Goal: Communication & Community: Ask a question

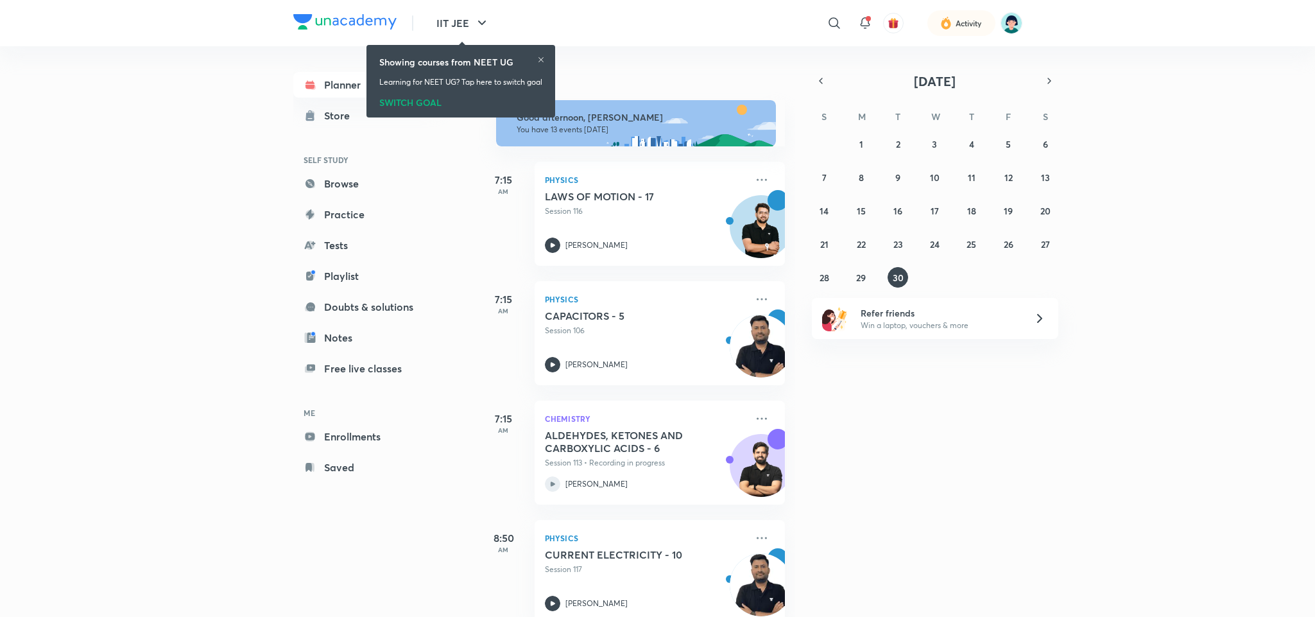
click at [539, 58] on icon at bounding box center [541, 60] width 8 height 8
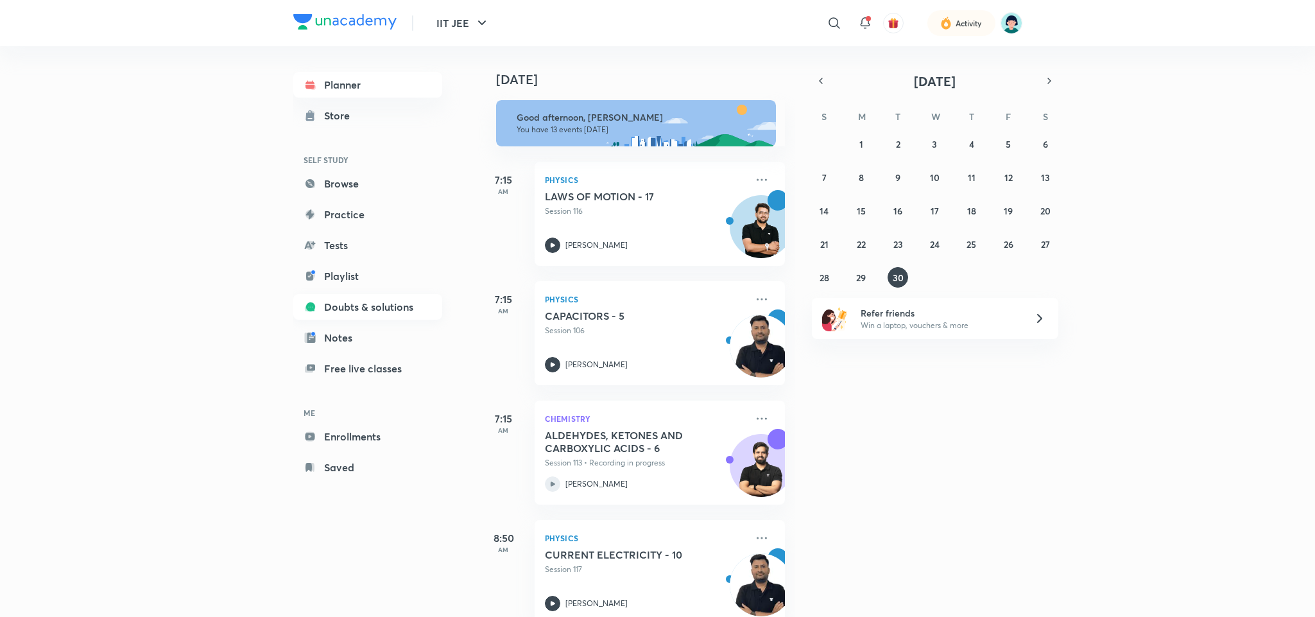
click at [340, 316] on link "Doubts & solutions" at bounding box center [367, 307] width 149 height 26
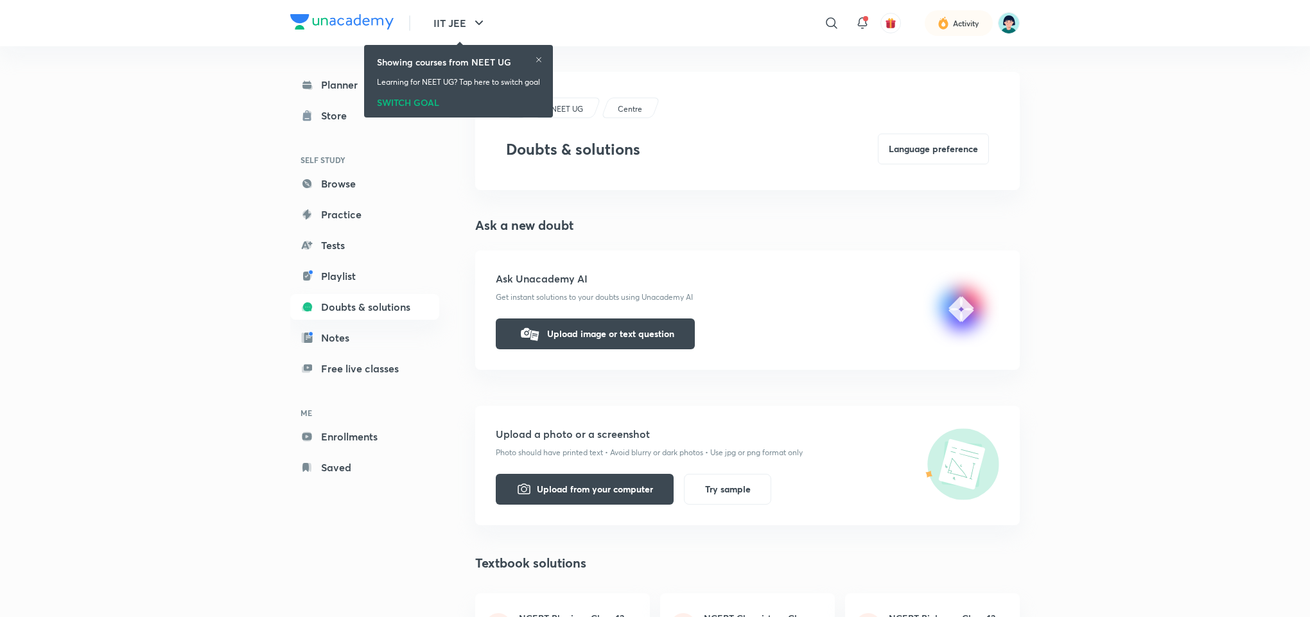
click at [622, 155] on h3 "Doubts & solutions" at bounding box center [573, 149] width 134 height 19
drag, startPoint x: 622, startPoint y: 155, endPoint x: 516, endPoint y: 148, distance: 106.1
click at [516, 148] on h3 "Doubts & solutions" at bounding box center [573, 149] width 134 height 19
drag, startPoint x: 516, startPoint y: 148, endPoint x: 594, endPoint y: 156, distance: 78.1
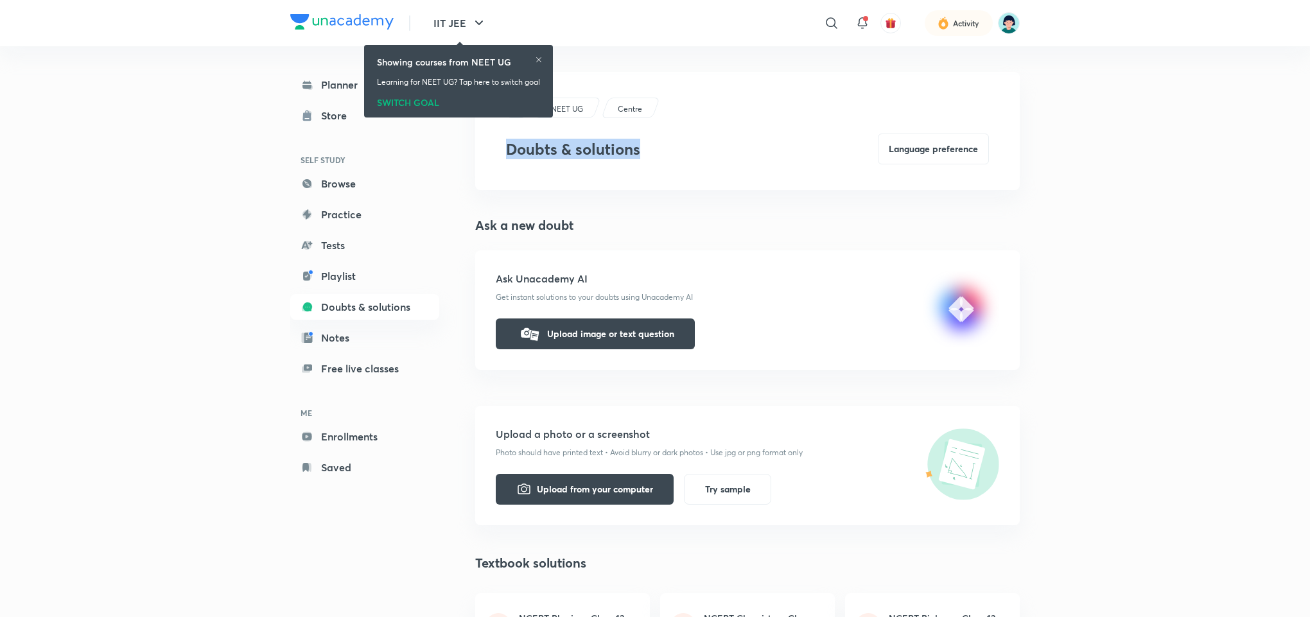
click at [594, 156] on h3 "Doubts & solutions" at bounding box center [573, 149] width 134 height 19
click at [537, 58] on icon at bounding box center [539, 60] width 8 height 8
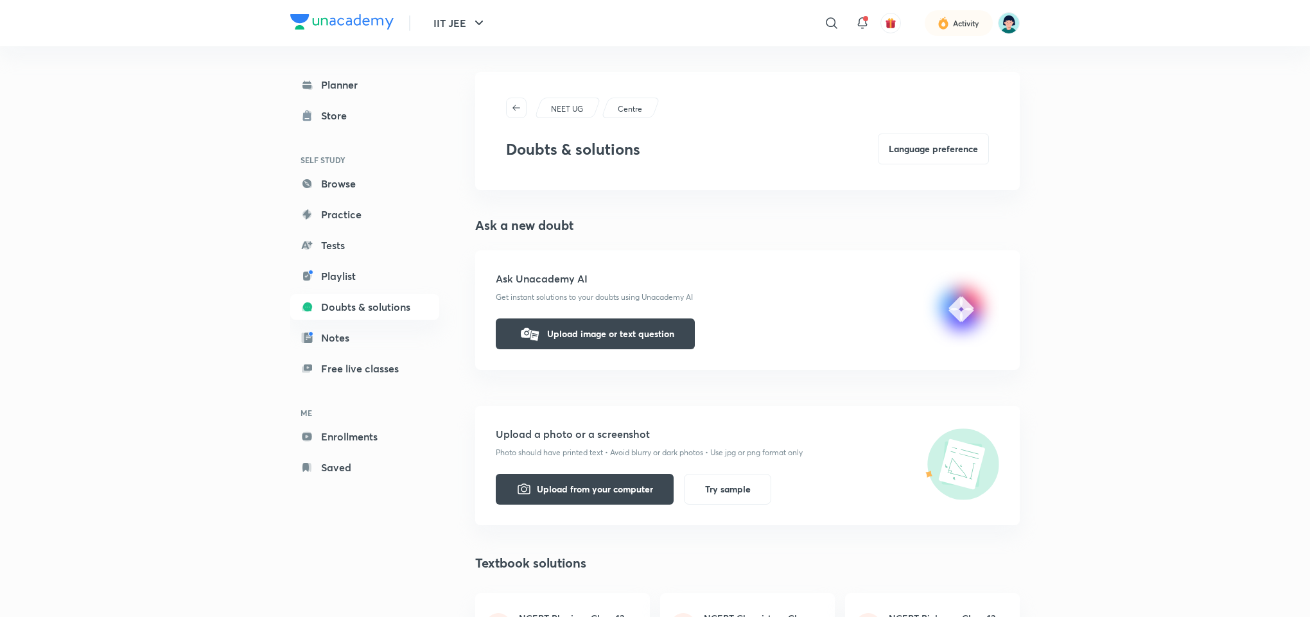
click at [582, 155] on h3 "Doubts & solutions" at bounding box center [573, 149] width 134 height 19
drag, startPoint x: 582, startPoint y: 155, endPoint x: 530, endPoint y: 150, distance: 52.8
click at [530, 150] on h3 "Doubts & solutions" at bounding box center [573, 149] width 134 height 19
drag, startPoint x: 530, startPoint y: 150, endPoint x: 628, endPoint y: 158, distance: 98.5
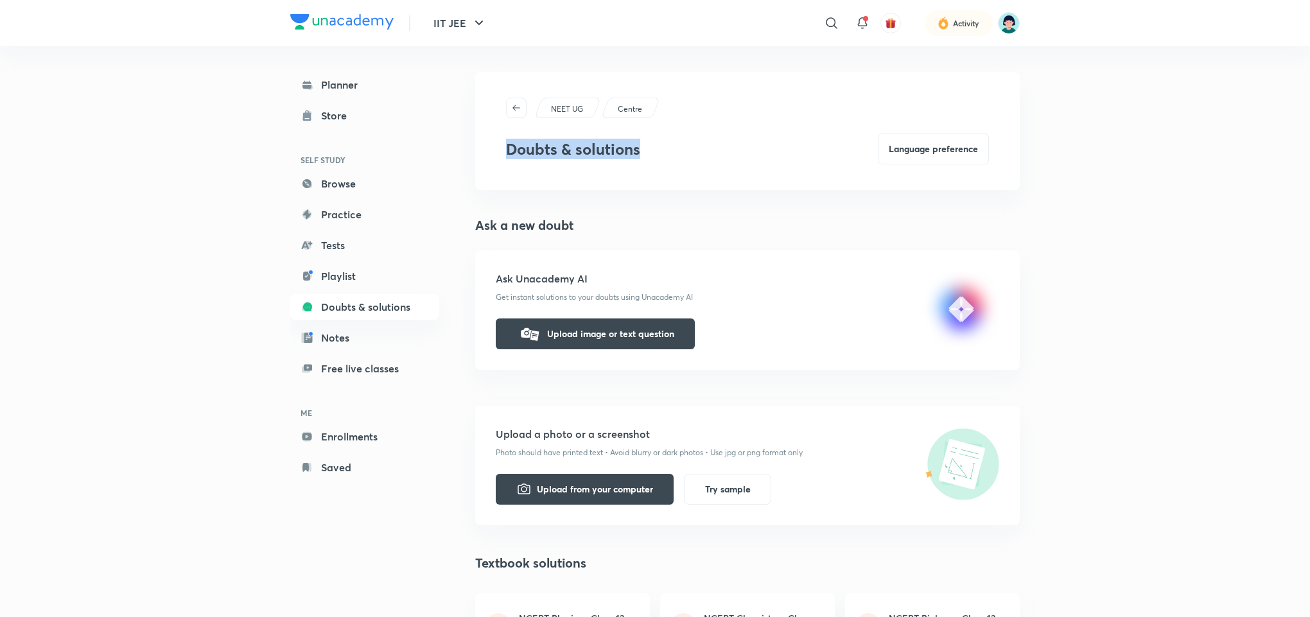
click at [628, 158] on h3 "Doubts & solutions" at bounding box center [573, 149] width 134 height 19
drag, startPoint x: 628, startPoint y: 158, endPoint x: 522, endPoint y: 154, distance: 106.0
click at [522, 154] on h3 "Doubts & solutions" at bounding box center [573, 149] width 134 height 19
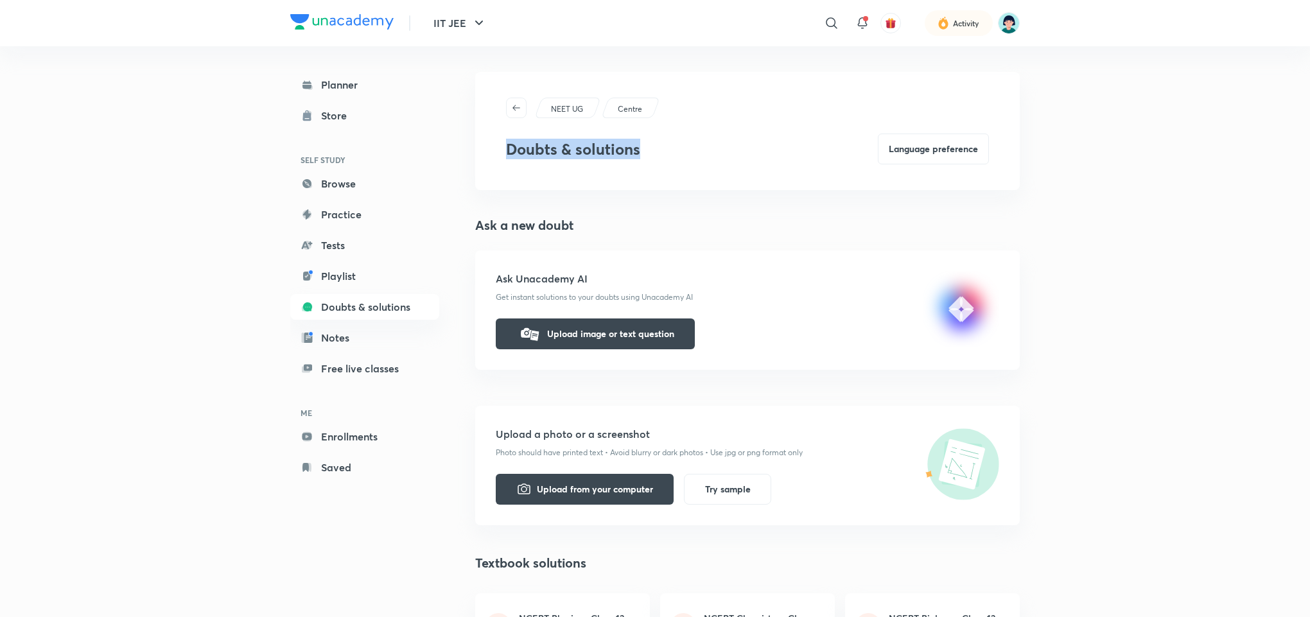
drag, startPoint x: 522, startPoint y: 154, endPoint x: 621, endPoint y: 160, distance: 99.1
click at [621, 160] on div "Doubts & solutions Language preference" at bounding box center [747, 149] width 483 height 31
drag, startPoint x: 621, startPoint y: 160, endPoint x: 515, endPoint y: 143, distance: 107.3
click at [515, 143] on div "Doubts & solutions Language preference" at bounding box center [747, 149] width 483 height 31
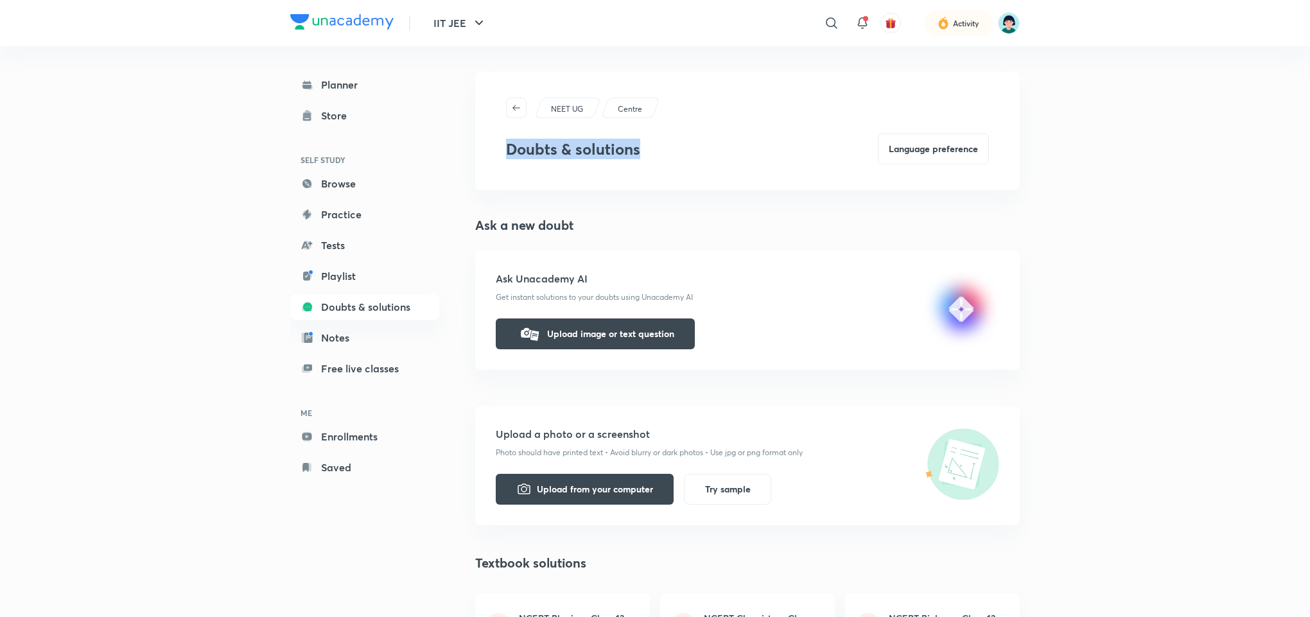
click at [515, 143] on h3 "Doubts & solutions" at bounding box center [573, 149] width 134 height 19
drag, startPoint x: 515, startPoint y: 143, endPoint x: 599, endPoint y: 152, distance: 84.6
click at [599, 152] on h3 "Doubts & solutions" at bounding box center [573, 149] width 134 height 19
drag, startPoint x: 599, startPoint y: 152, endPoint x: 537, endPoint y: 150, distance: 61.7
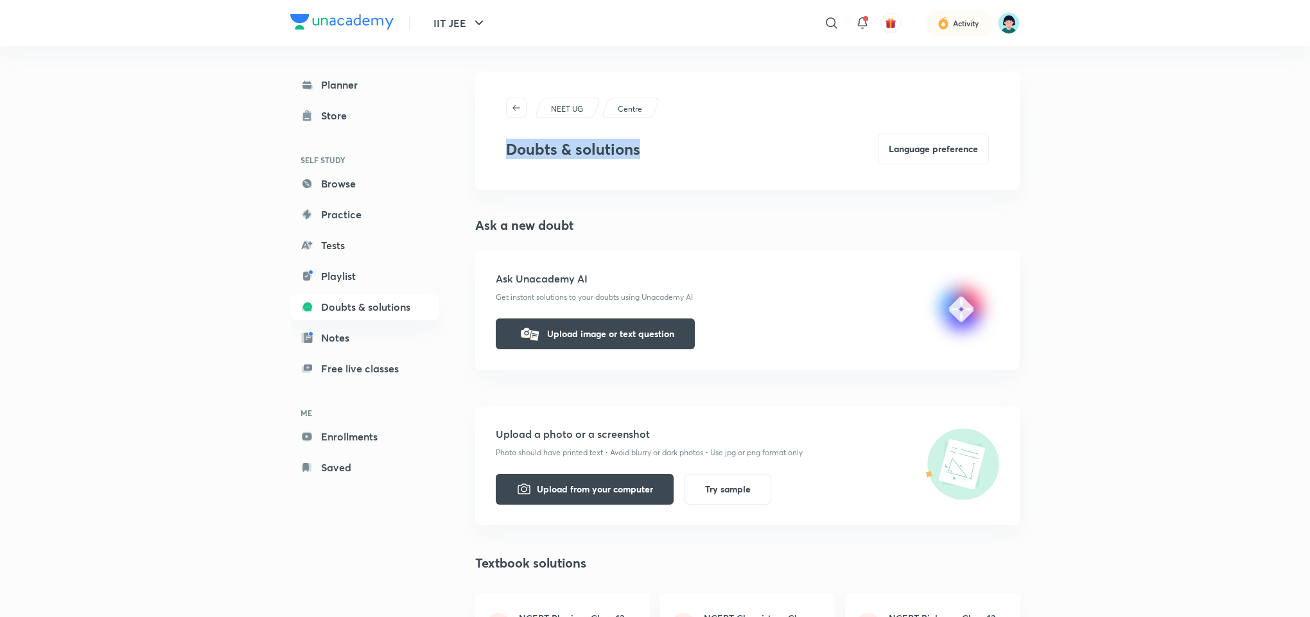
click at [537, 150] on h3 "Doubts & solutions" at bounding box center [573, 149] width 134 height 19
drag, startPoint x: 537, startPoint y: 150, endPoint x: 596, endPoint y: 151, distance: 58.4
click at [596, 151] on h3 "Doubts & solutions" at bounding box center [573, 149] width 134 height 19
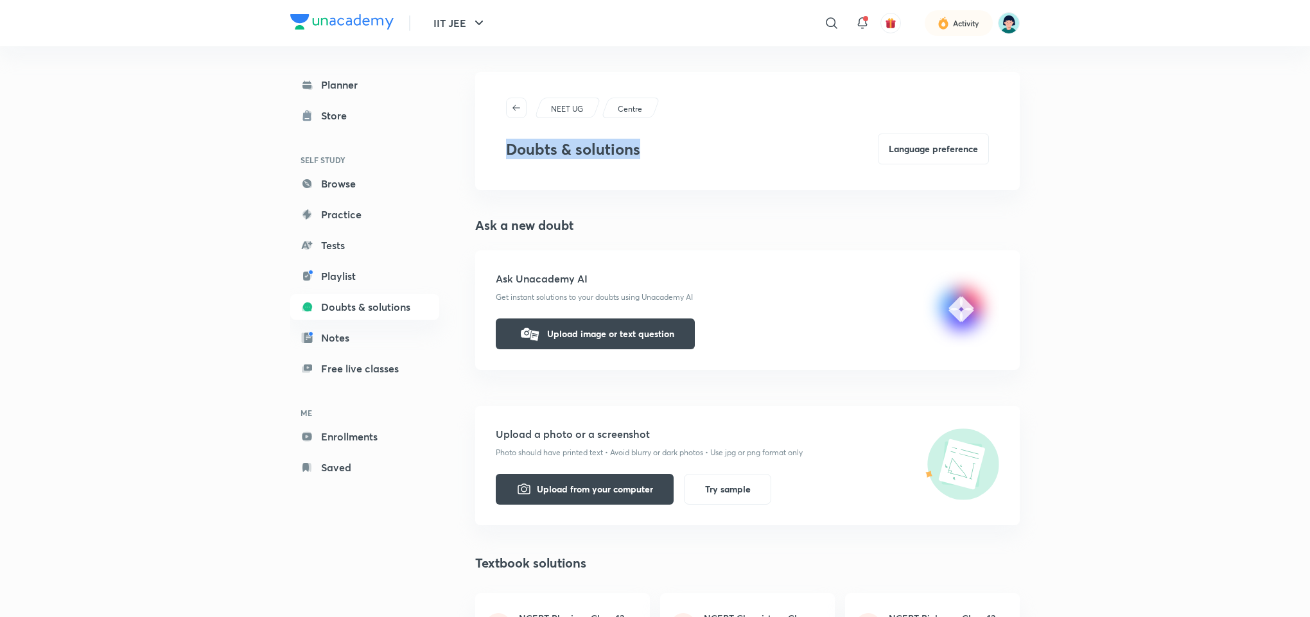
drag, startPoint x: 596, startPoint y: 151, endPoint x: 524, endPoint y: 152, distance: 71.9
click at [524, 152] on h3 "Doubts & solutions" at bounding box center [573, 149] width 134 height 19
drag, startPoint x: 524, startPoint y: 152, endPoint x: 580, endPoint y: 148, distance: 56.0
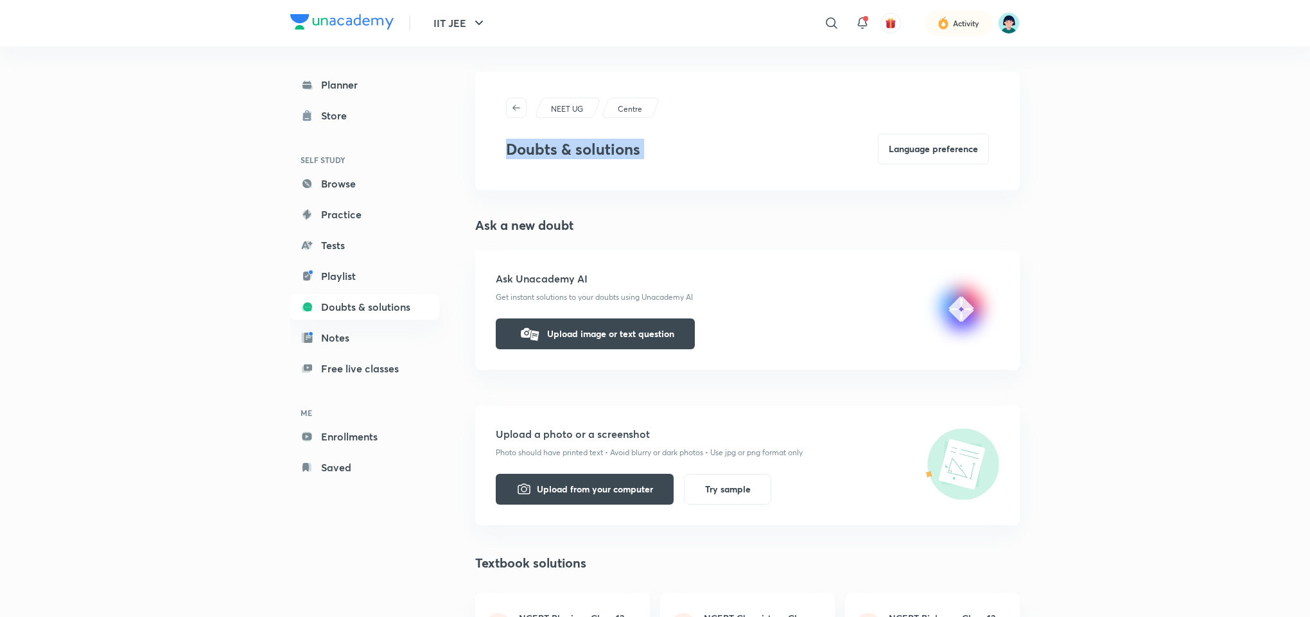
click at [580, 148] on h3 "Doubts & solutions" at bounding box center [573, 149] width 134 height 19
drag, startPoint x: 580, startPoint y: 148, endPoint x: 547, endPoint y: 148, distance: 32.7
click at [547, 148] on h3 "Doubts & solutions" at bounding box center [573, 149] width 134 height 19
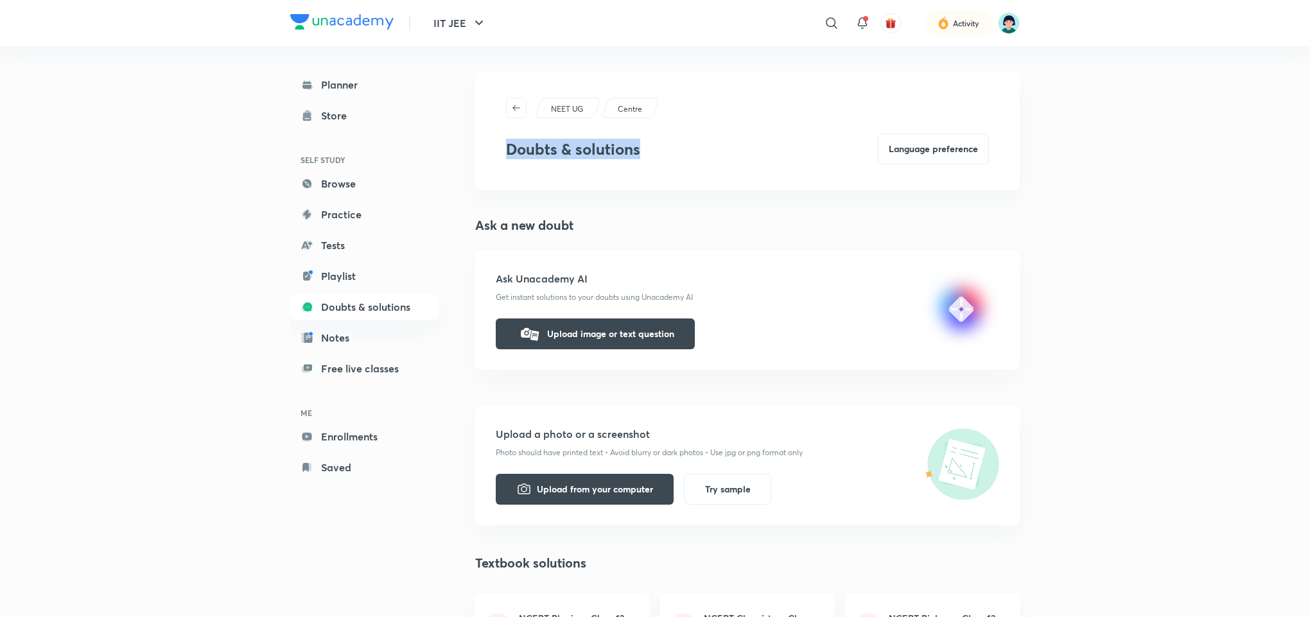
drag, startPoint x: 547, startPoint y: 148, endPoint x: 617, endPoint y: 148, distance: 70.0
click at [617, 148] on h3 "Doubts & solutions" at bounding box center [573, 149] width 134 height 19
drag, startPoint x: 617, startPoint y: 148, endPoint x: 532, endPoint y: 141, distance: 85.7
click at [532, 141] on h3 "Doubts & solutions" at bounding box center [573, 149] width 134 height 19
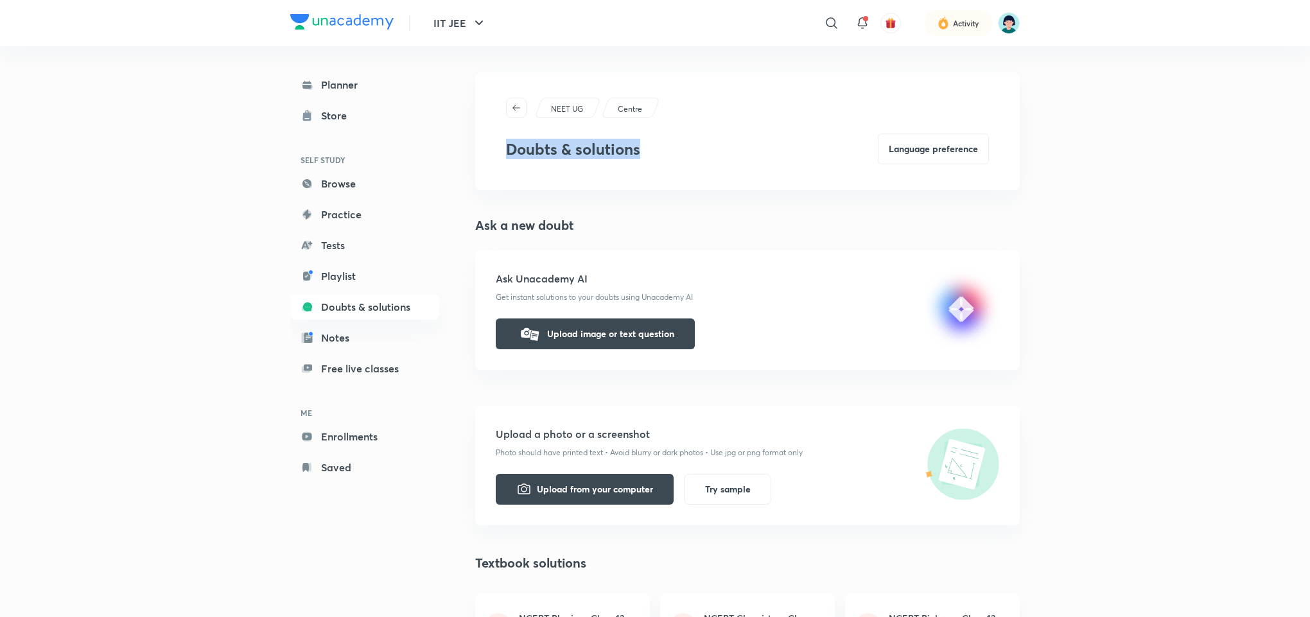
click at [532, 141] on h3 "Doubts & solutions" at bounding box center [573, 149] width 134 height 19
drag, startPoint x: 532, startPoint y: 141, endPoint x: 621, endPoint y: 156, distance: 90.6
click at [621, 156] on h3 "Doubts & solutions" at bounding box center [573, 149] width 134 height 19
drag, startPoint x: 621, startPoint y: 156, endPoint x: 545, endPoint y: 154, distance: 75.8
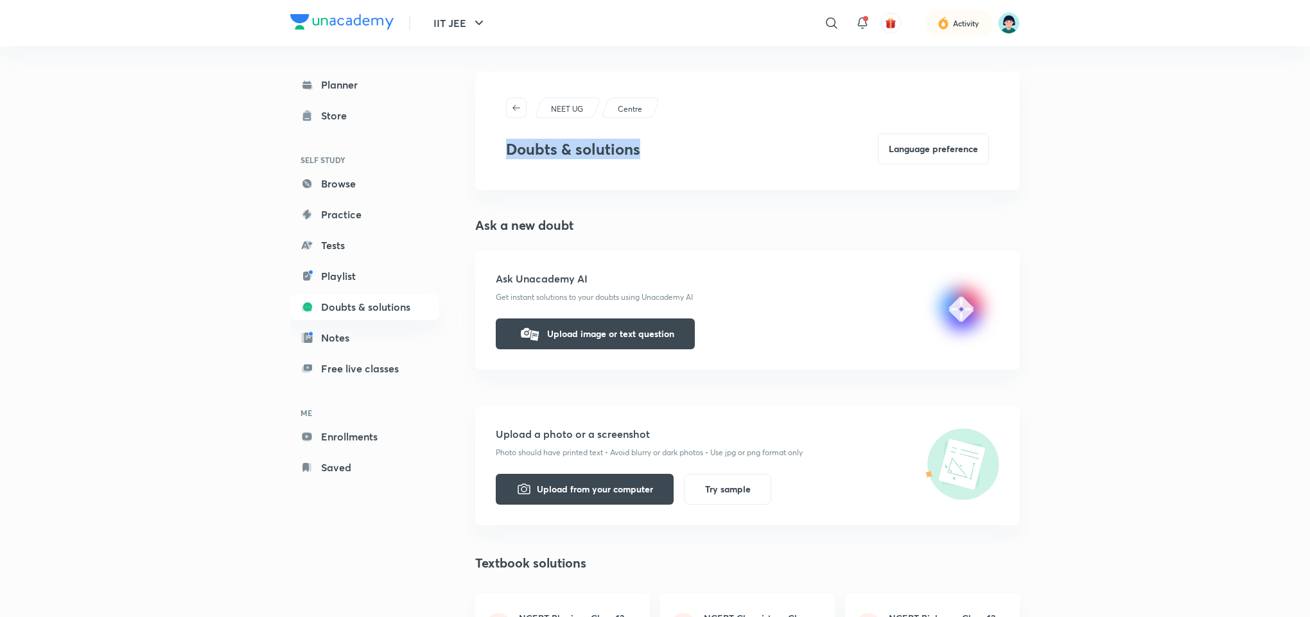
click at [545, 154] on h3 "Doubts & solutions" at bounding box center [573, 149] width 134 height 19
drag, startPoint x: 545, startPoint y: 154, endPoint x: 605, endPoint y: 145, distance: 61.0
click at [605, 145] on h3 "Doubts & solutions" at bounding box center [573, 149] width 134 height 19
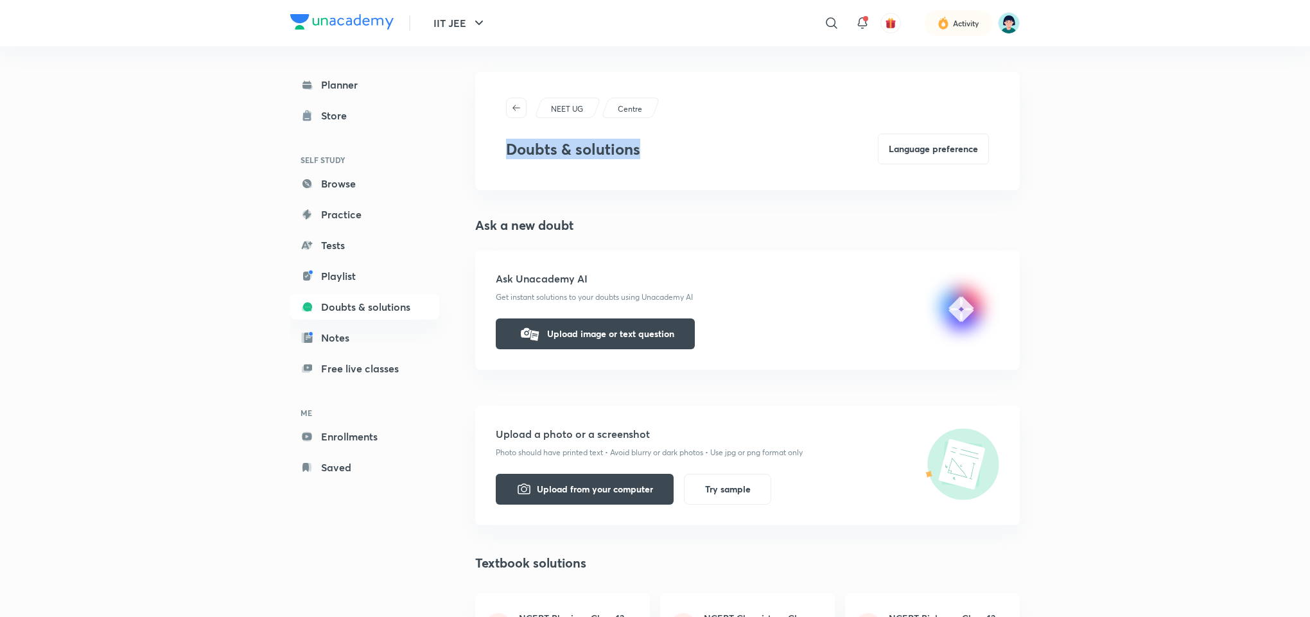
drag, startPoint x: 605, startPoint y: 145, endPoint x: 539, endPoint y: 148, distance: 66.2
click at [539, 148] on h3 "Doubts & solutions" at bounding box center [573, 149] width 134 height 19
drag, startPoint x: 539, startPoint y: 148, endPoint x: 568, endPoint y: 156, distance: 29.9
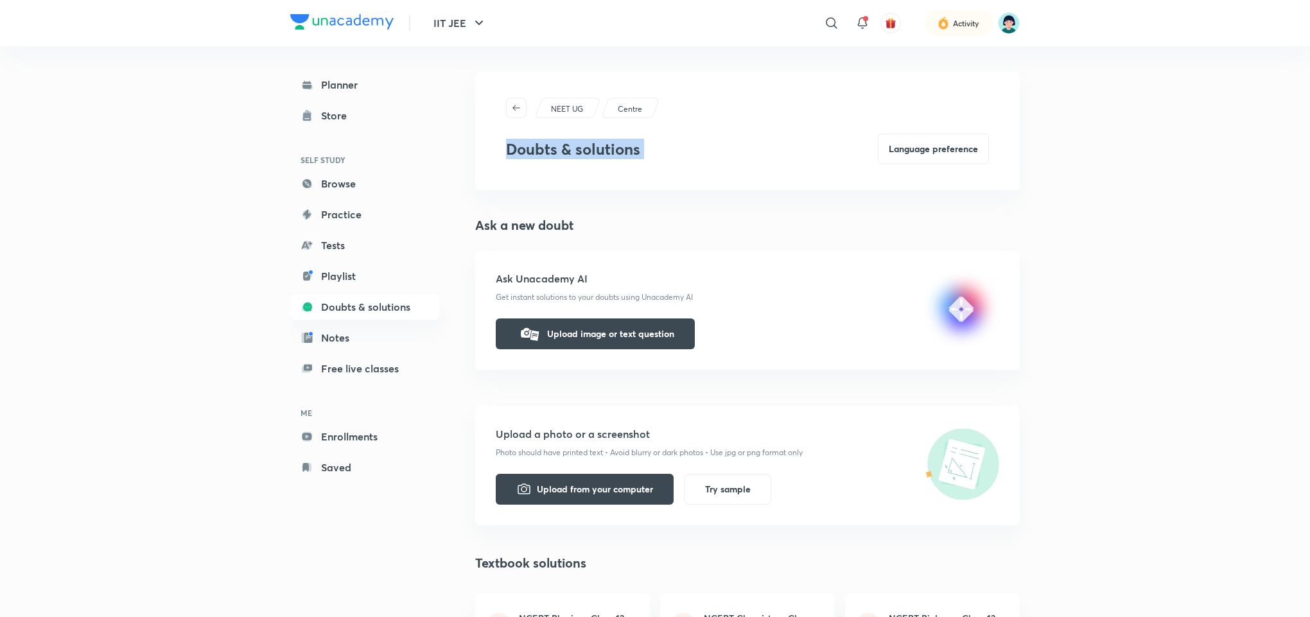
click at [568, 156] on h3 "Doubts & solutions" at bounding box center [573, 149] width 134 height 19
click at [546, 158] on h3 "Doubts & solutions" at bounding box center [573, 149] width 134 height 19
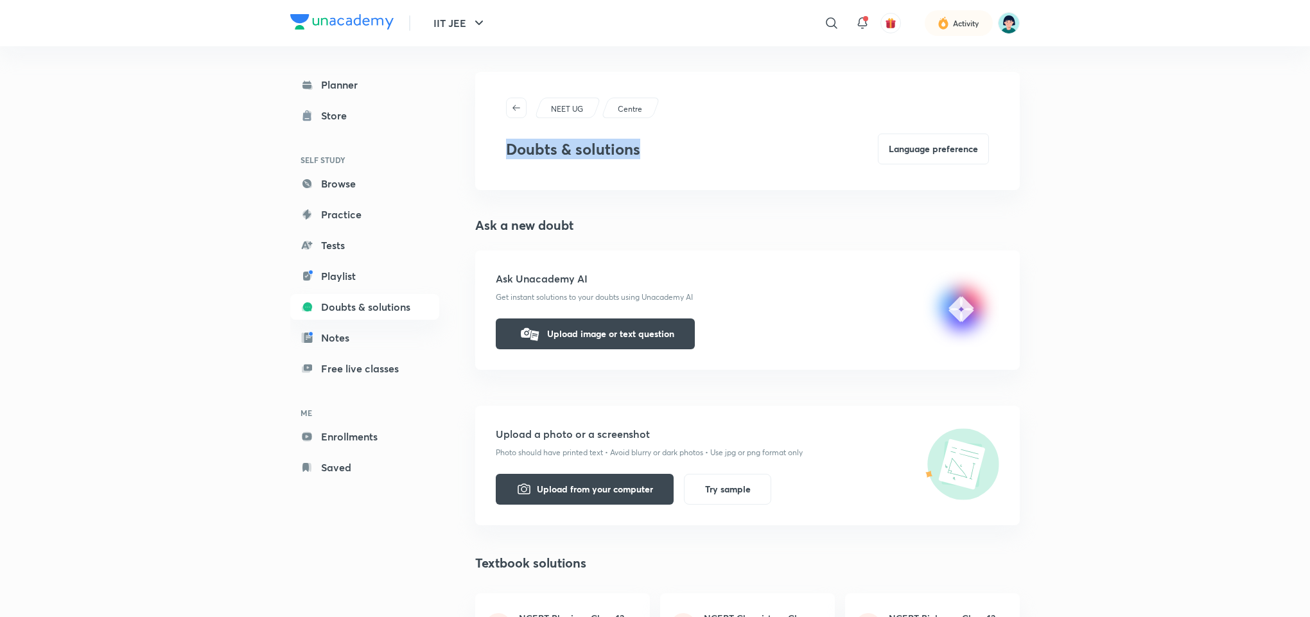
drag, startPoint x: 546, startPoint y: 158, endPoint x: 605, endPoint y: 158, distance: 59.7
click at [605, 158] on h3 "Doubts & solutions" at bounding box center [573, 149] width 134 height 19
drag, startPoint x: 605, startPoint y: 158, endPoint x: 530, endPoint y: 164, distance: 75.4
click at [530, 164] on div "NEET UG Centre Doubts & solutions Language preference" at bounding box center [747, 131] width 544 height 118
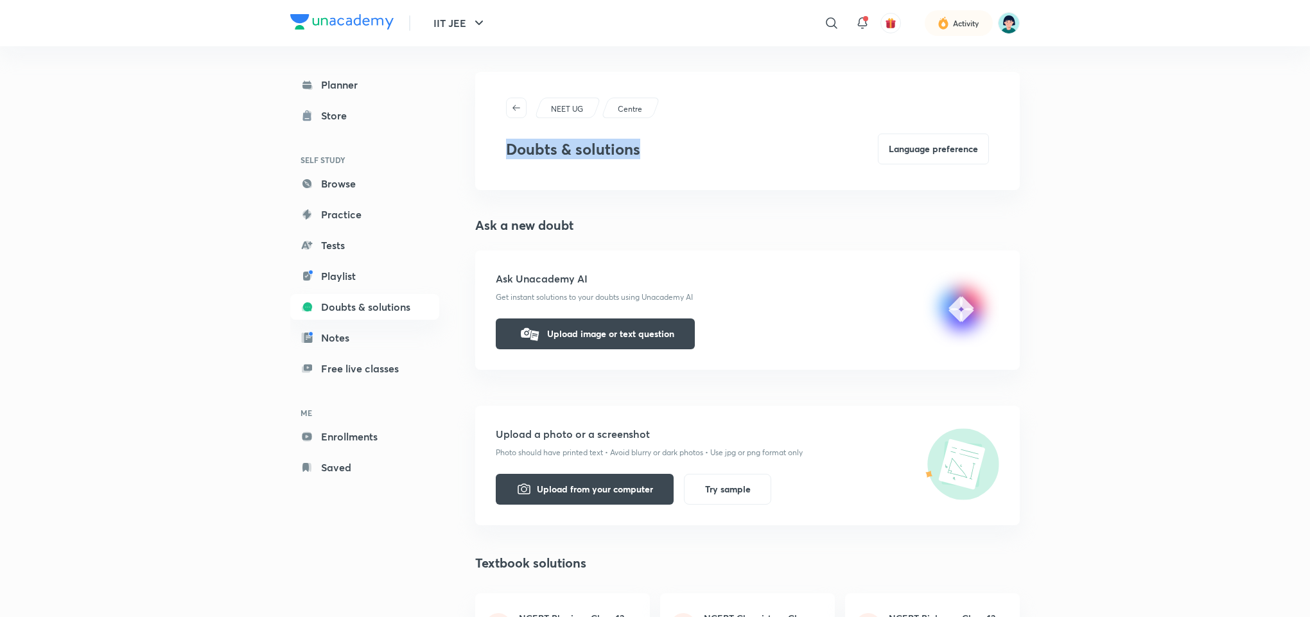
click at [530, 164] on div "NEET UG Centre Doubts & solutions Language preference" at bounding box center [747, 131] width 544 height 118
click at [555, 141] on h3 "Doubts & solutions" at bounding box center [573, 149] width 134 height 19
click at [638, 329] on button "Upload image or text question" at bounding box center [595, 332] width 199 height 31
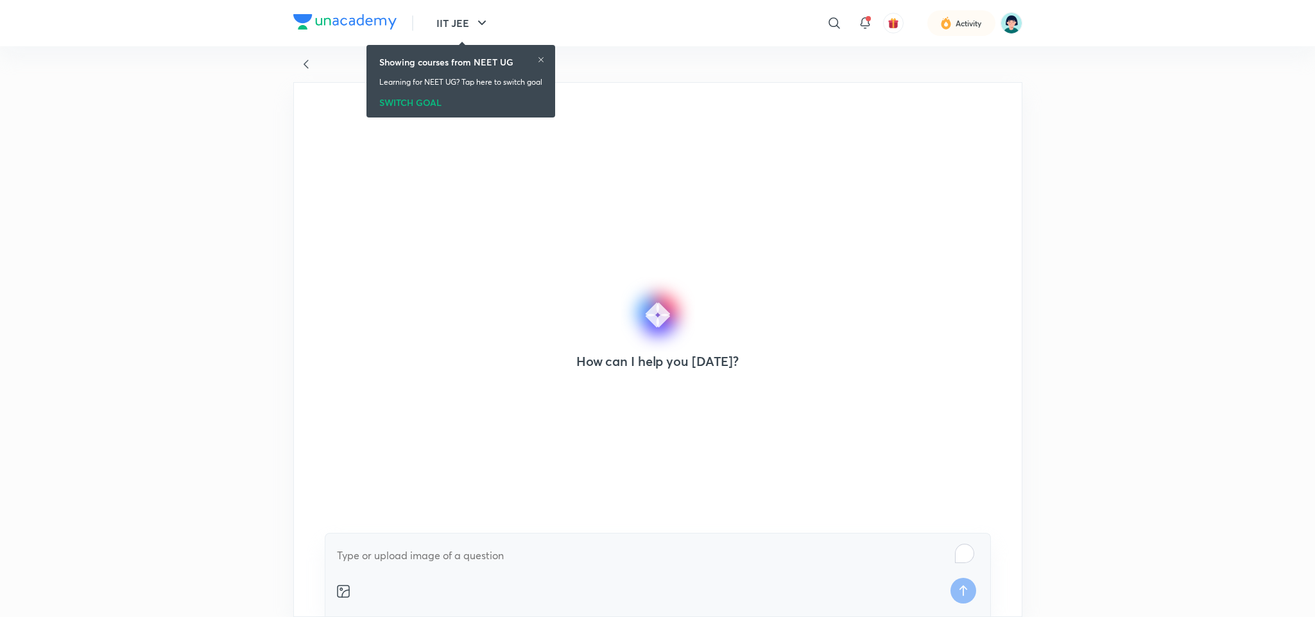
click at [410, 555] on textarea "To enrich screen reader interactions, please activate Accessibility in Grammarl…" at bounding box center [658, 555] width 645 height 23
type textarea "Test- Unacademy Suppory Team. Tech Testing"
click at [955, 594] on icon at bounding box center [964, 591] width 26 height 26
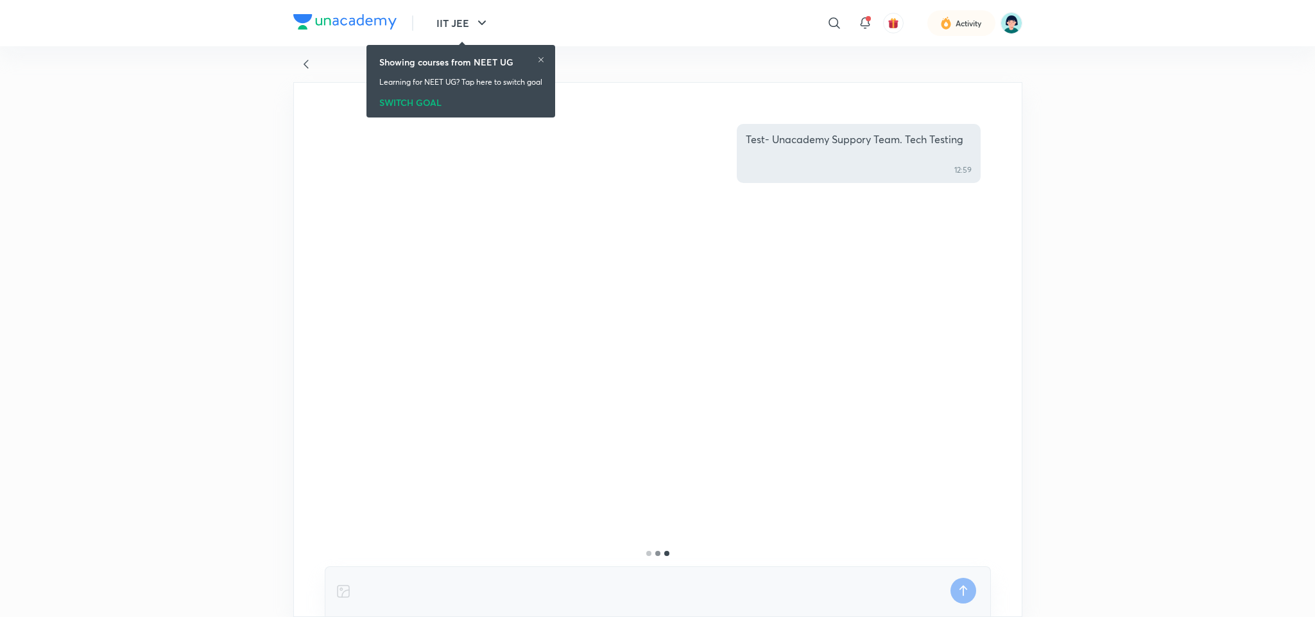
click at [542, 65] on div at bounding box center [541, 61] width 8 height 10
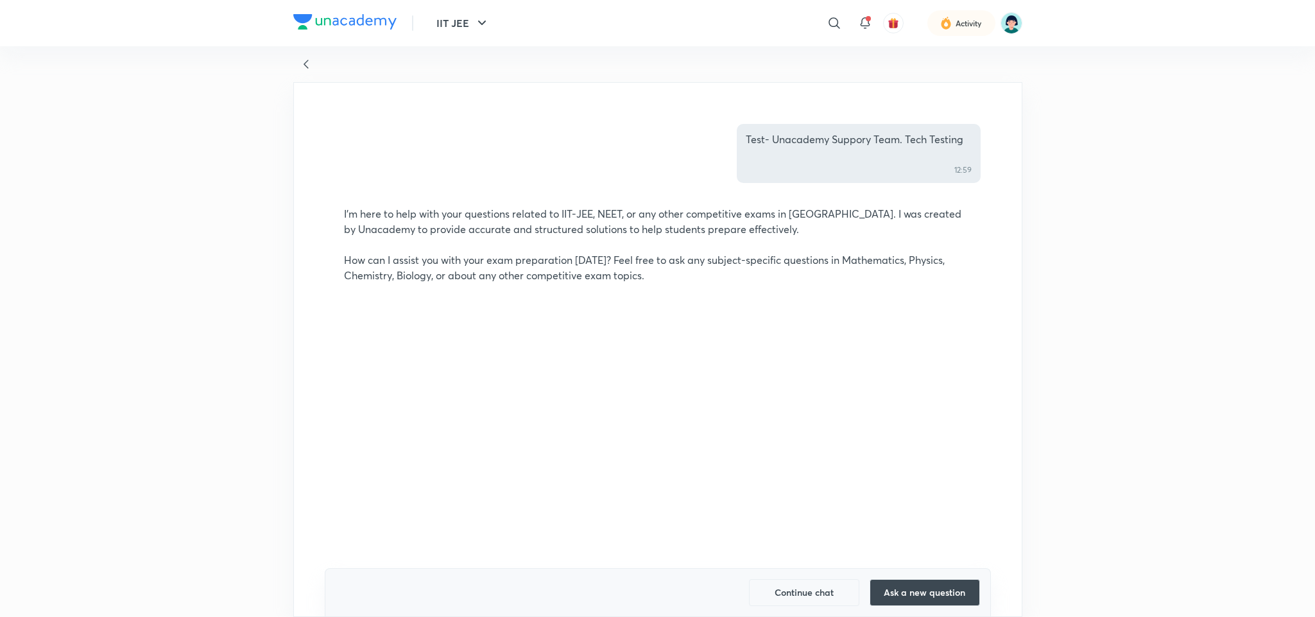
click at [926, 590] on button "Ask a new question" at bounding box center [925, 592] width 110 height 27
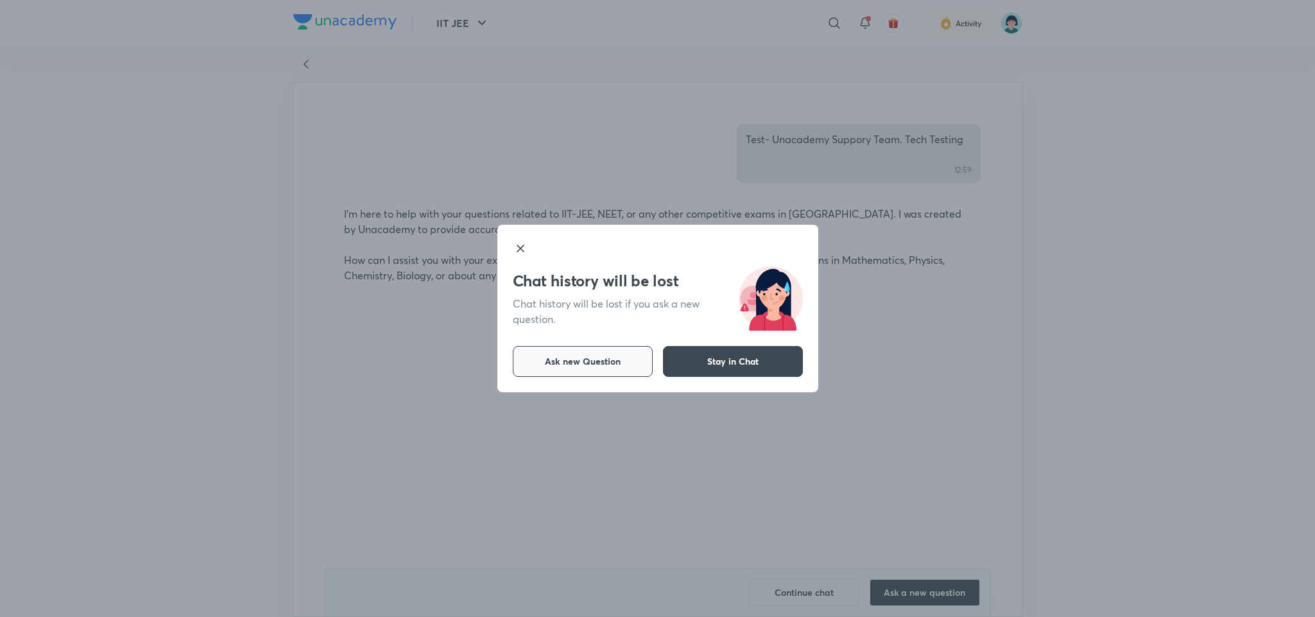
click at [641, 360] on button "Ask new Question" at bounding box center [583, 361] width 140 height 31
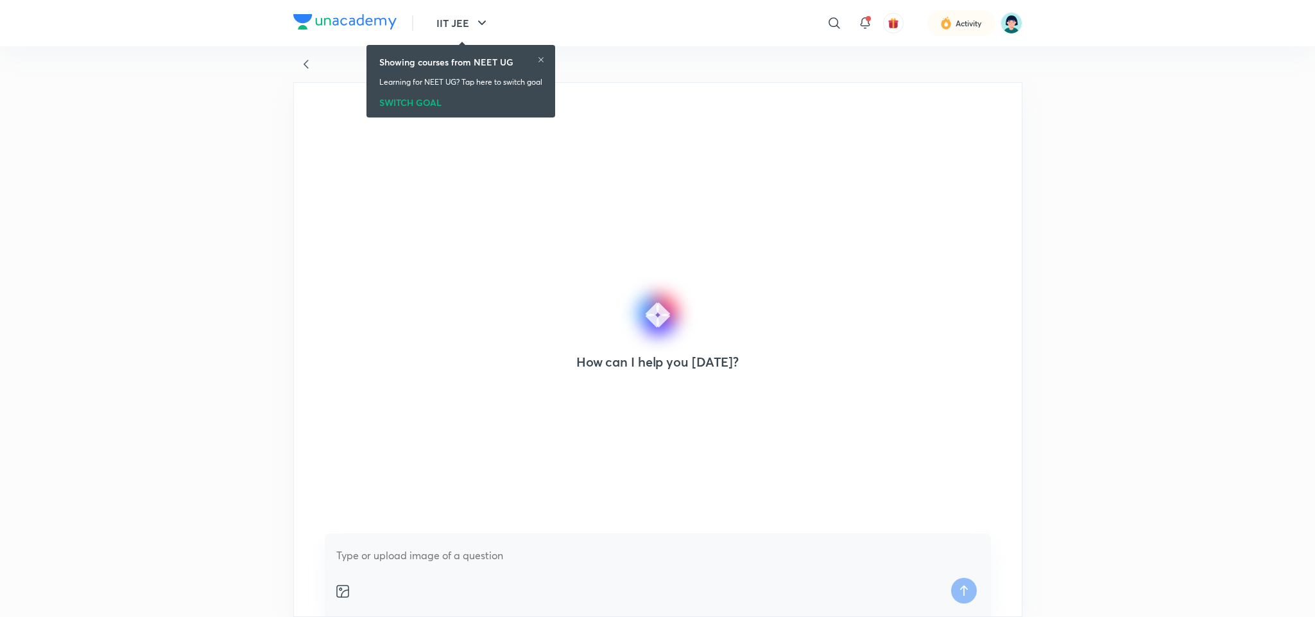
click at [338, 582] on div at bounding box center [342, 591] width 15 height 29
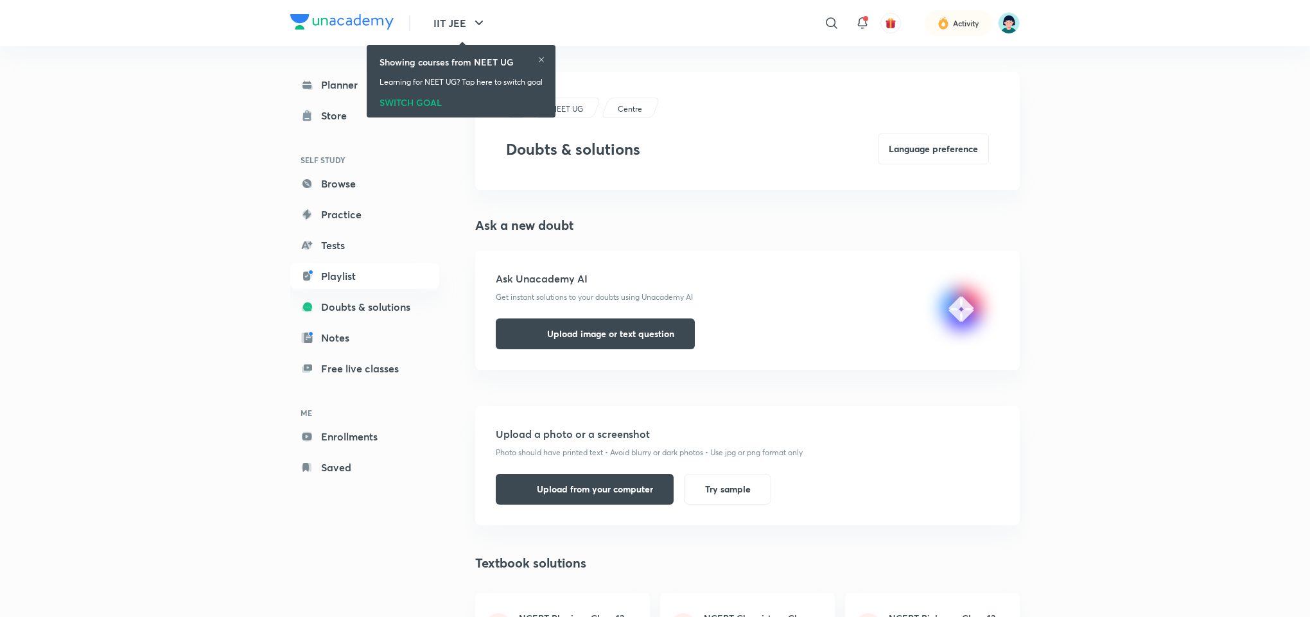
click at [741, 149] on div "Doubts & solutions Language preference" at bounding box center [747, 149] width 483 height 31
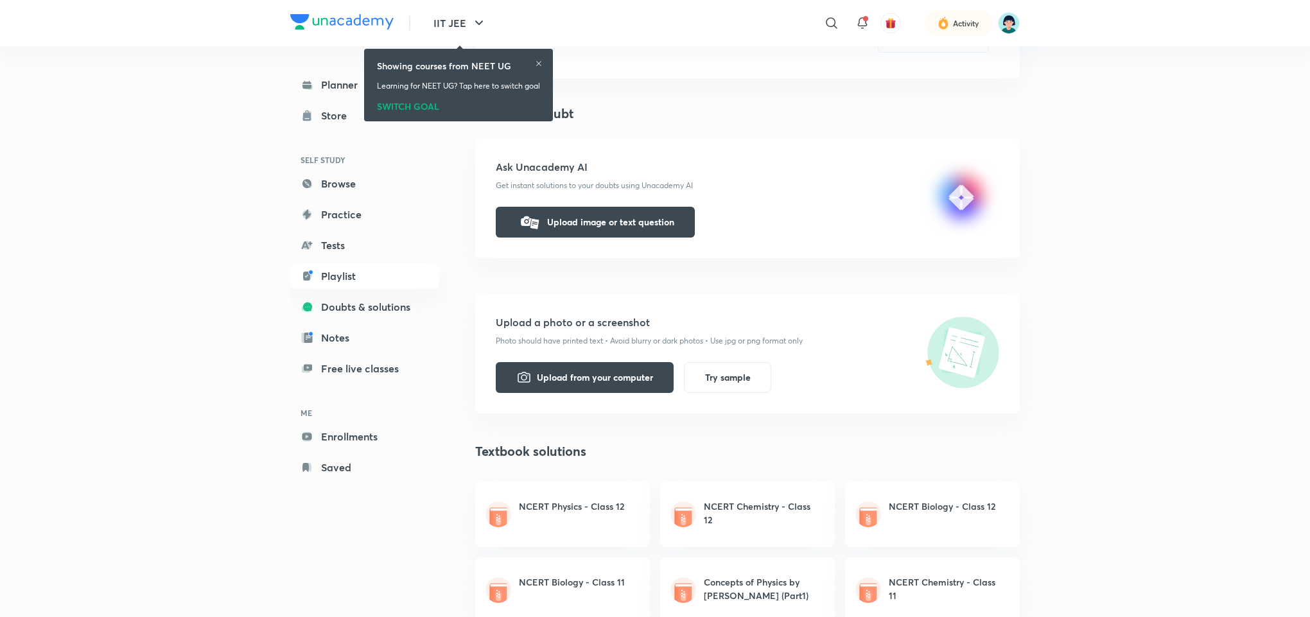
scroll to position [116, 0]
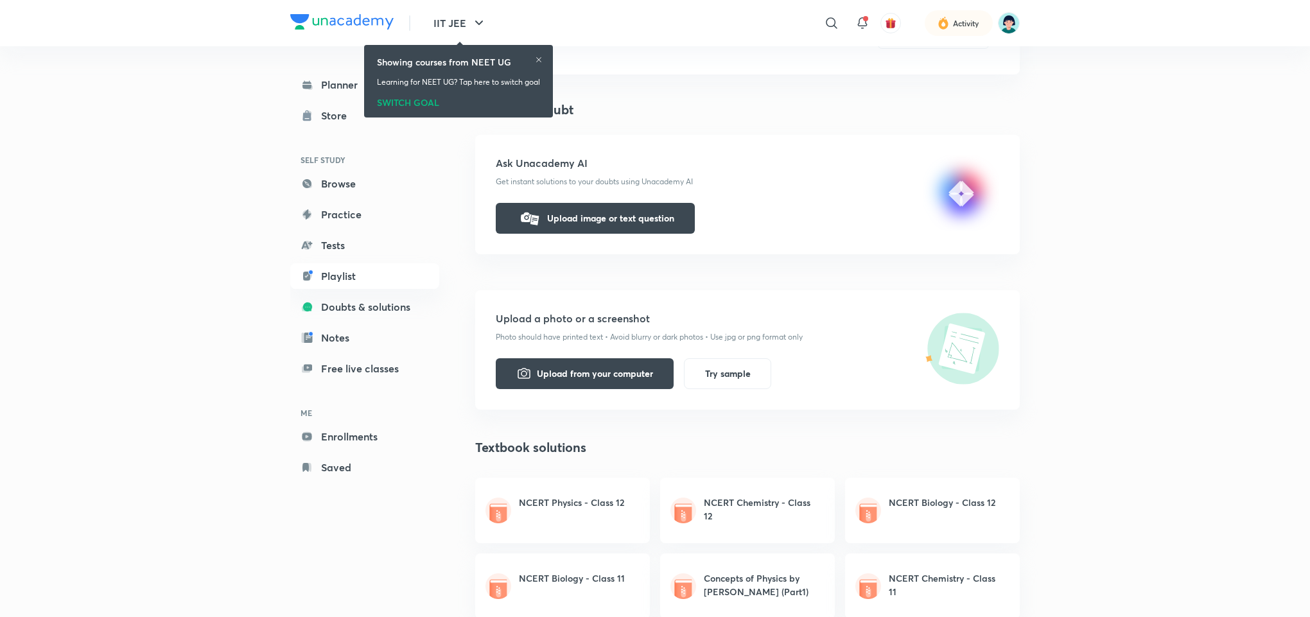
click at [706, 272] on div "NEET UG Centre Doubts & solutions Language preference Ask a new doubt Ask Unaca…" at bounding box center [747, 498] width 544 height 1084
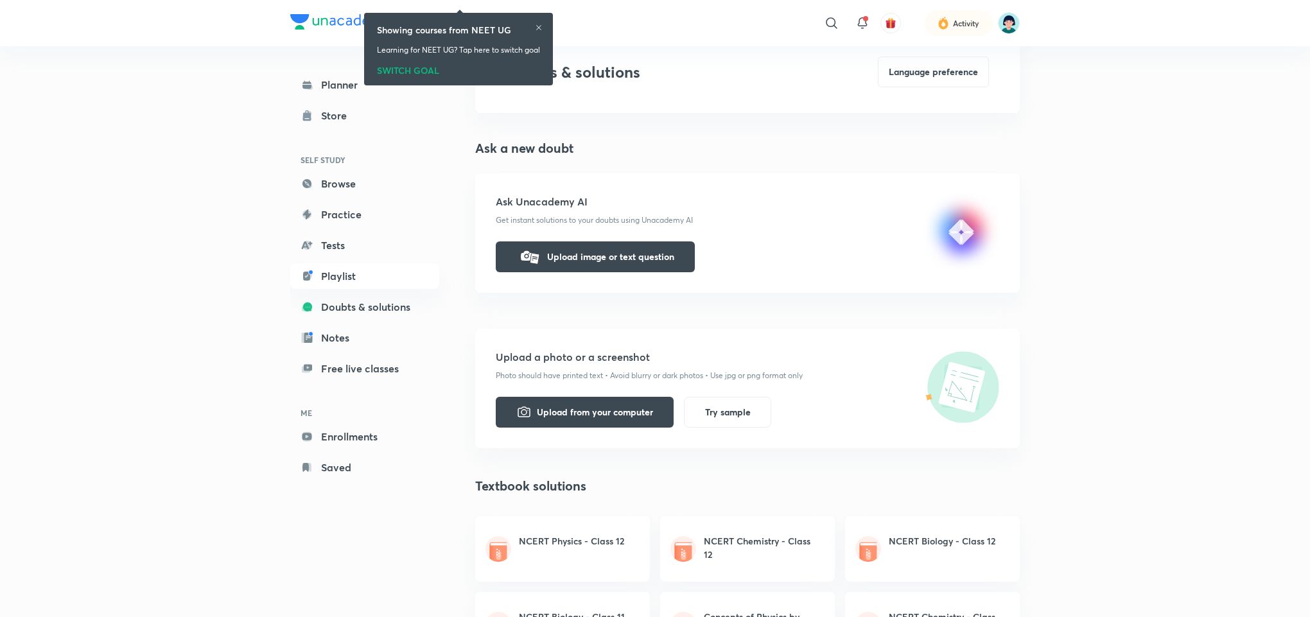
scroll to position [39, 0]
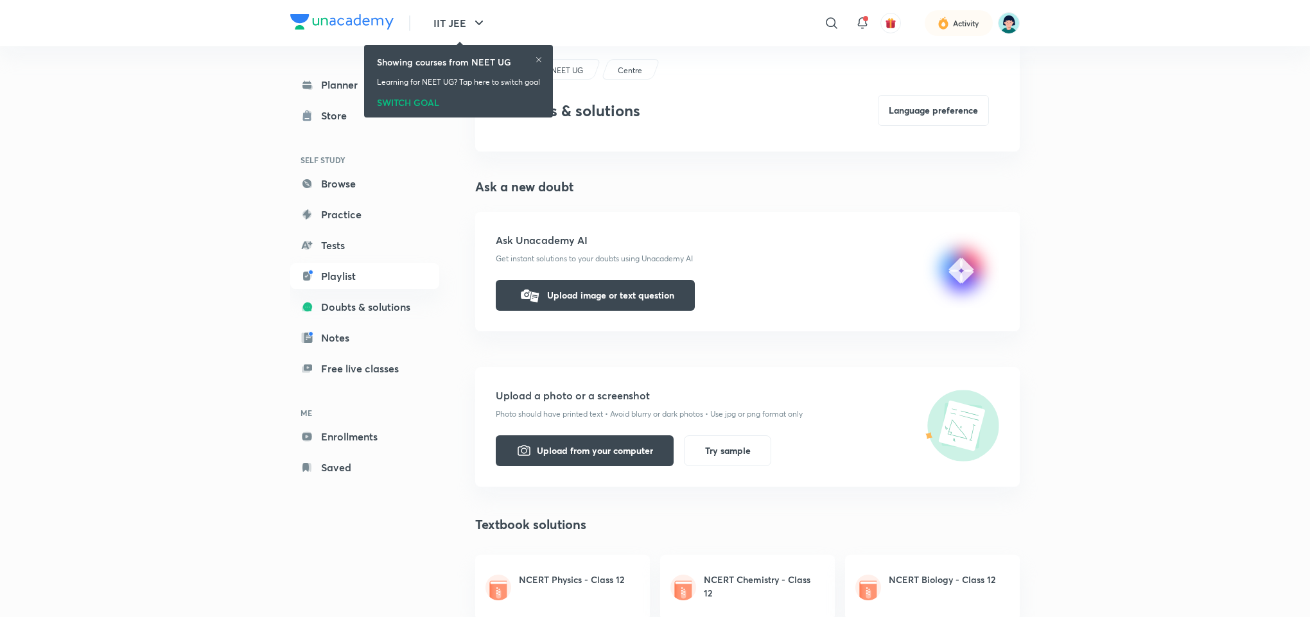
click at [652, 334] on div "NEET UG Centre Doubts & solutions Language preference Ask a new doubt Ask Unaca…" at bounding box center [747, 575] width 544 height 1084
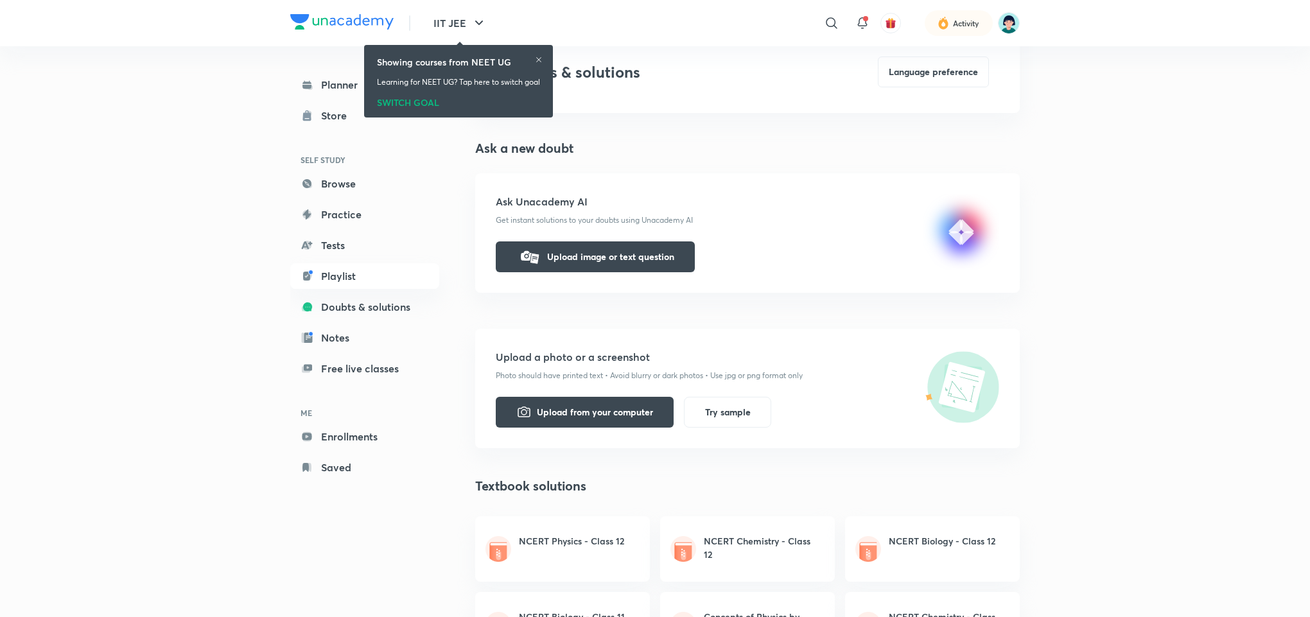
scroll to position [116, 0]
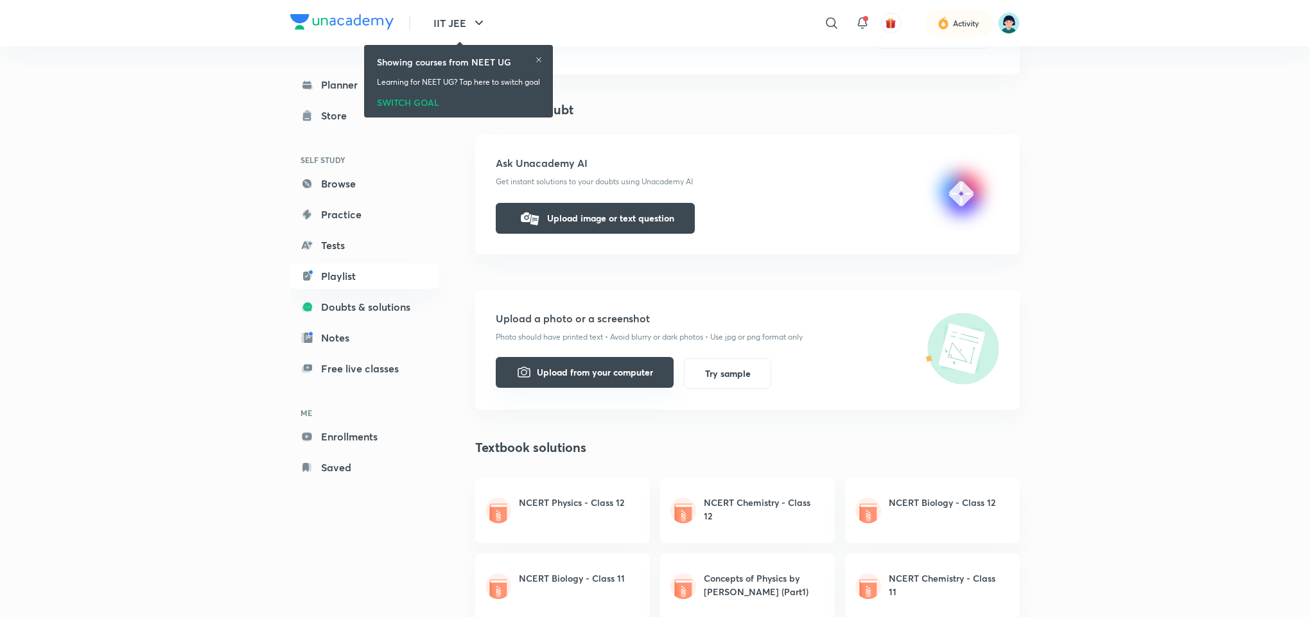
click at [618, 379] on button "Upload from your computer" at bounding box center [585, 372] width 178 height 31
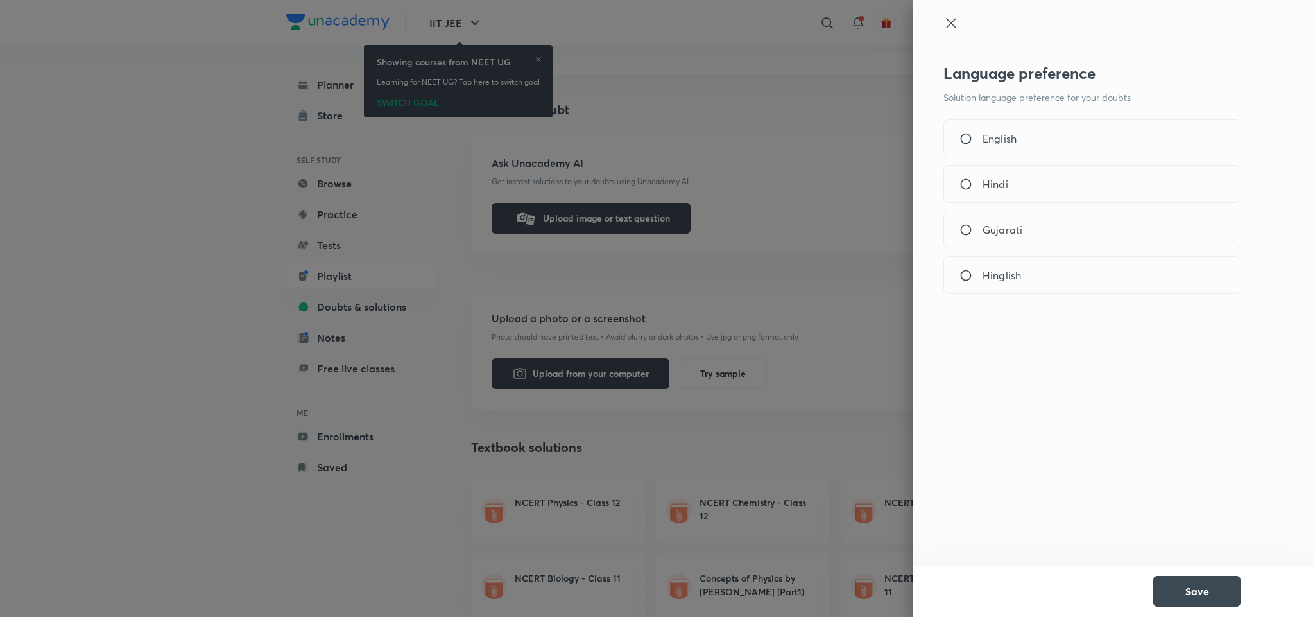
click at [1000, 139] on span "English" at bounding box center [1000, 138] width 34 height 15
click at [983, 139] on input "English" at bounding box center [971, 138] width 23 height 13
radio input "true"
click at [1225, 582] on button "Save" at bounding box center [1197, 590] width 87 height 31
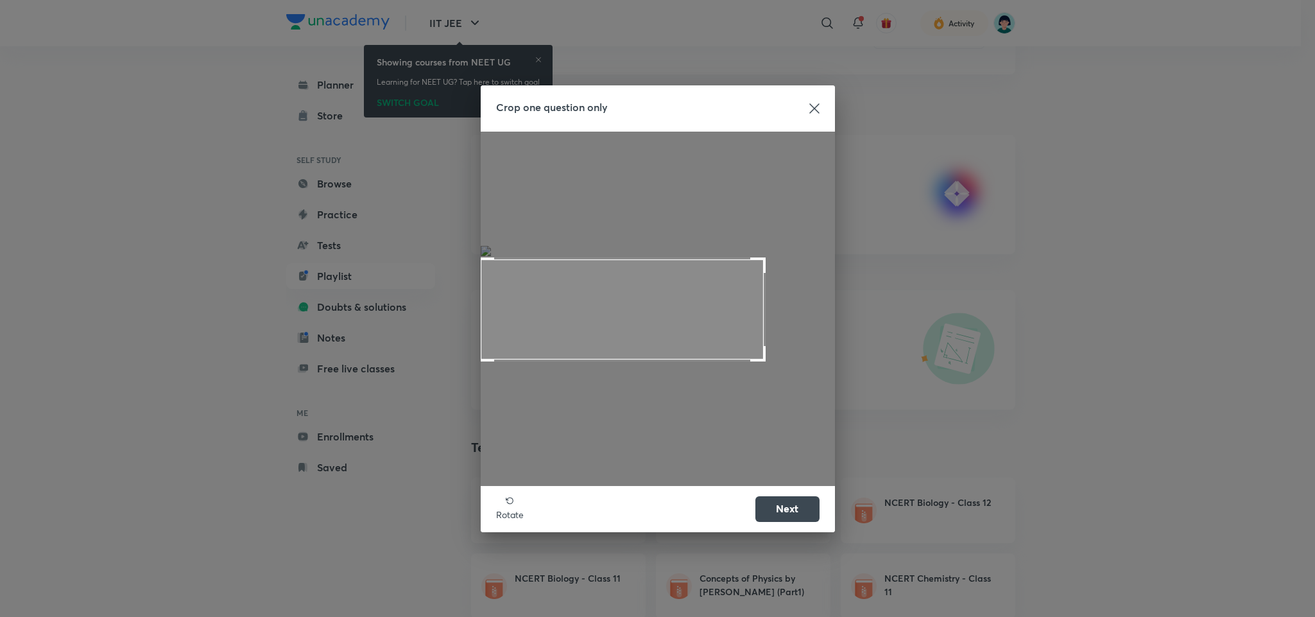
click at [580, 322] on span at bounding box center [623, 309] width 284 height 101
click at [804, 503] on button "Next" at bounding box center [788, 508] width 64 height 26
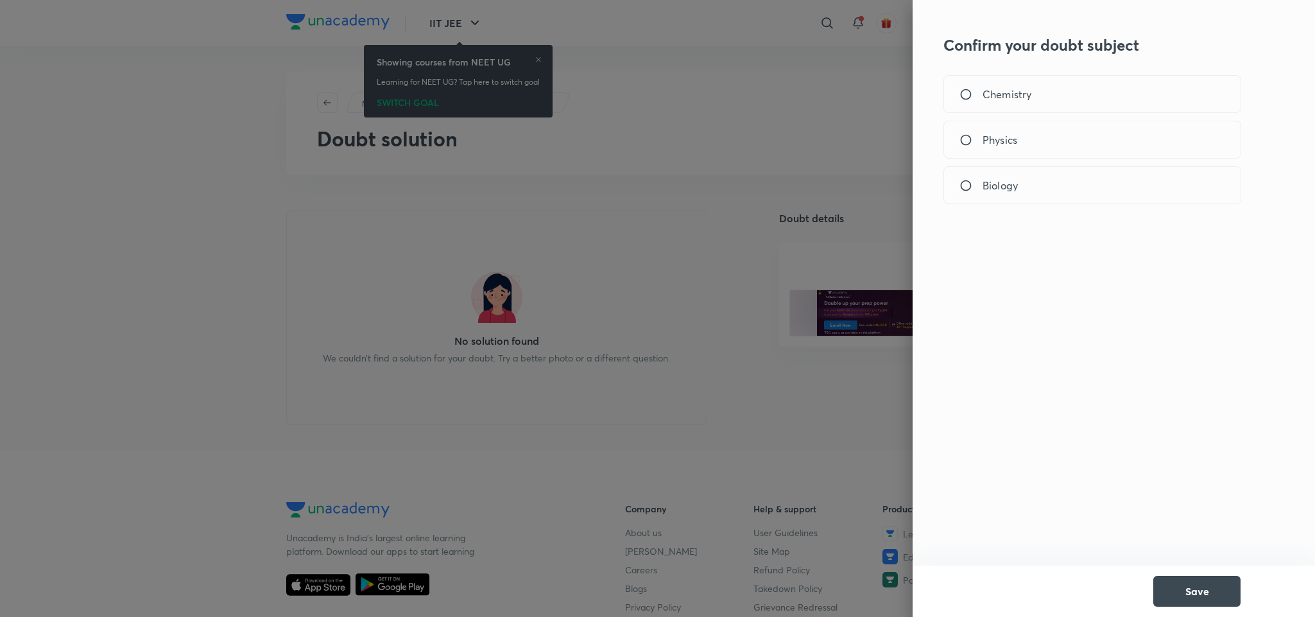
click at [1029, 107] on div "Chemistry" at bounding box center [1093, 94] width 298 height 38
radio input "true"
click at [1214, 595] on button "Save" at bounding box center [1197, 590] width 87 height 31
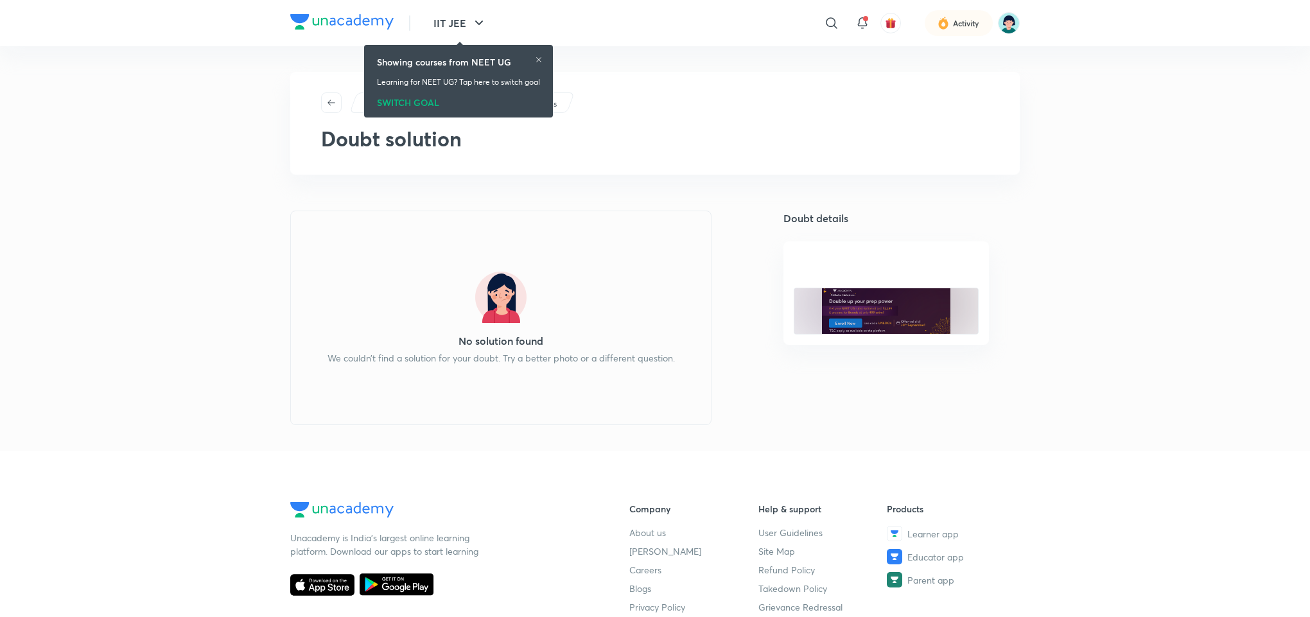
click at [541, 62] on icon at bounding box center [538, 59] width 5 height 5
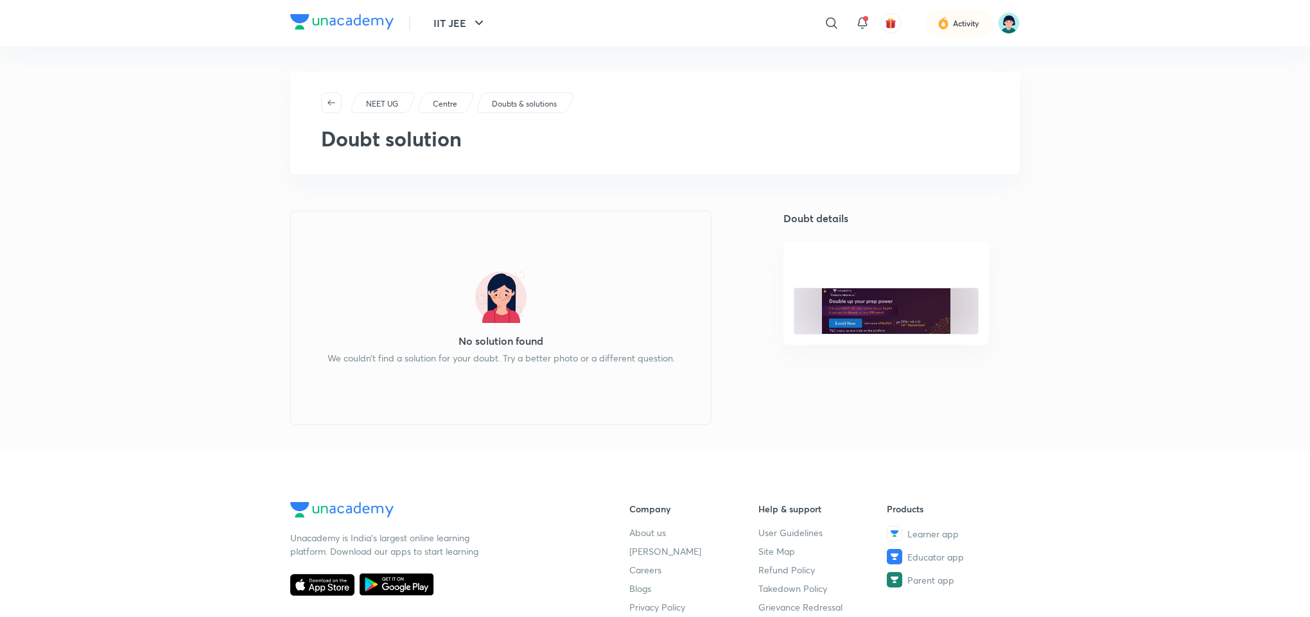
click at [540, 299] on div "No solution found We couldn’t find a solution for your doubt. Try a better phot…" at bounding box center [500, 318] width 421 height 214
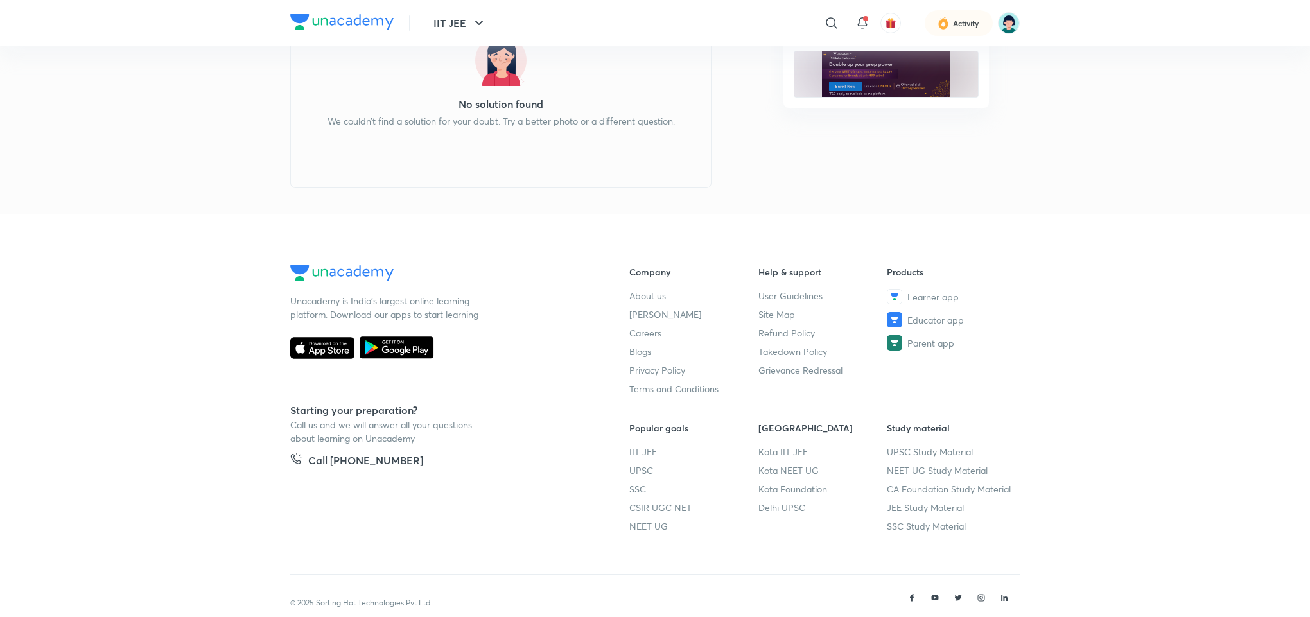
scroll to position [261, 0]
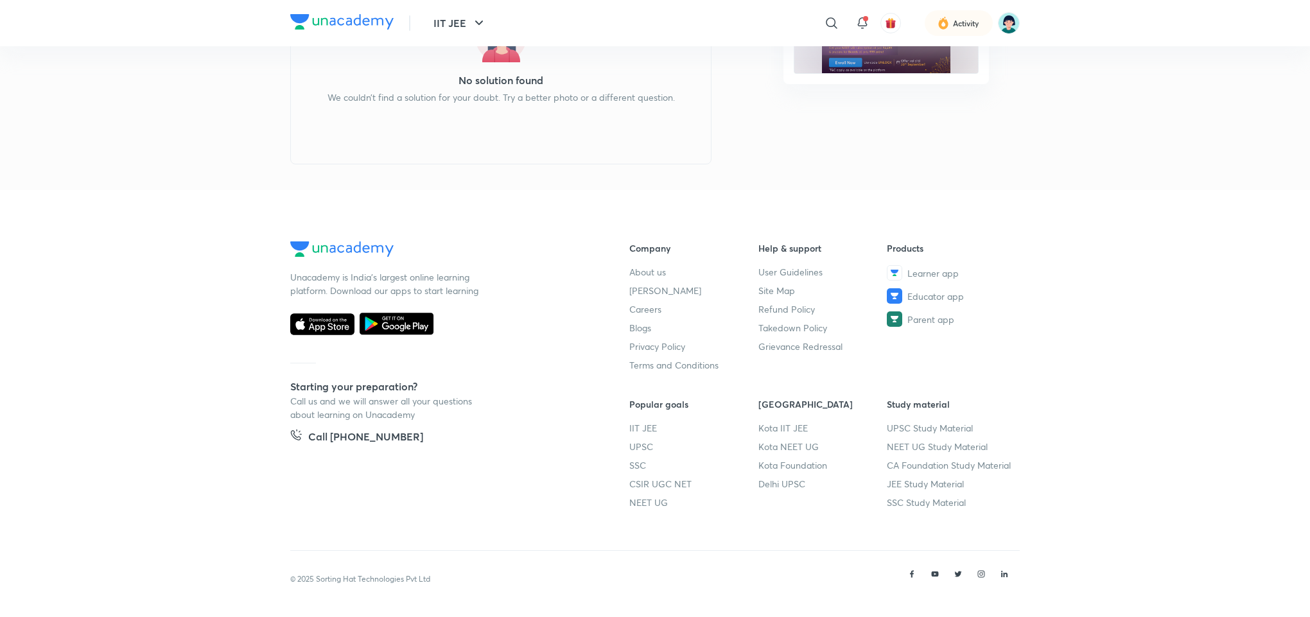
click at [1001, 212] on footer "Unacademy is India’s largest online learning platform. Download our apps to sta…" at bounding box center [655, 404] width 1310 height 428
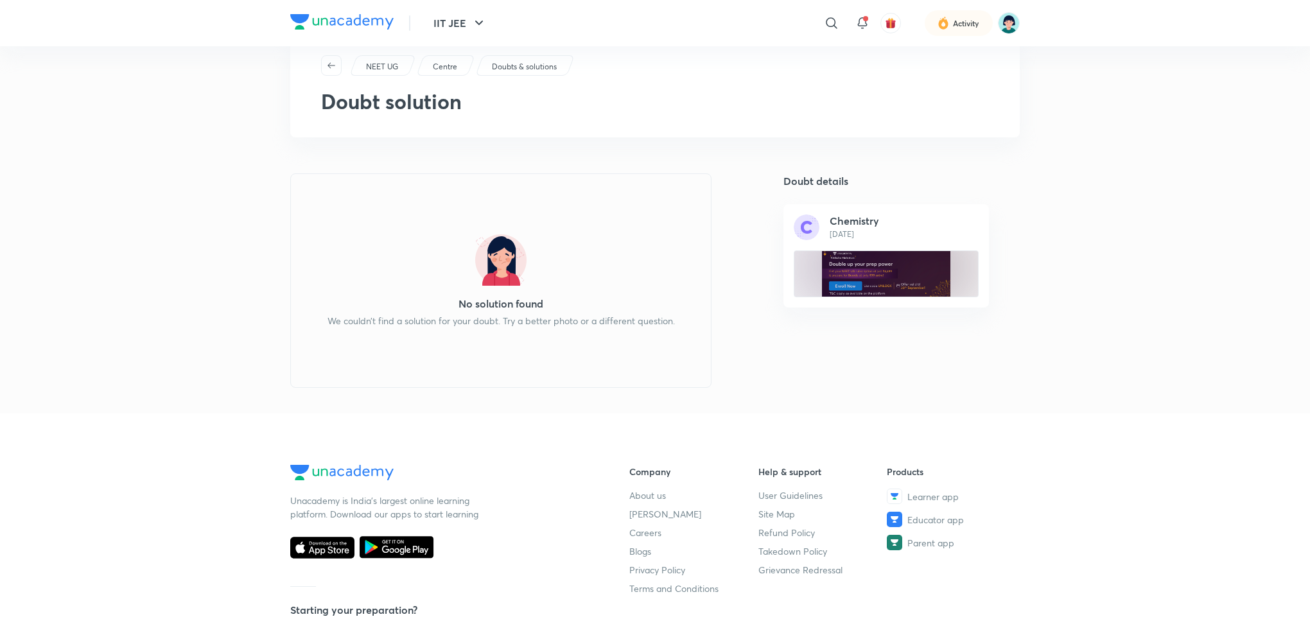
scroll to position [0, 0]
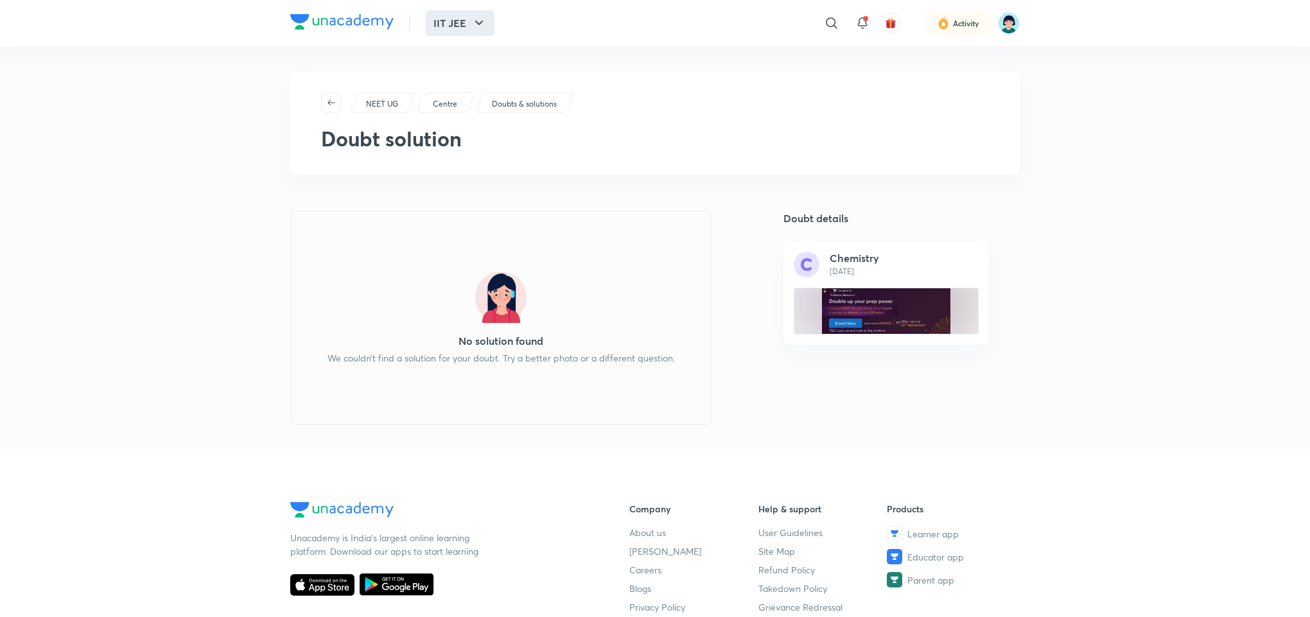
click at [465, 14] on button "IIT JEE" at bounding box center [460, 23] width 69 height 26
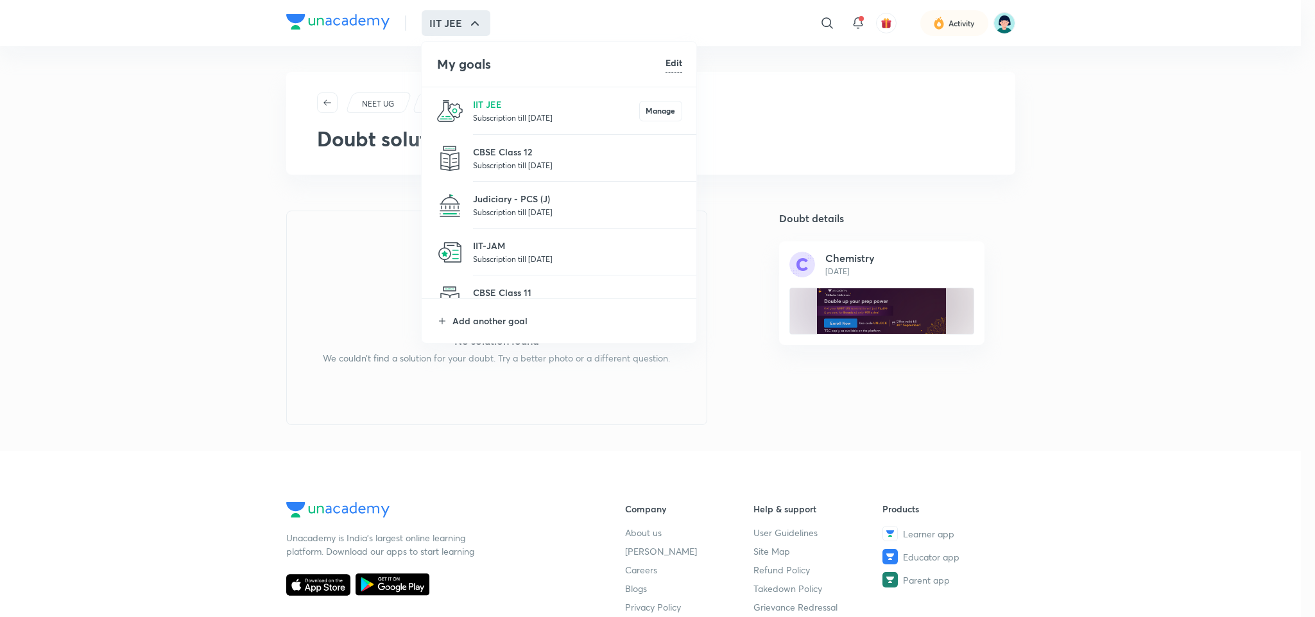
click at [667, 56] on h6 "Edit" at bounding box center [674, 62] width 17 height 13
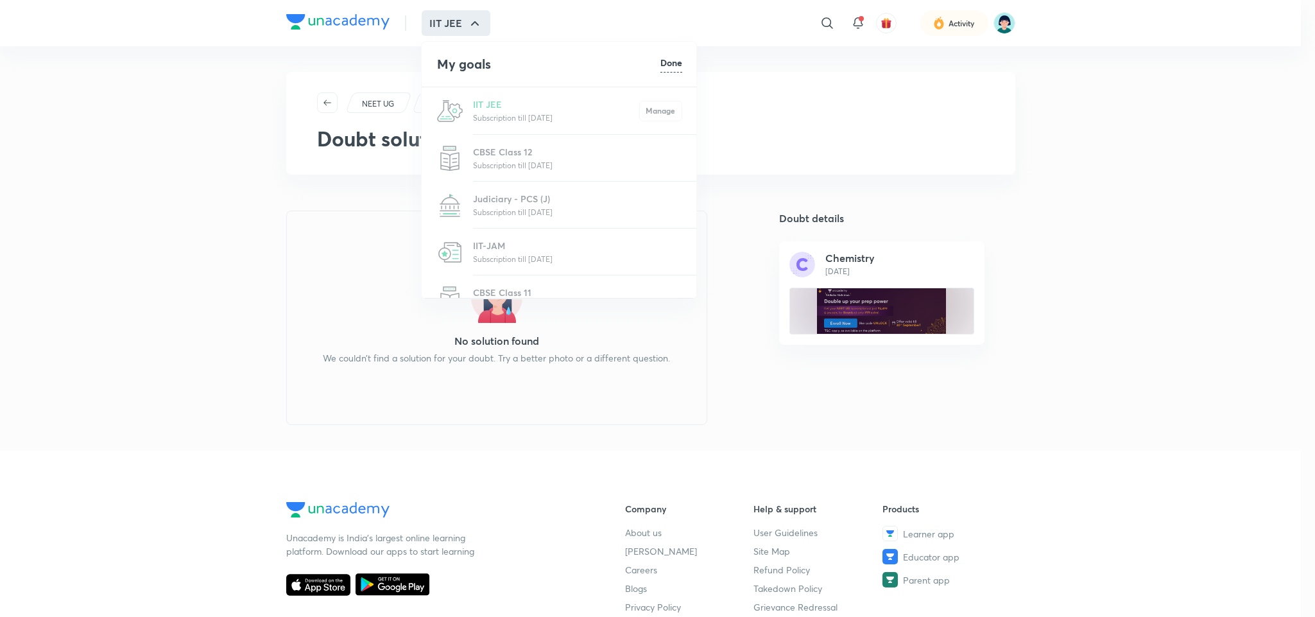
click at [528, 112] on div "IIT JEE Subscription till 5 Nov 2028 Manage" at bounding box center [560, 110] width 276 height 47
click at [455, 21] on div at bounding box center [657, 308] width 1315 height 617
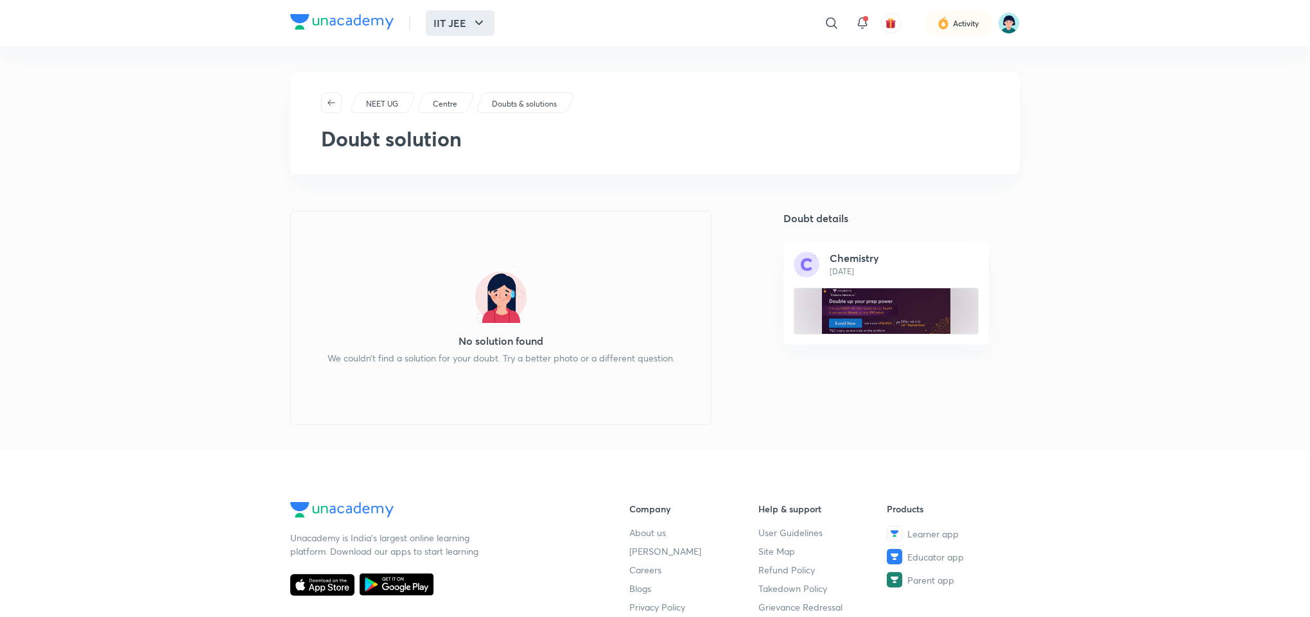
click at [484, 12] on button "IIT JEE" at bounding box center [460, 23] width 69 height 26
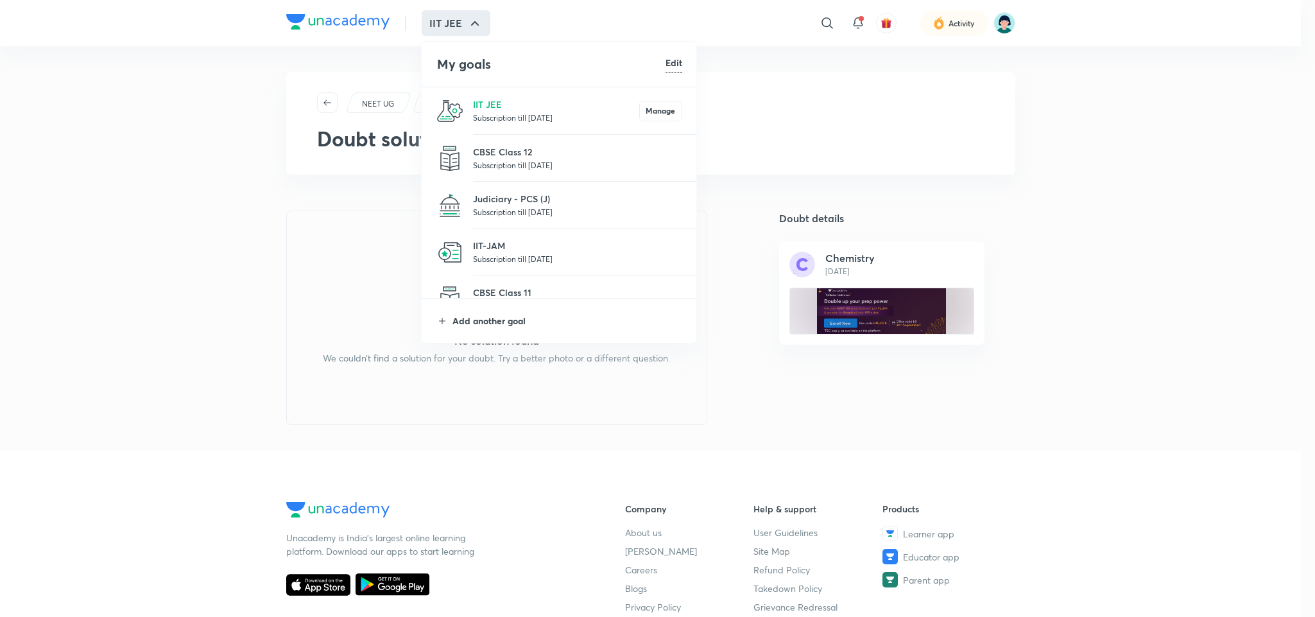
click at [482, 325] on p "Add another goal" at bounding box center [568, 320] width 230 height 13
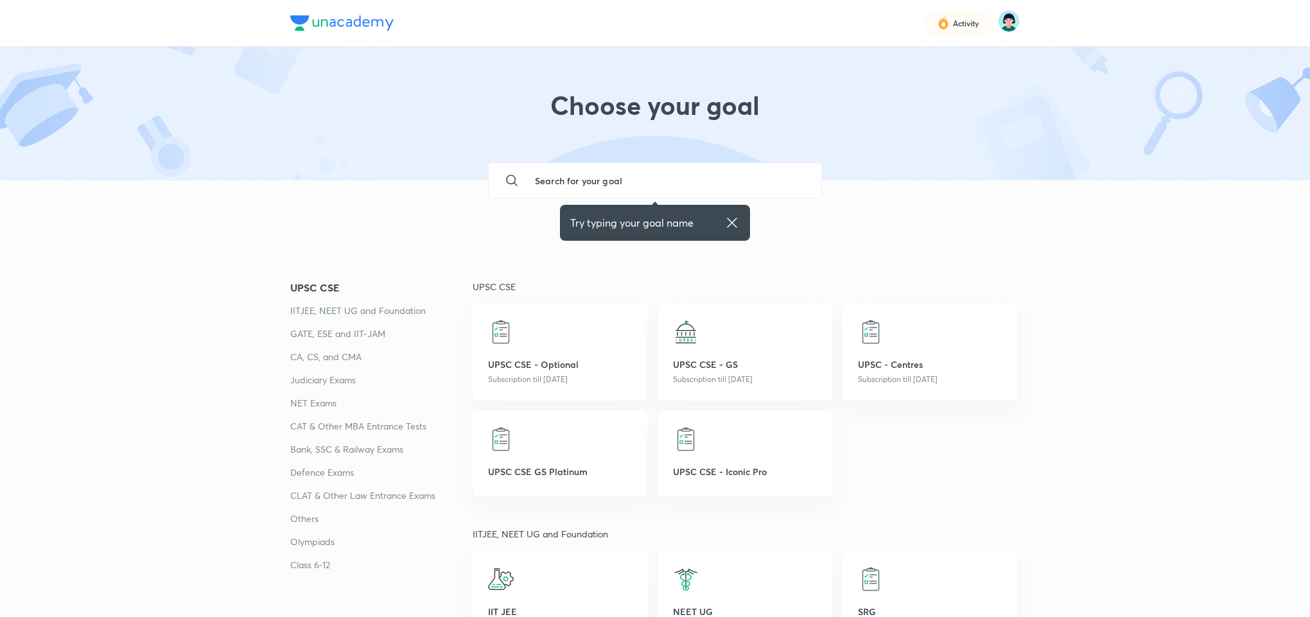
click at [715, 585] on div at bounding box center [745, 579] width 144 height 26
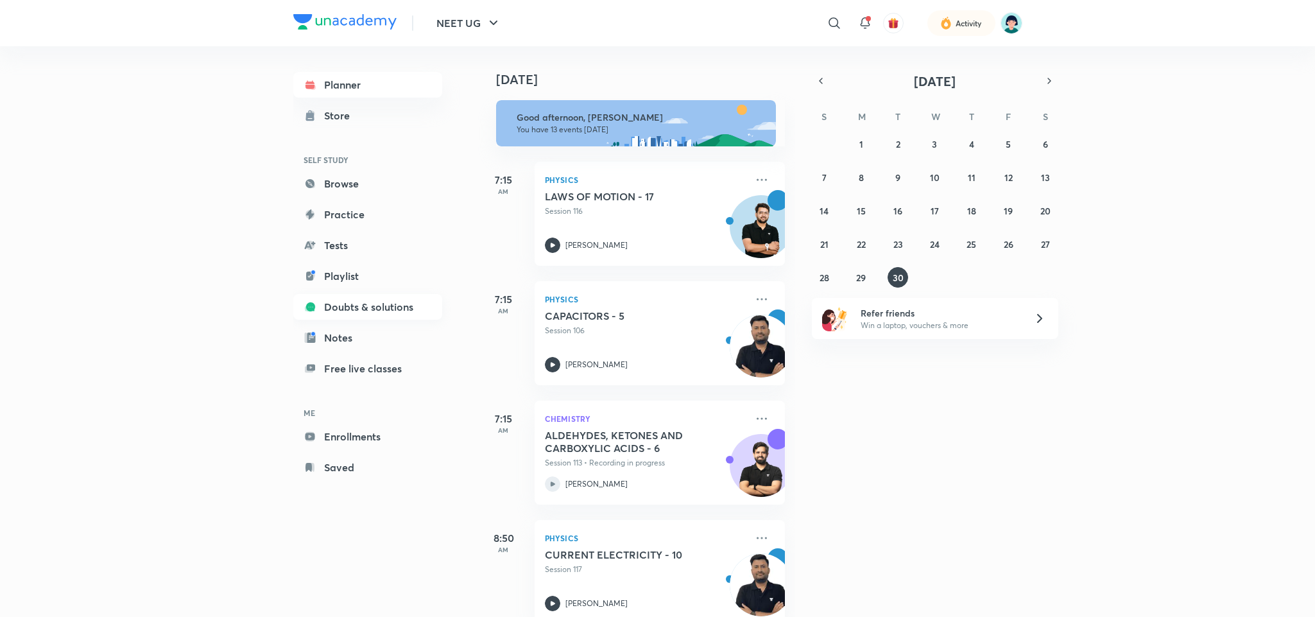
click at [364, 304] on link "Doubts & solutions" at bounding box center [367, 307] width 149 height 26
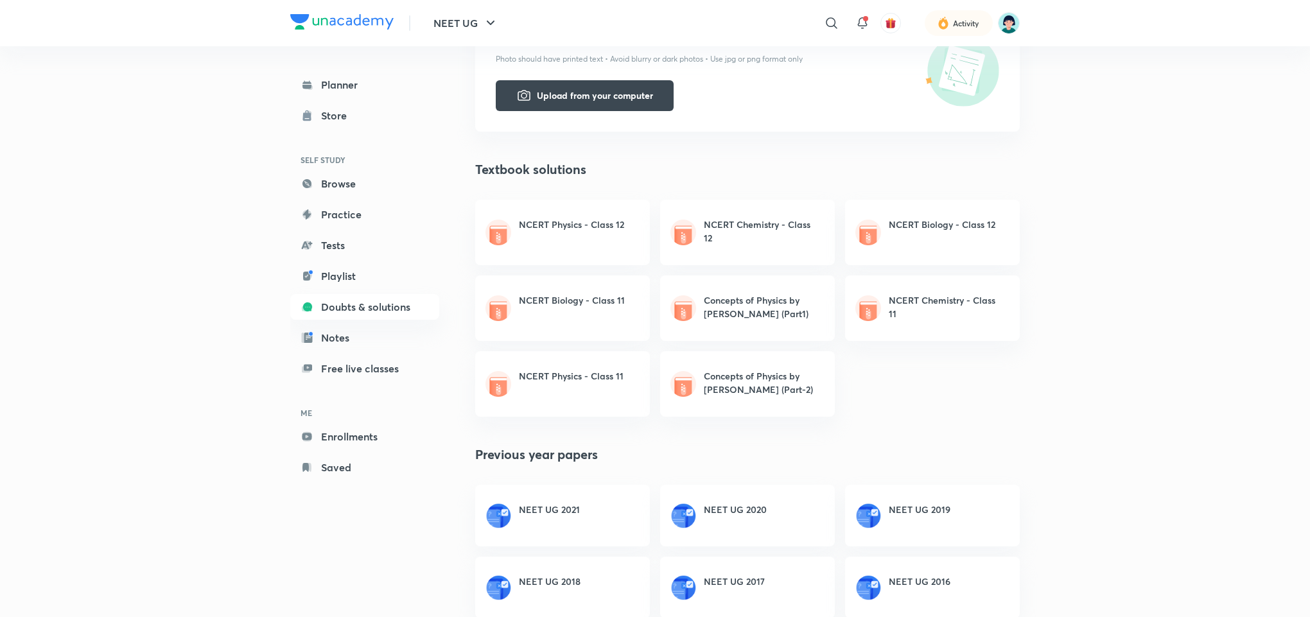
scroll to position [408, 0]
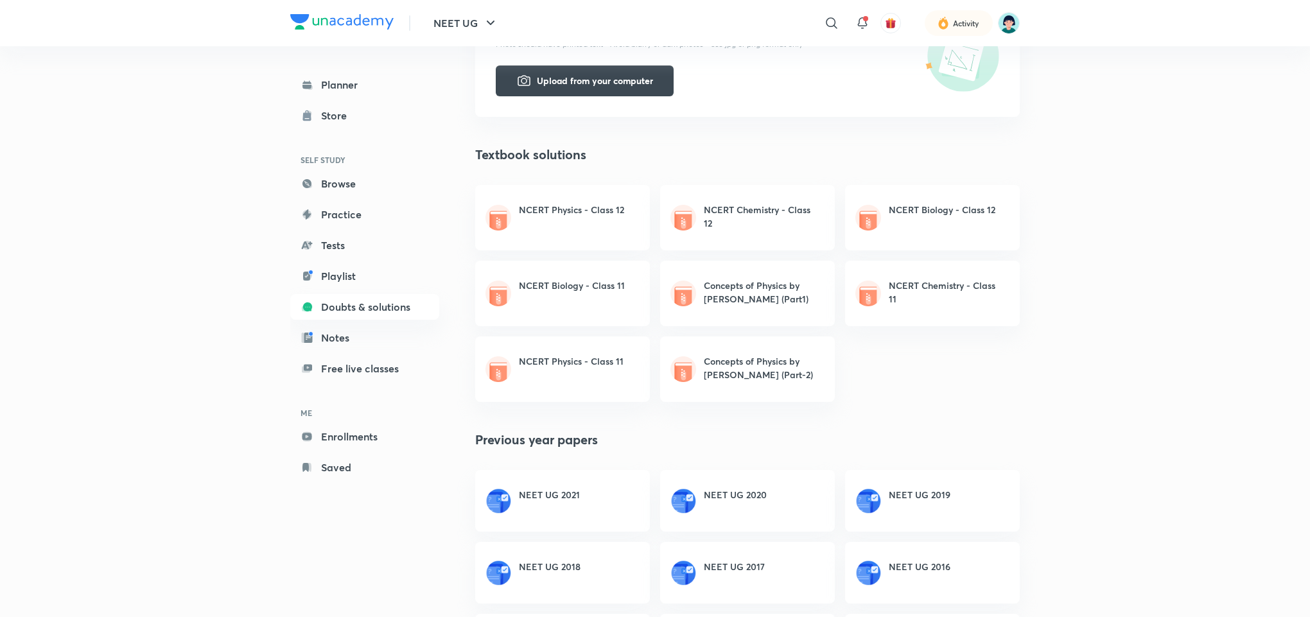
click at [1131, 327] on div "NEET UG ​ Activity Planner Store SELF STUDY Browse Practice Tests Playlist Doub…" at bounding box center [655, 181] width 1310 height 1179
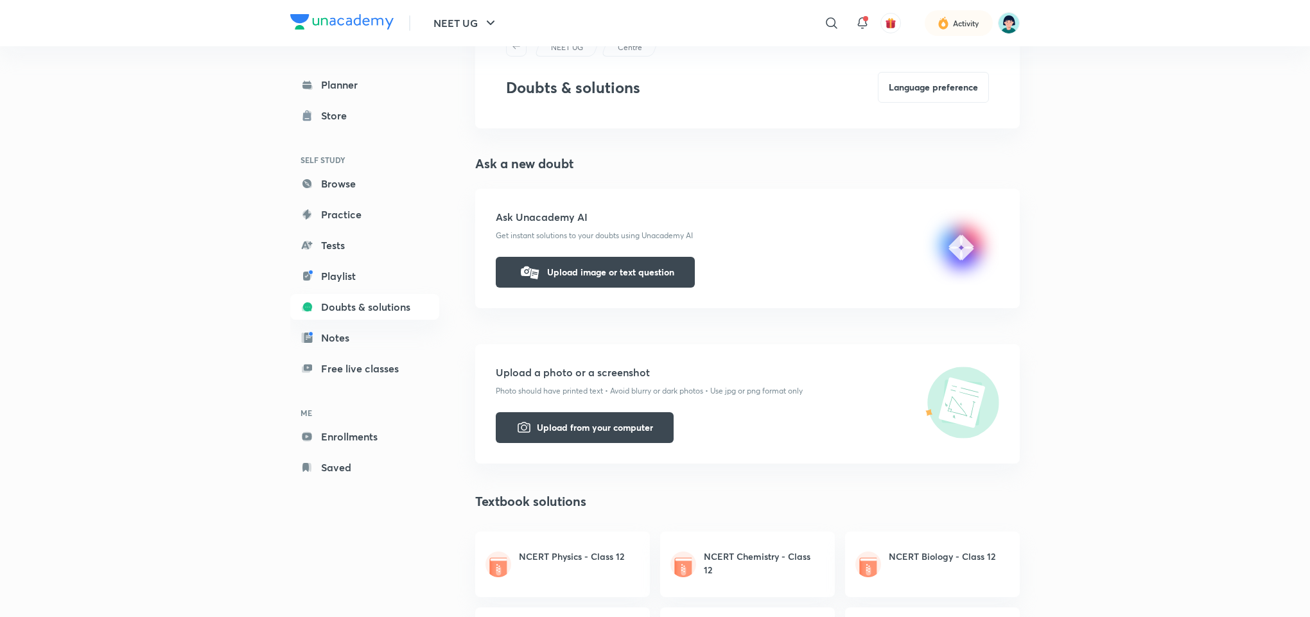
scroll to position [60, 0]
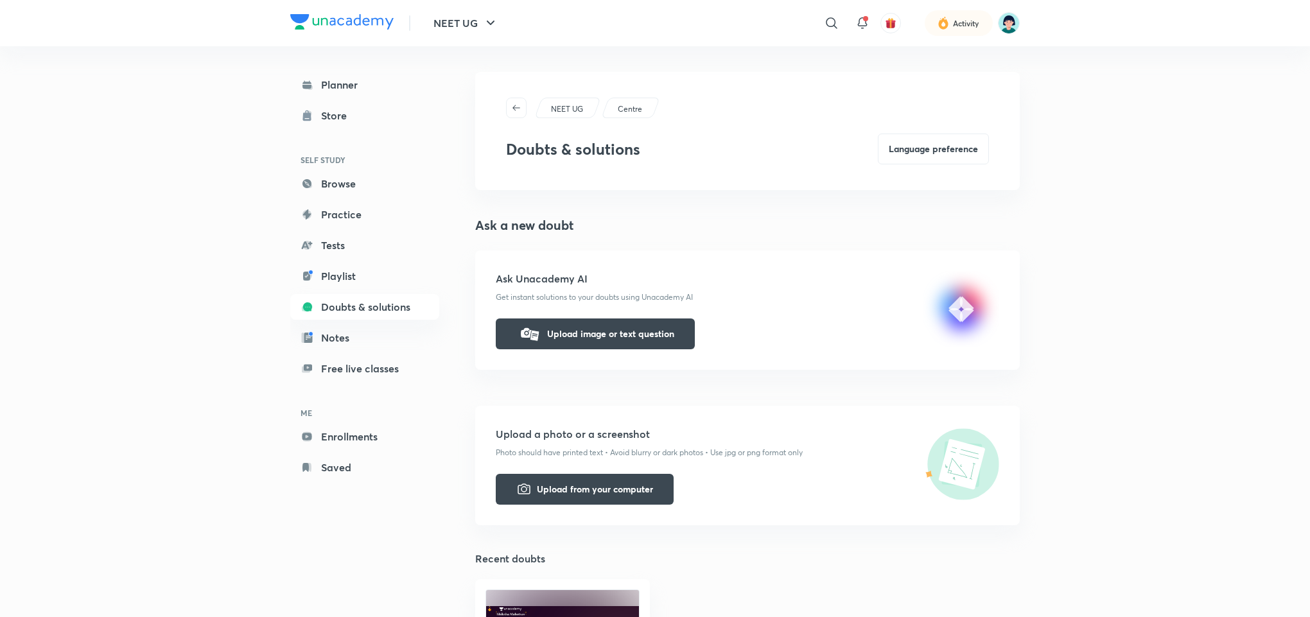
scroll to position [278, 0]
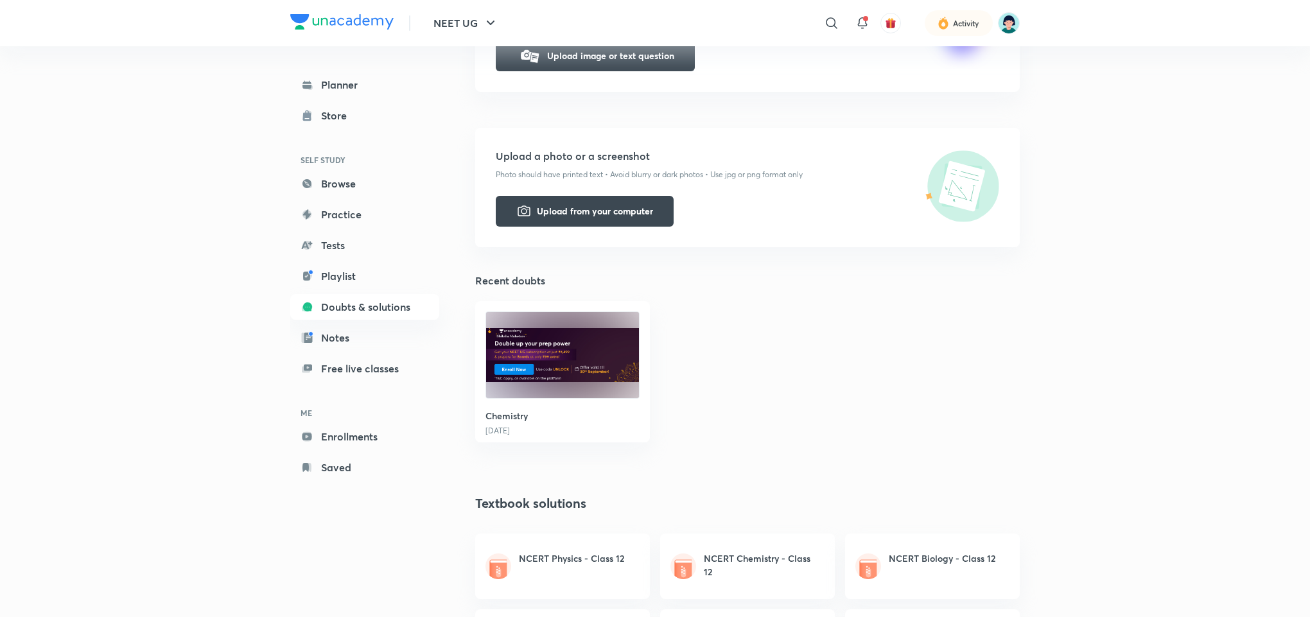
click at [567, 405] on div "Chemistry 30 Sep" at bounding box center [562, 371] width 175 height 141
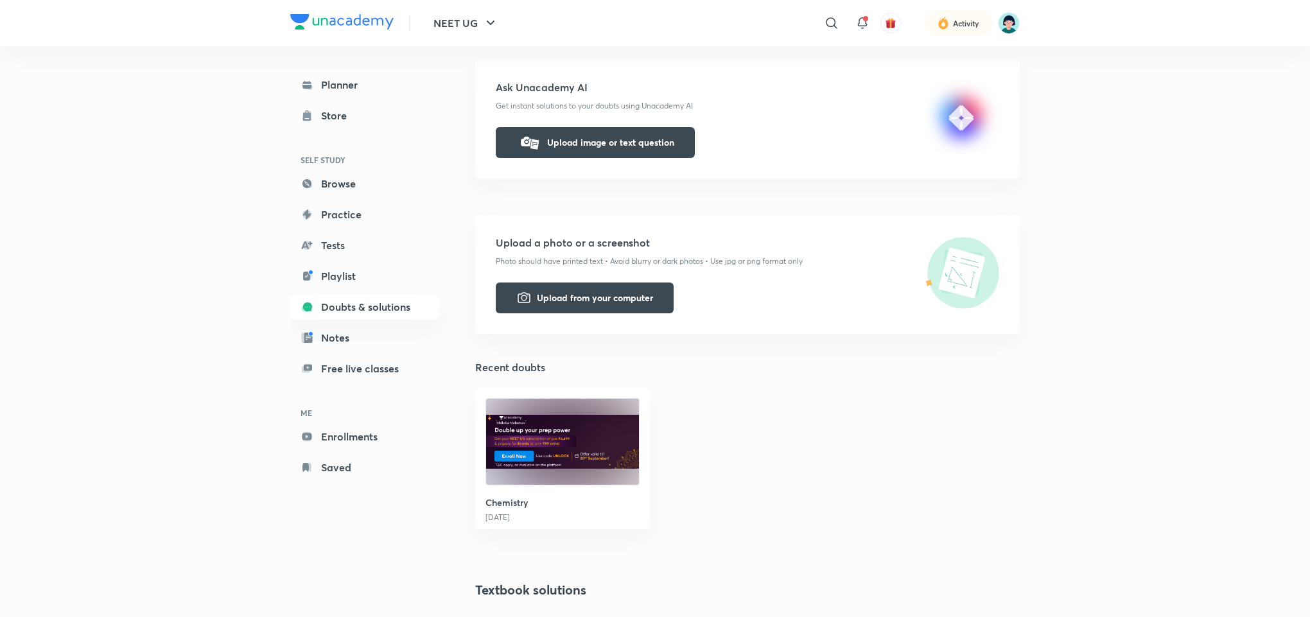
scroll to position [193, 0]
click at [607, 291] on button "Upload from your computer" at bounding box center [585, 295] width 178 height 31
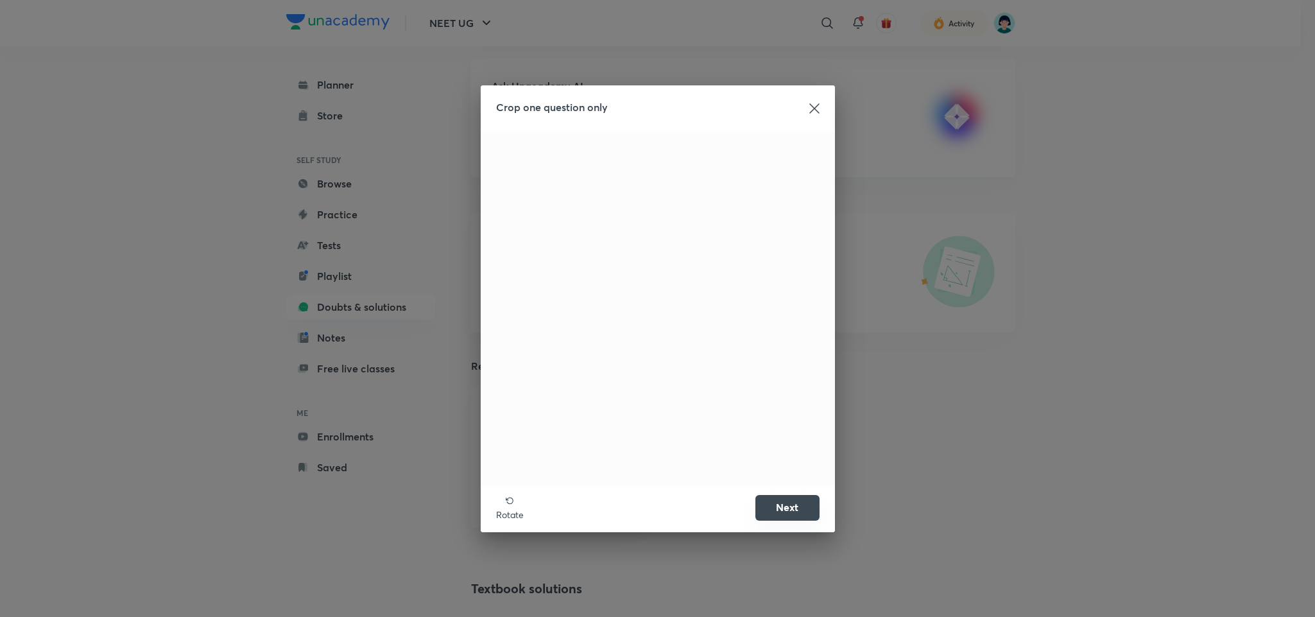
click at [792, 511] on button "Next" at bounding box center [788, 508] width 64 height 26
click at [585, 216] on div at bounding box center [658, 309] width 354 height 354
click at [815, 97] on div "Crop one question only" at bounding box center [658, 108] width 354 height 46
click at [815, 106] on icon at bounding box center [815, 108] width 10 height 10
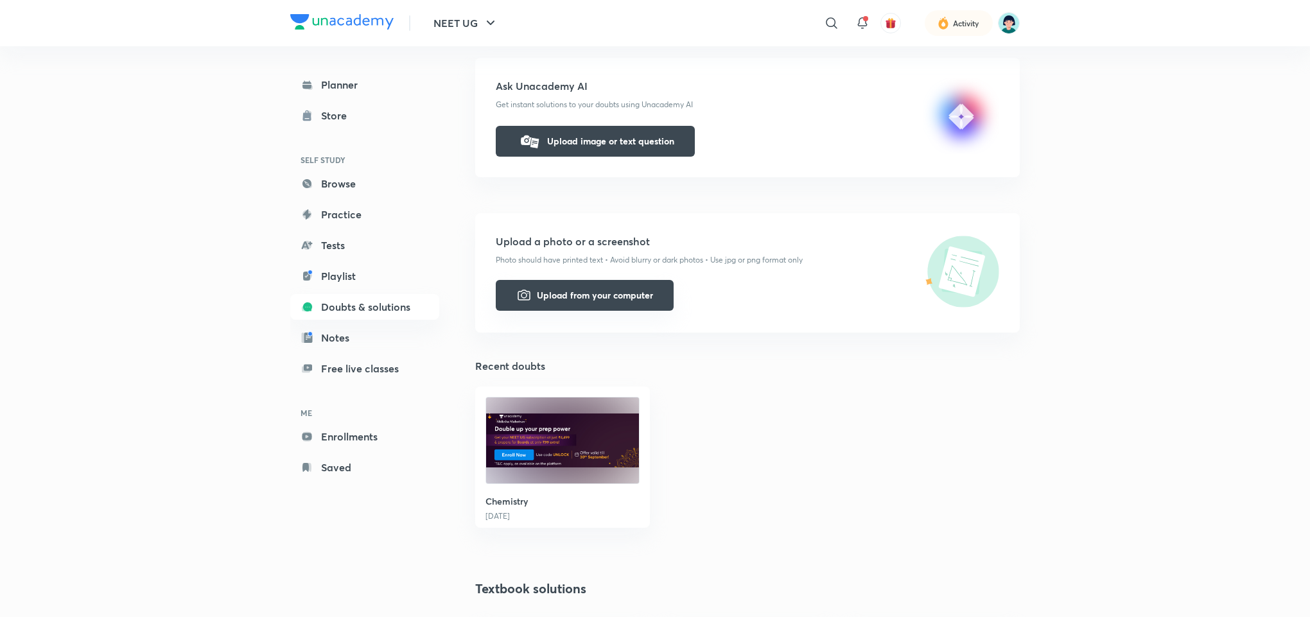
click at [600, 288] on button "Upload from your computer" at bounding box center [585, 295] width 178 height 31
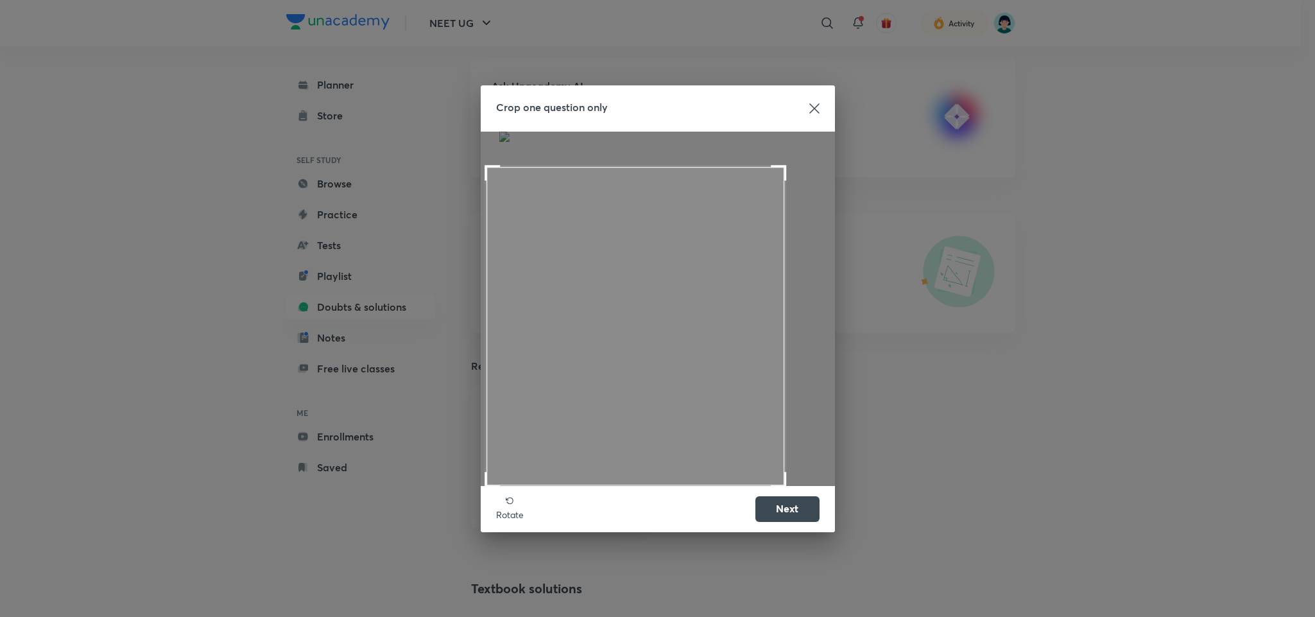
click at [483, 499] on div "Crop one question only Rotate Next" at bounding box center [658, 308] width 354 height 447
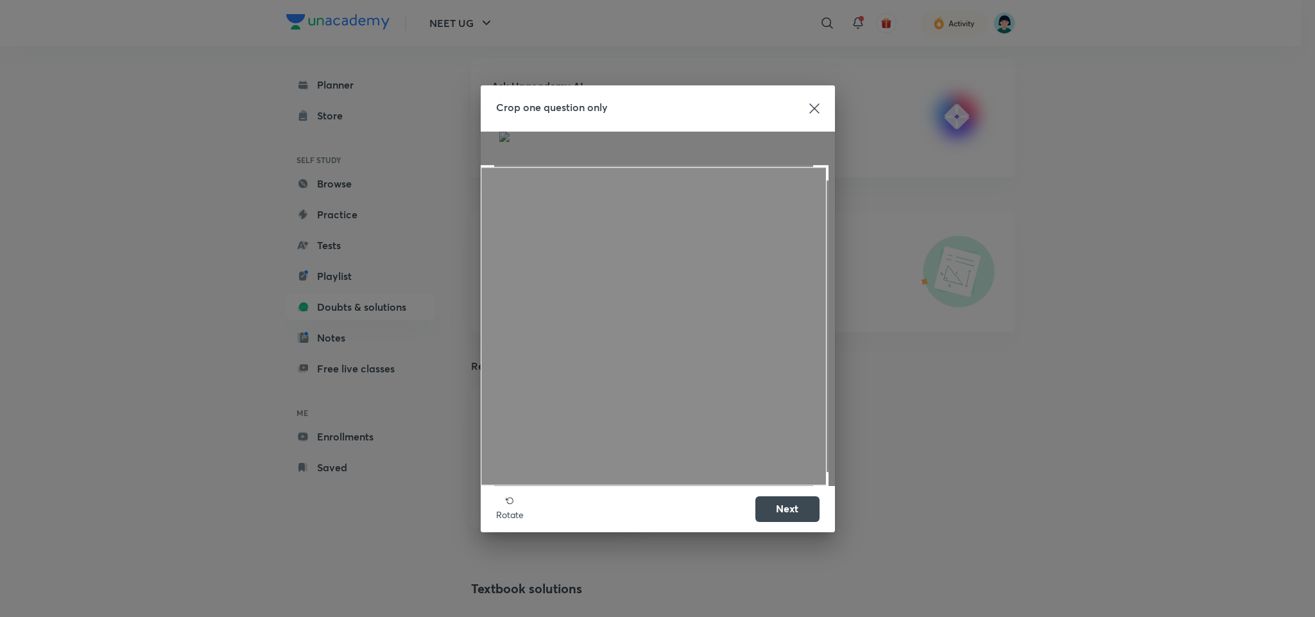
click at [821, 483] on span at bounding box center [820, 479] width 15 height 15
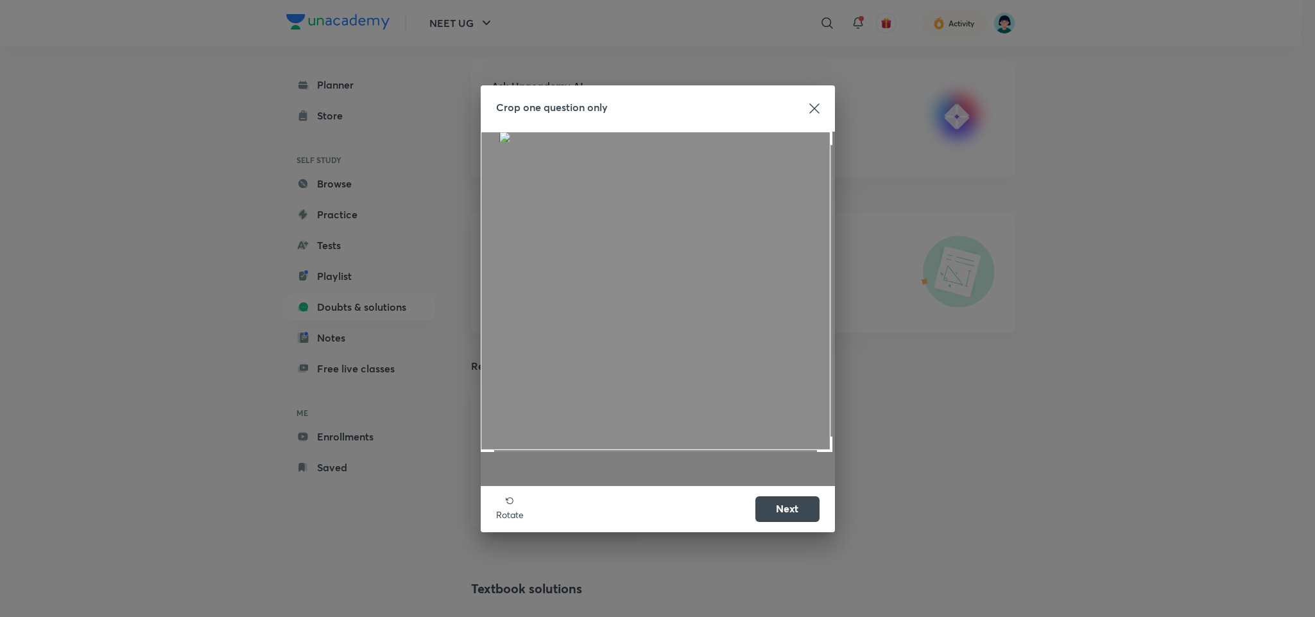
click at [703, 121] on div "Crop one question only Rotate Next" at bounding box center [658, 308] width 354 height 447
click at [701, 434] on span at bounding box center [658, 291] width 351 height 319
click at [786, 505] on button "Next" at bounding box center [788, 508] width 64 height 26
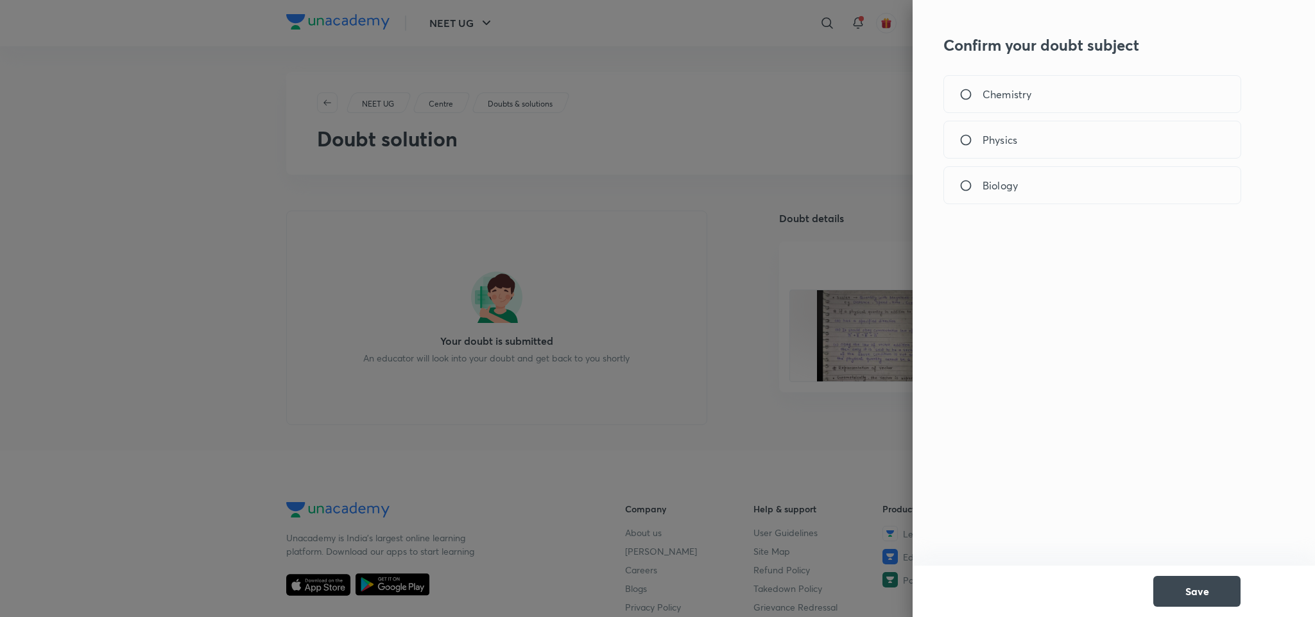
click at [1046, 144] on div "Physics" at bounding box center [1093, 140] width 298 height 38
radio input "true"
click at [1225, 591] on button "Save" at bounding box center [1197, 590] width 87 height 31
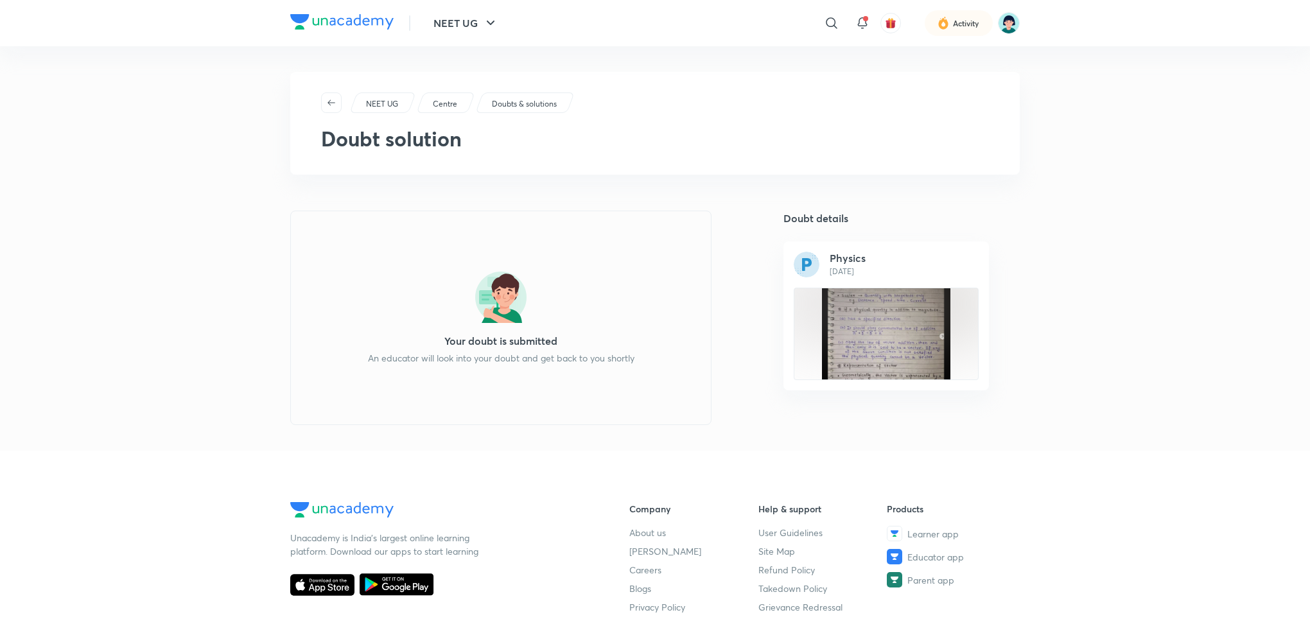
click at [850, 255] on h5 "Physics" at bounding box center [847, 258] width 36 height 13
click at [807, 264] on img at bounding box center [806, 265] width 26 height 26
click at [324, 99] on span "button" at bounding box center [331, 103] width 19 height 10
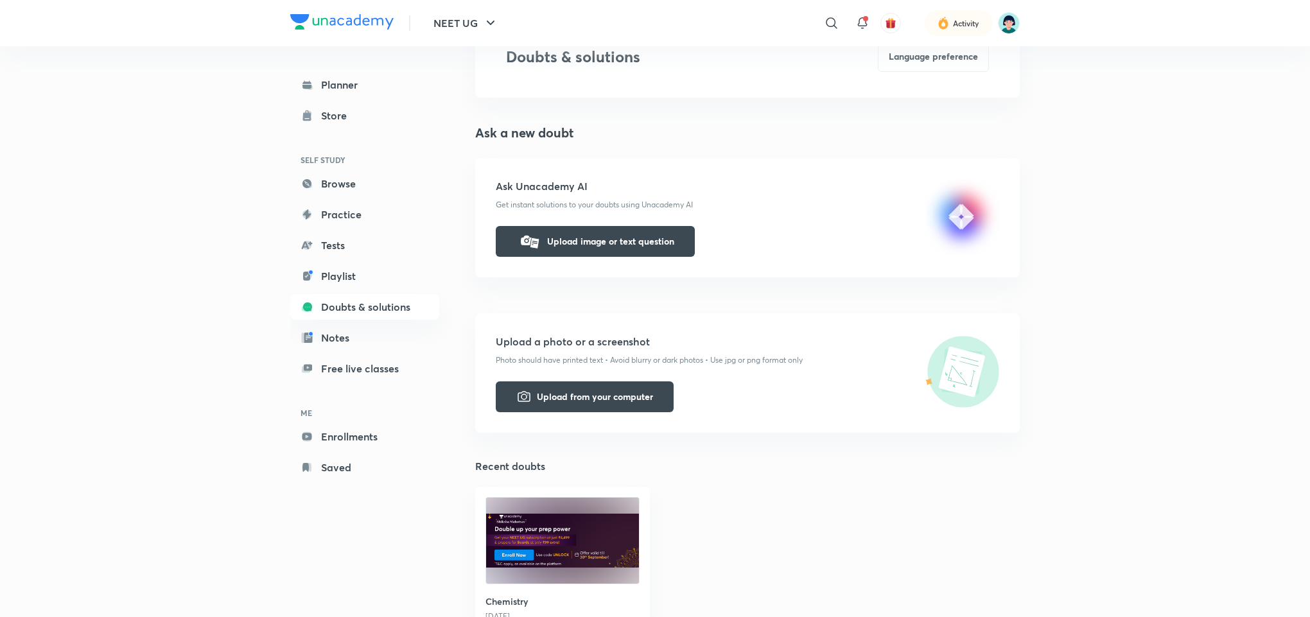
scroll to position [39, 0]
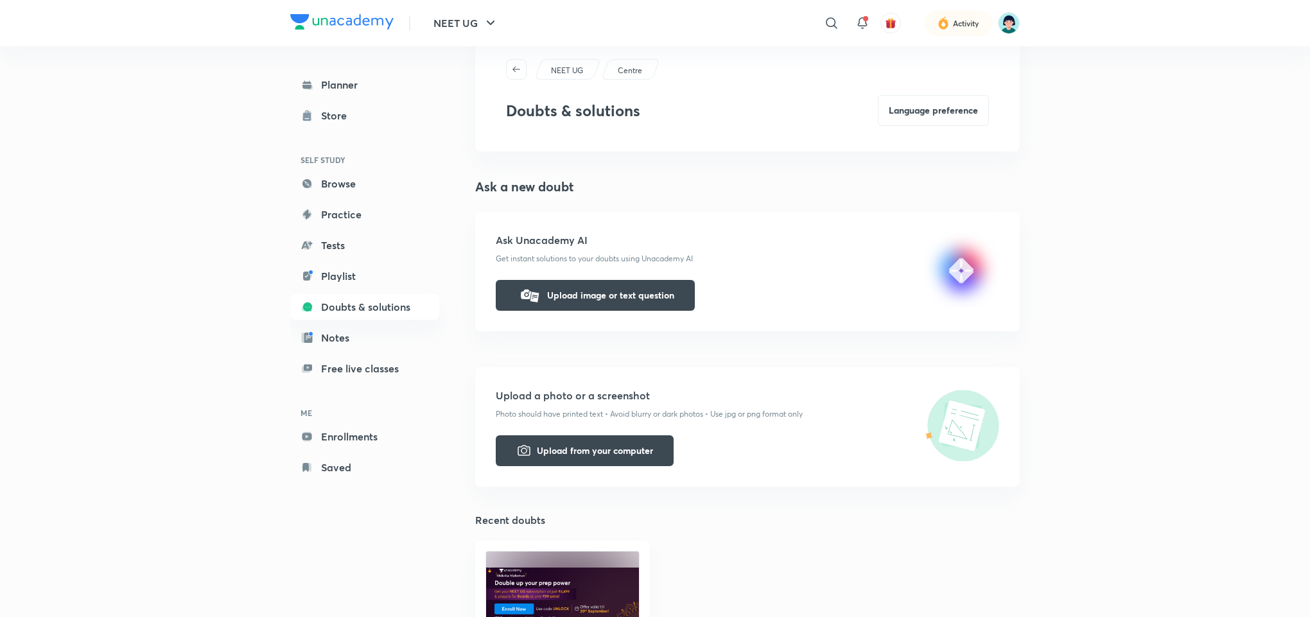
click at [1008, 305] on div "Ask Unacademy AI Get instant solutions to your doubts using Unacademy AI Upload…" at bounding box center [747, 271] width 544 height 119
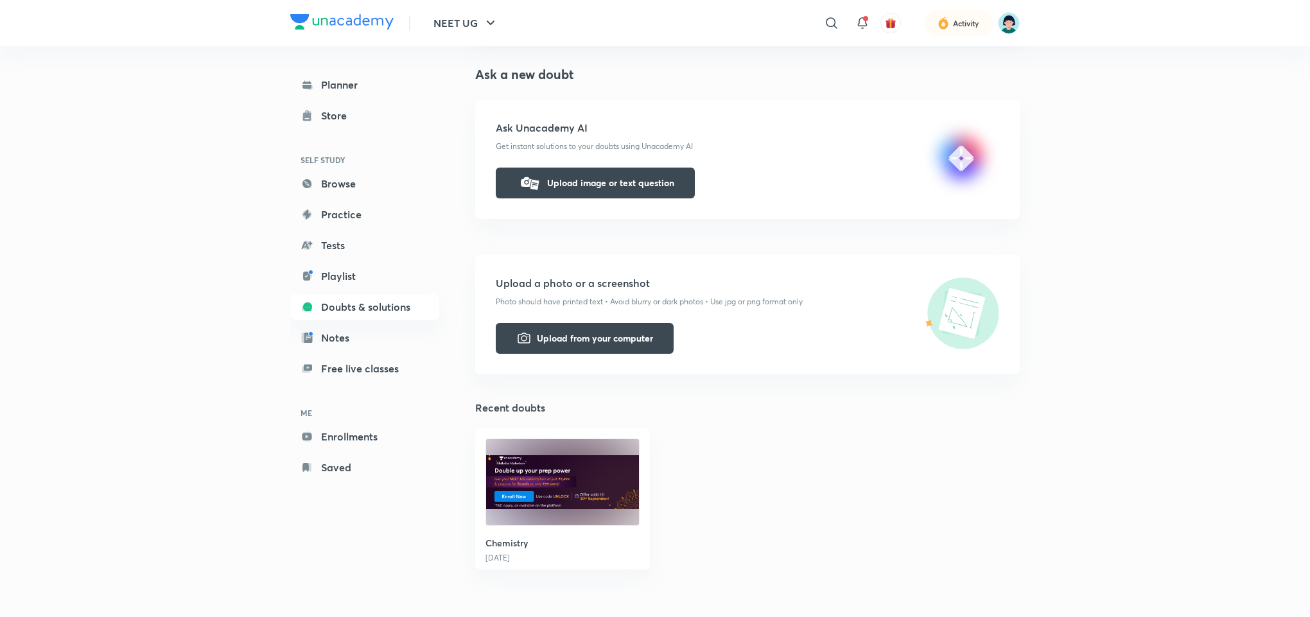
scroll to position [116, 0]
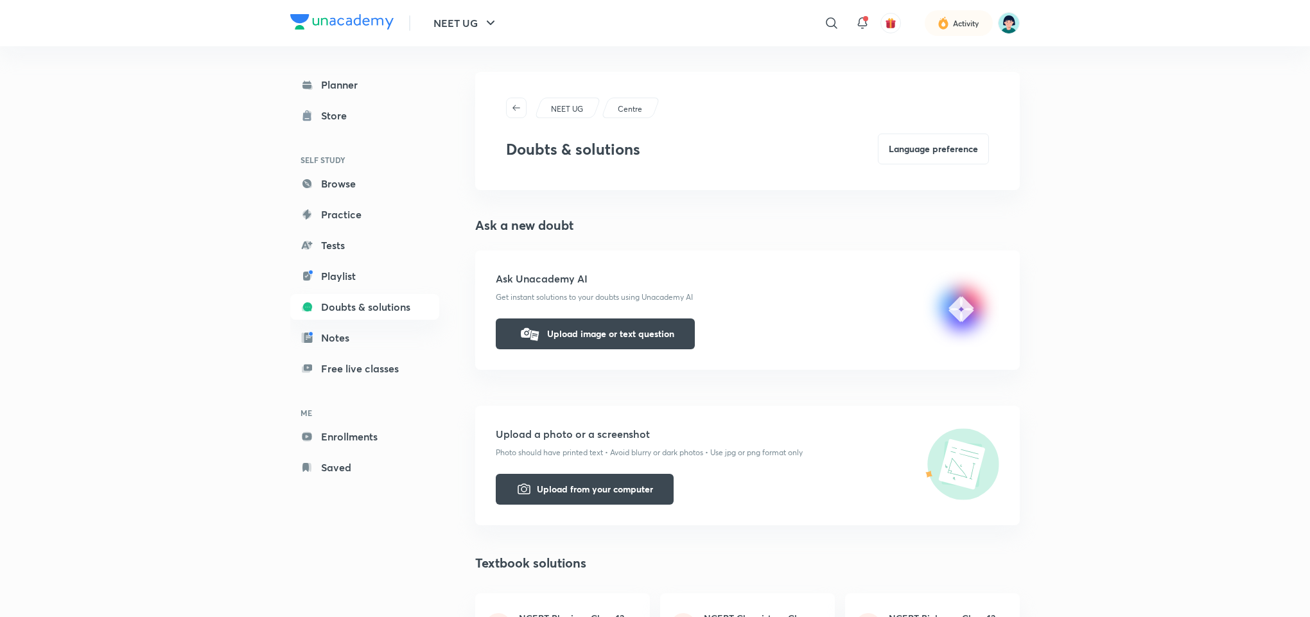
click at [1071, 236] on div "NEET UG ​ Activity Planner Store SELF STUDY Browse Practice Tests Playlist Doub…" at bounding box center [655, 589] width 1310 height 1179
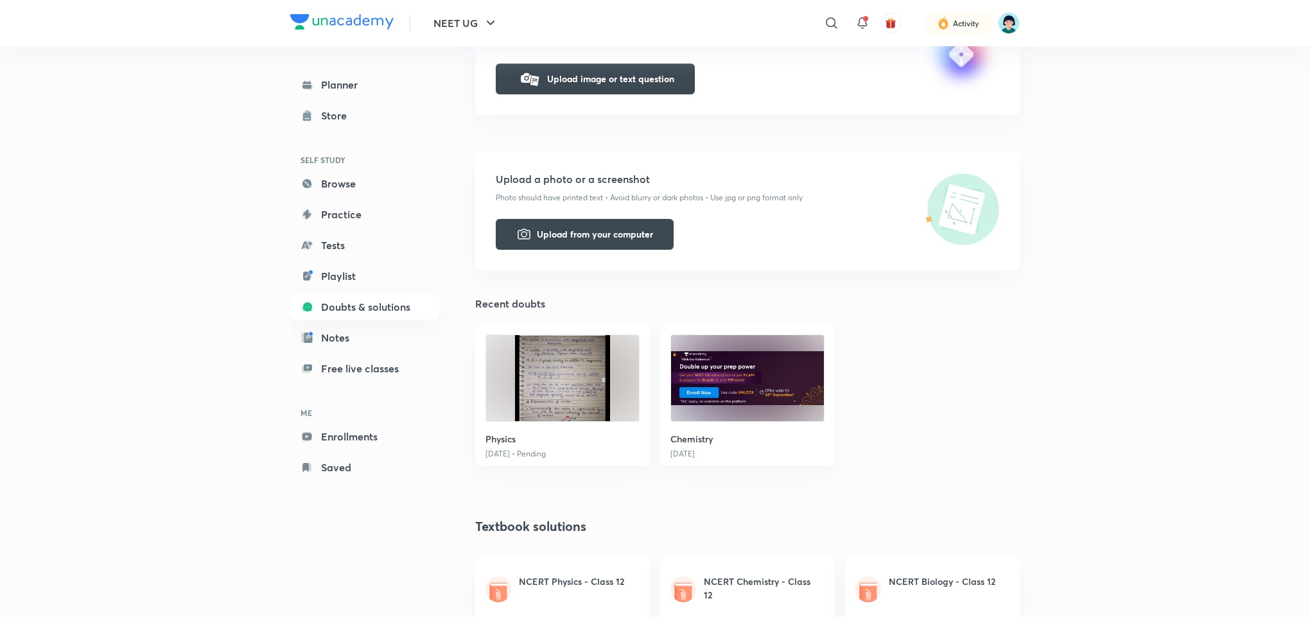
scroll to position [270, 0]
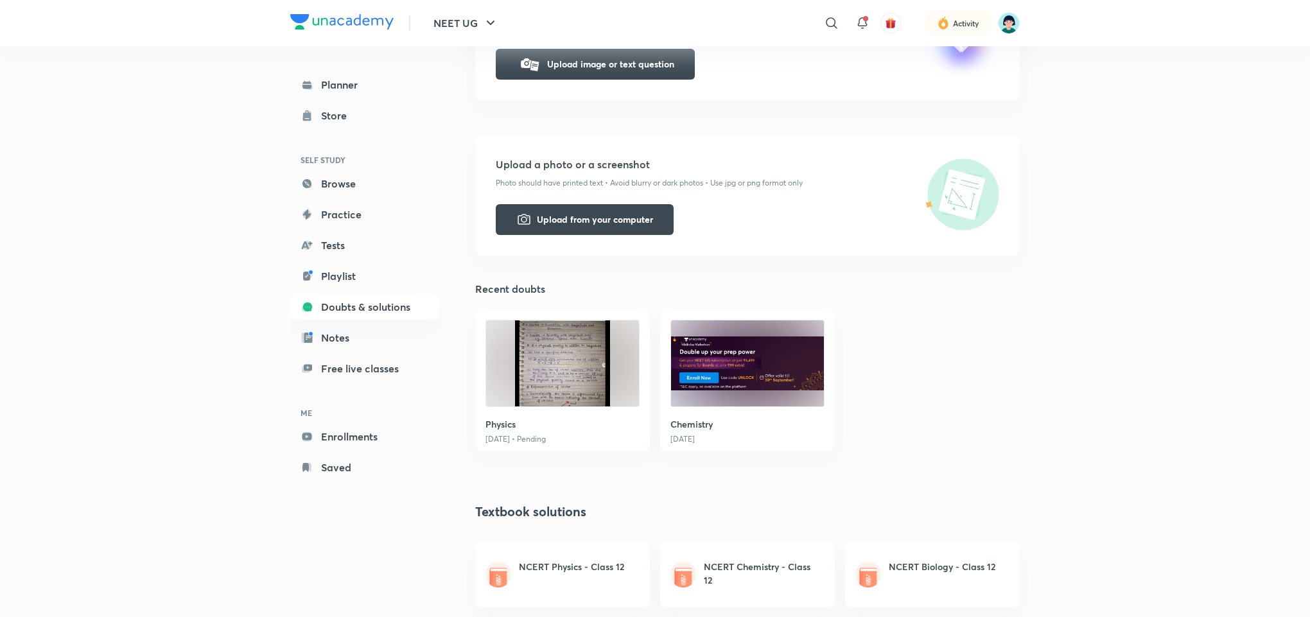
click at [553, 419] on h6 "Physics" at bounding box center [562, 423] width 154 height 13
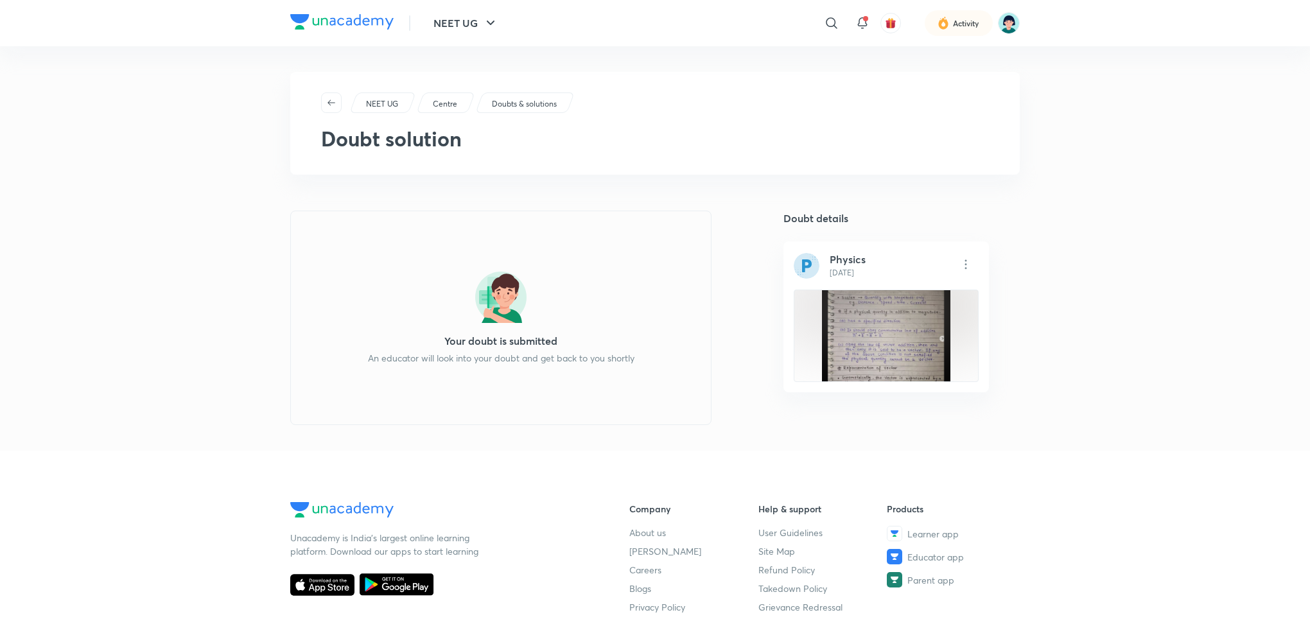
click at [1095, 291] on div "NEET UG ​ Activity NEET UG Centre Doubts & solutions Doubt solution Your doubt …" at bounding box center [655, 439] width 1310 height 878
click at [854, 328] on img at bounding box center [886, 335] width 128 height 117
click at [388, 139] on h2 "Doubt solution" at bounding box center [655, 138] width 668 height 31
drag, startPoint x: 388, startPoint y: 139, endPoint x: 338, endPoint y: 144, distance: 50.4
click at [338, 144] on h2 "Doubt solution" at bounding box center [655, 138] width 668 height 31
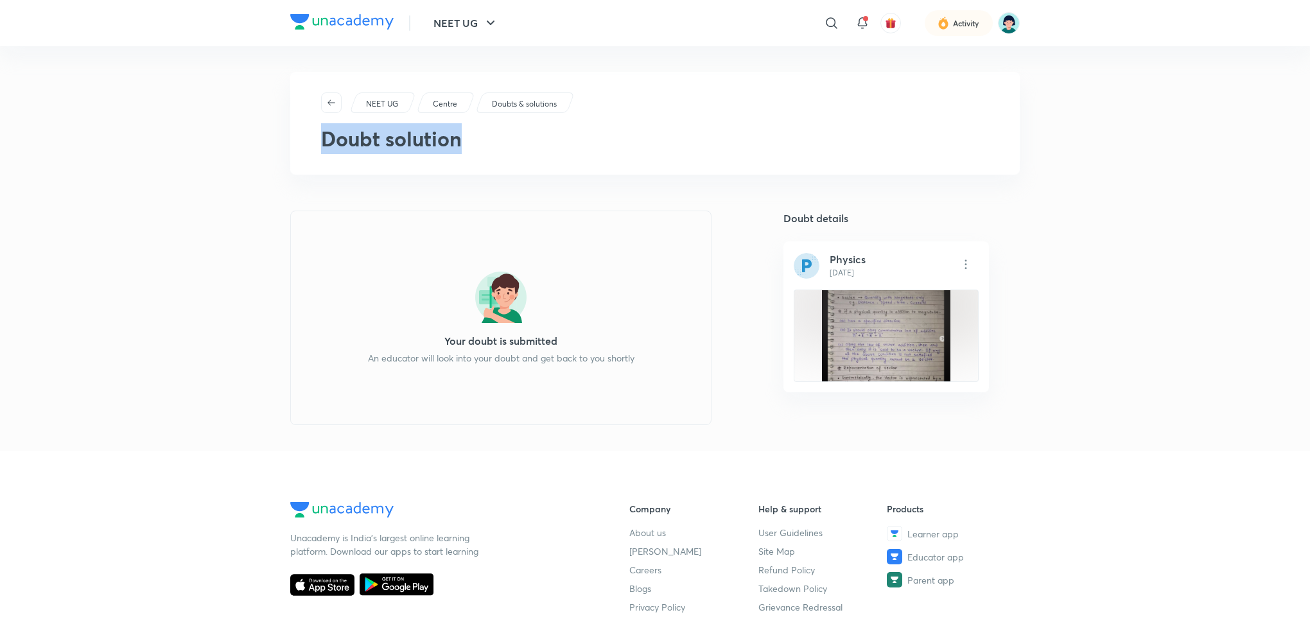
click at [338, 144] on h2 "Doubt solution" at bounding box center [655, 138] width 668 height 31
drag, startPoint x: 338, startPoint y: 144, endPoint x: 409, endPoint y: 145, distance: 71.3
click at [409, 145] on h2 "Doubt solution" at bounding box center [655, 138] width 668 height 31
drag, startPoint x: 409, startPoint y: 145, endPoint x: 352, endPoint y: 159, distance: 58.1
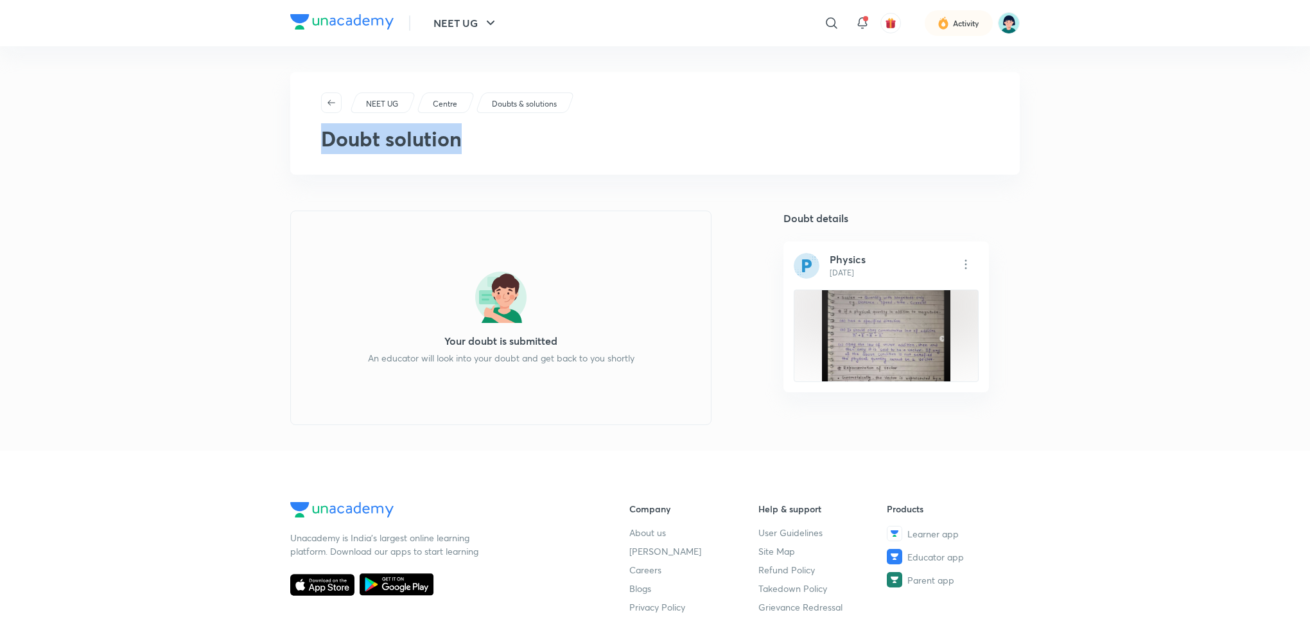
click at [352, 159] on div "NEET UG Centre Doubts & solutions Doubt solution" at bounding box center [654, 123] width 729 height 103
drag, startPoint x: 352, startPoint y: 159, endPoint x: 416, endPoint y: 154, distance: 63.7
click at [416, 154] on div "NEET UG Centre Doubts & solutions Doubt solution" at bounding box center [654, 123] width 729 height 103
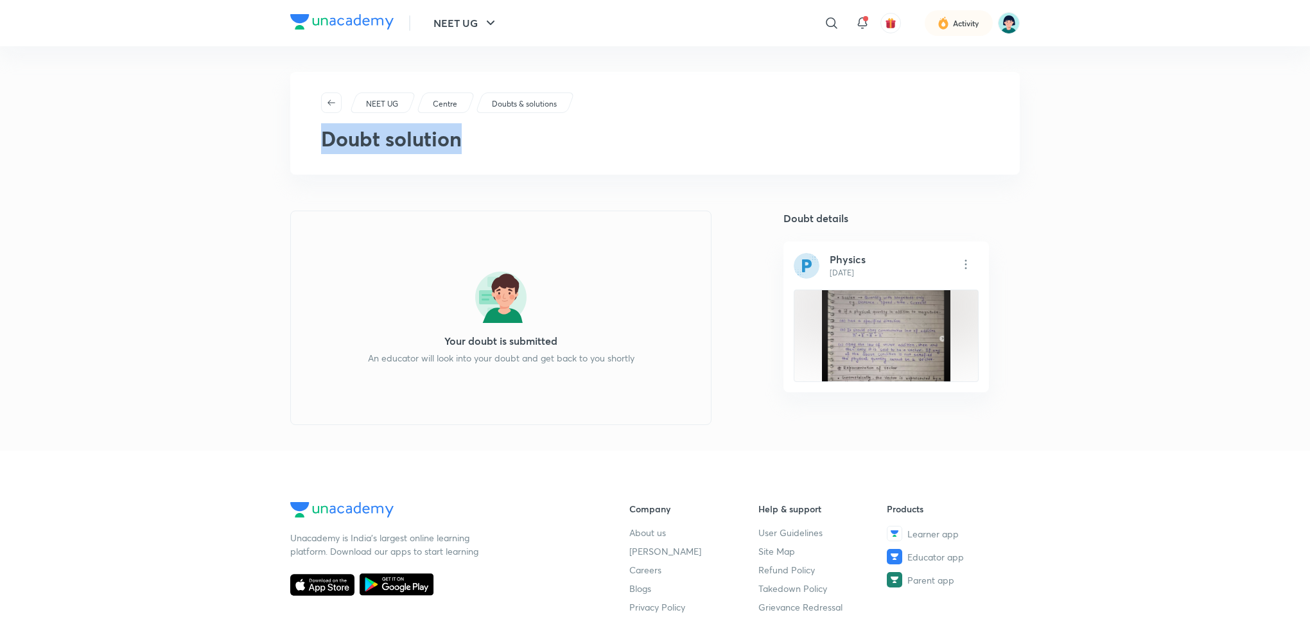
drag, startPoint x: 416, startPoint y: 154, endPoint x: 345, endPoint y: 150, distance: 70.7
click at [345, 150] on div "NEET UG Centre Doubts & solutions Doubt solution" at bounding box center [654, 123] width 729 height 103
click at [345, 150] on h2 "Doubt solution" at bounding box center [655, 138] width 668 height 31
drag, startPoint x: 345, startPoint y: 150, endPoint x: 401, endPoint y: 139, distance: 56.3
click at [401, 139] on h2 "Doubt solution" at bounding box center [655, 138] width 668 height 31
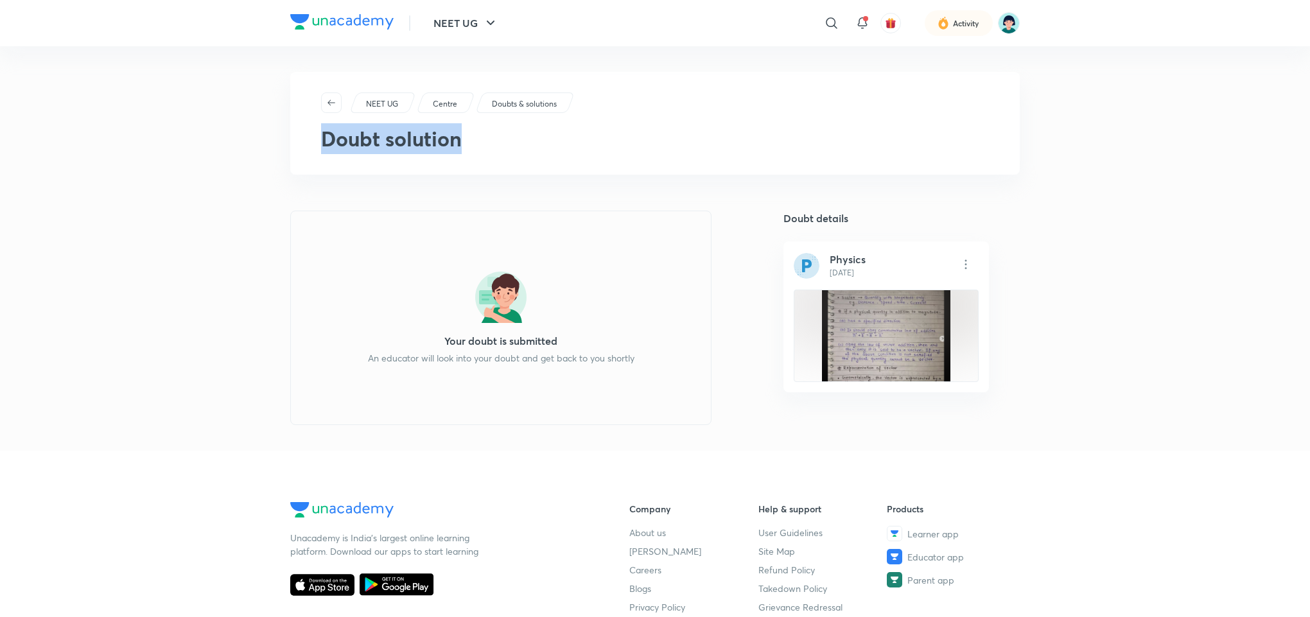
click at [401, 139] on h2 "Doubt solution" at bounding box center [655, 138] width 668 height 31
drag, startPoint x: 401, startPoint y: 139, endPoint x: 336, endPoint y: 141, distance: 64.9
click at [336, 141] on h2 "Doubt solution" at bounding box center [655, 138] width 668 height 31
drag, startPoint x: 336, startPoint y: 141, endPoint x: 406, endPoint y: 145, distance: 70.7
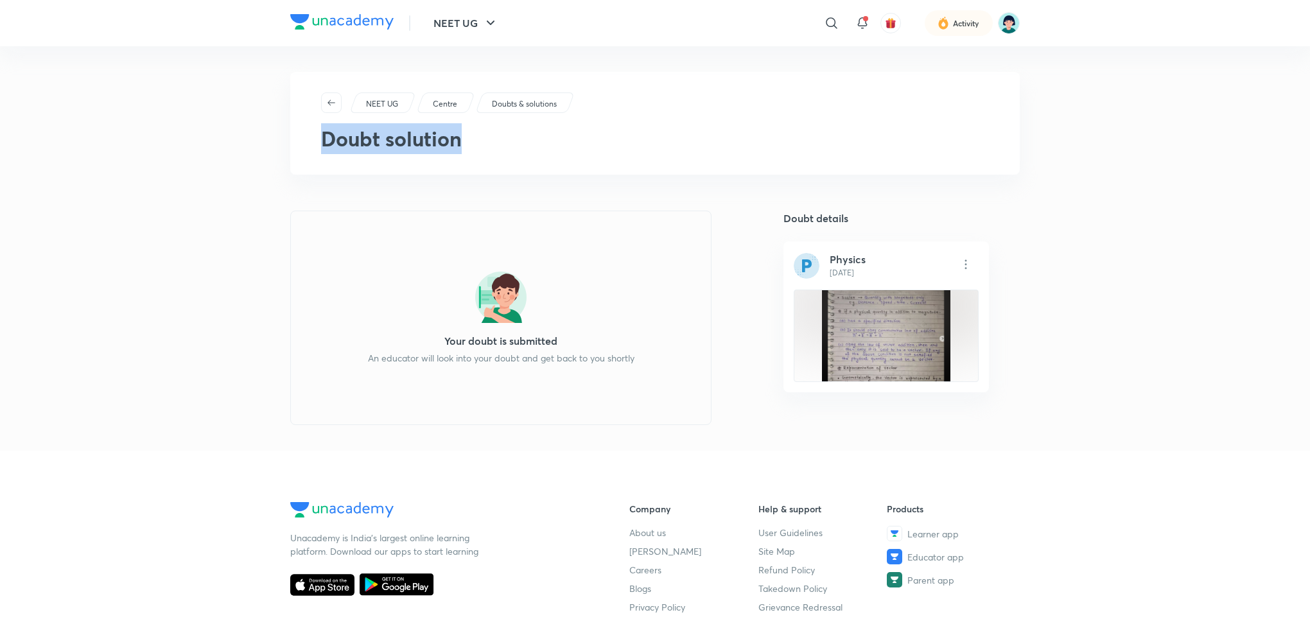
click at [406, 145] on h2 "Doubt solution" at bounding box center [655, 138] width 668 height 31
drag, startPoint x: 406, startPoint y: 145, endPoint x: 352, endPoint y: 144, distance: 53.9
click at [352, 144] on h2 "Doubt solution" at bounding box center [655, 138] width 668 height 31
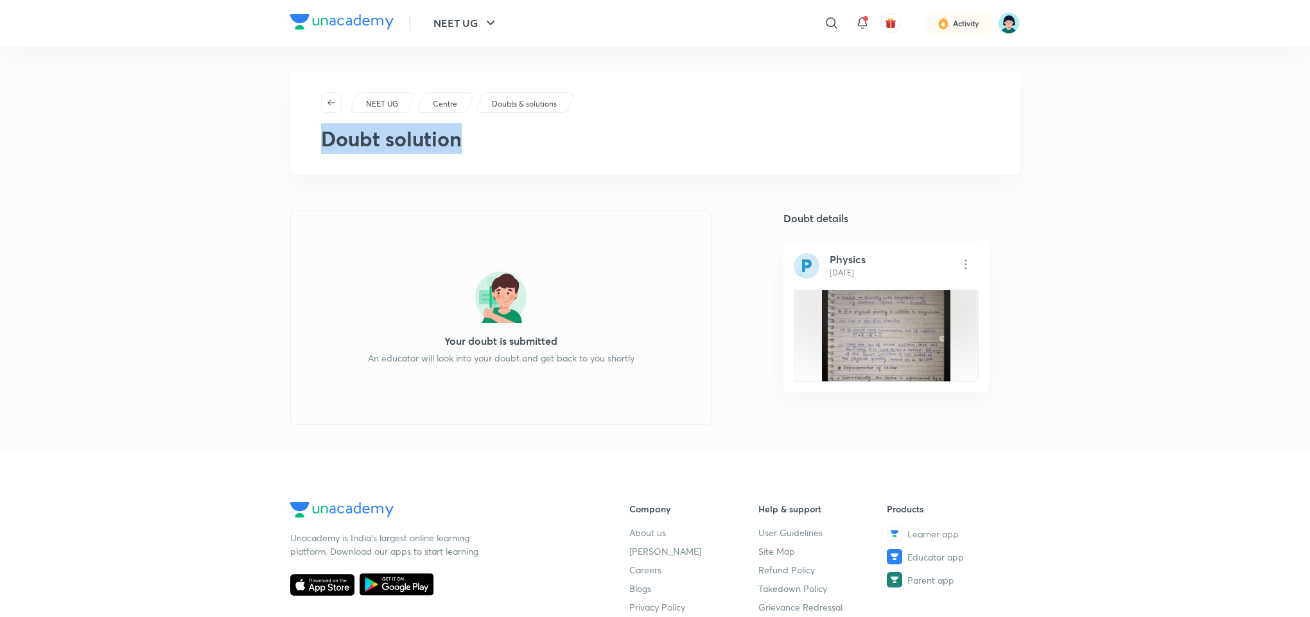
drag, startPoint x: 352, startPoint y: 144, endPoint x: 405, endPoint y: 141, distance: 52.7
click at [405, 141] on h2 "Doubt solution" at bounding box center [655, 138] width 668 height 31
drag, startPoint x: 405, startPoint y: 141, endPoint x: 370, endPoint y: 141, distance: 35.3
click at [370, 141] on h2 "Doubt solution" at bounding box center [655, 138] width 668 height 31
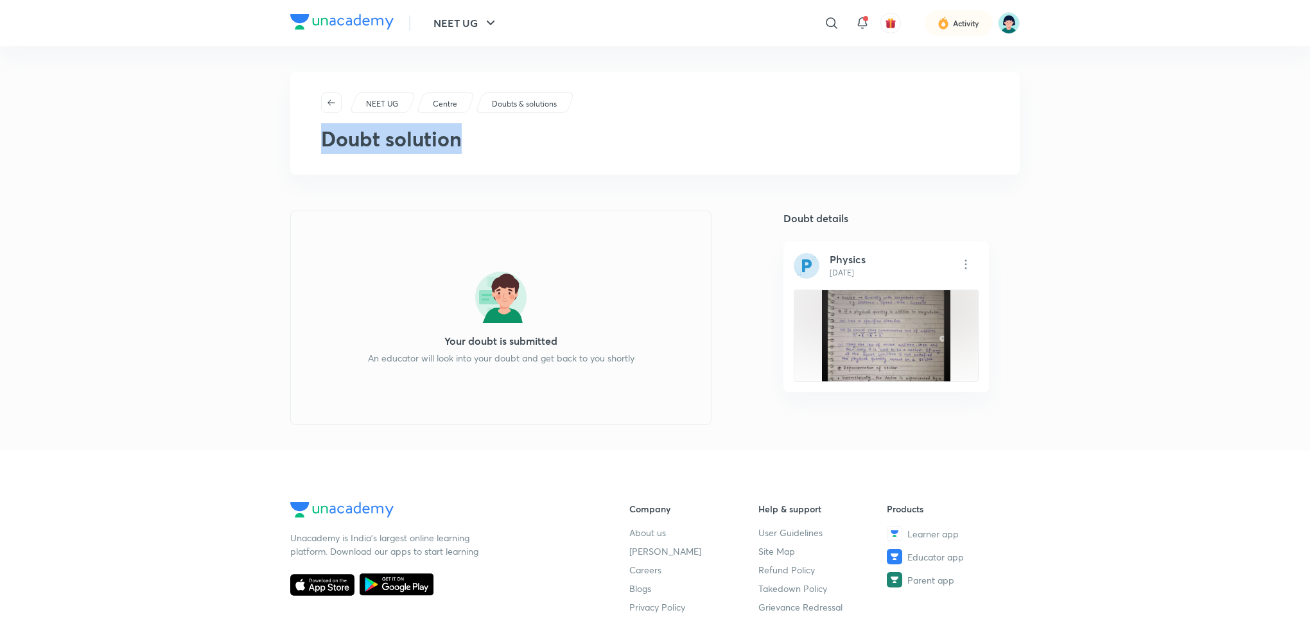
click at [370, 141] on h2 "Doubt solution" at bounding box center [655, 138] width 668 height 31
drag, startPoint x: 370, startPoint y: 141, endPoint x: 404, endPoint y: 134, distance: 35.5
click at [404, 134] on h2 "Doubt solution" at bounding box center [655, 138] width 668 height 31
drag, startPoint x: 404, startPoint y: 134, endPoint x: 370, endPoint y: 133, distance: 34.0
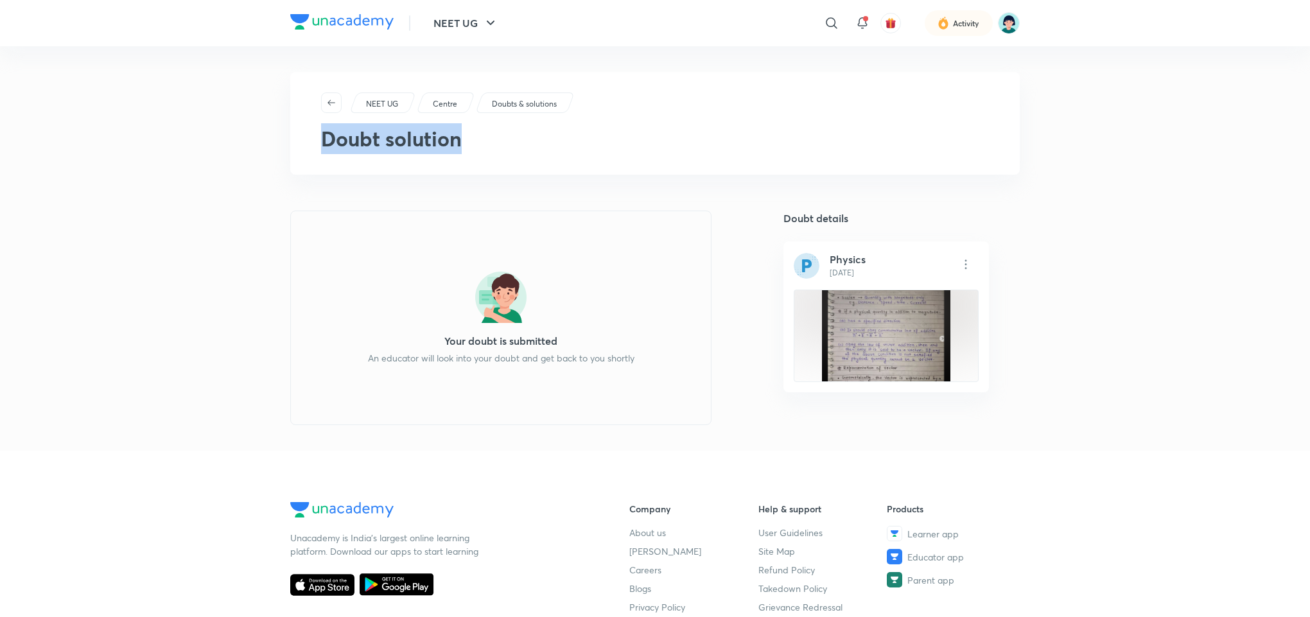
click at [370, 133] on h2 "Doubt solution" at bounding box center [655, 138] width 668 height 31
drag, startPoint x: 370, startPoint y: 133, endPoint x: 404, endPoint y: 132, distance: 34.0
click at [404, 132] on h2 "Doubt solution" at bounding box center [655, 138] width 668 height 31
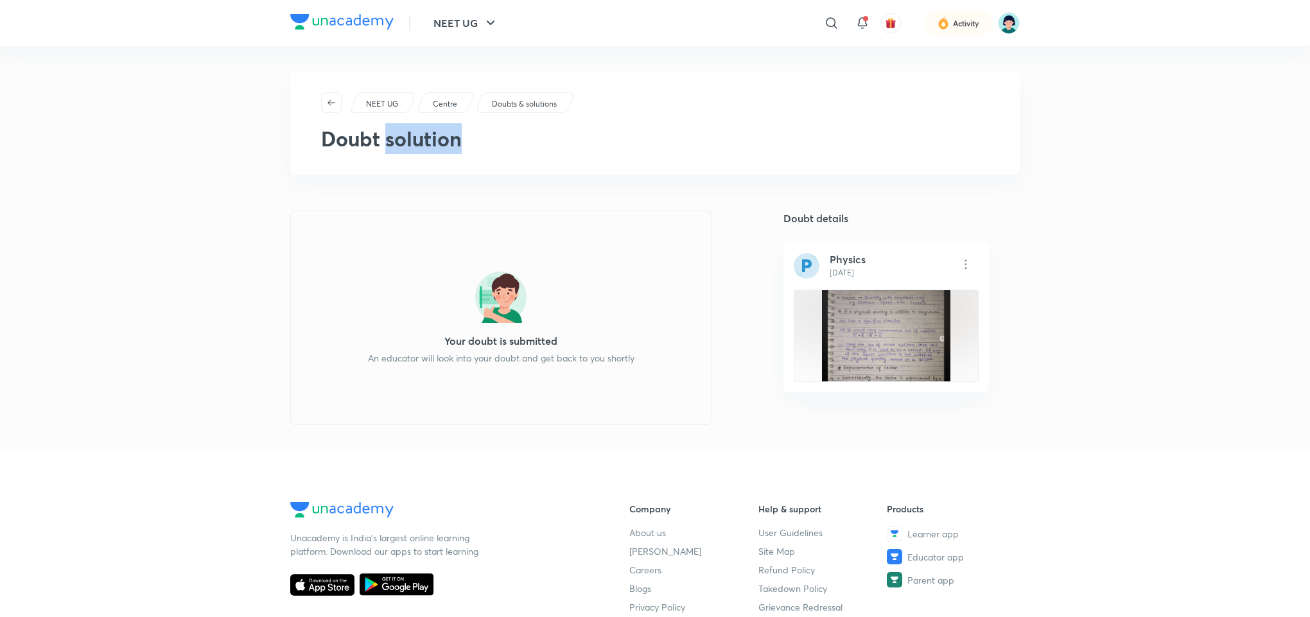
click at [404, 132] on h2 "Doubt solution" at bounding box center [655, 138] width 668 height 31
click at [403, 132] on h2 "Doubt solution" at bounding box center [655, 138] width 668 height 31
click at [391, 137] on h2 "Doubt solution" at bounding box center [655, 138] width 668 height 31
drag, startPoint x: 391, startPoint y: 137, endPoint x: 368, endPoint y: 141, distance: 23.4
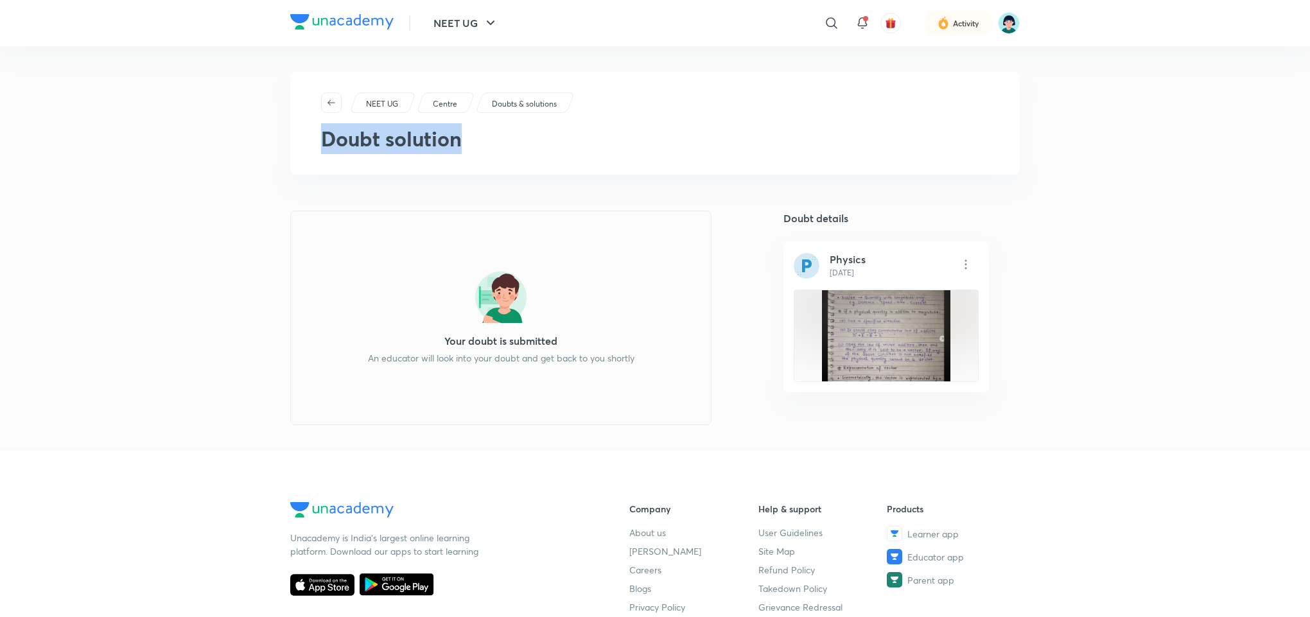
click at [368, 141] on h2 "Doubt solution" at bounding box center [655, 138] width 668 height 31
drag, startPoint x: 368, startPoint y: 141, endPoint x: 426, endPoint y: 141, distance: 57.8
click at [426, 141] on h2 "Doubt solution" at bounding box center [655, 138] width 668 height 31
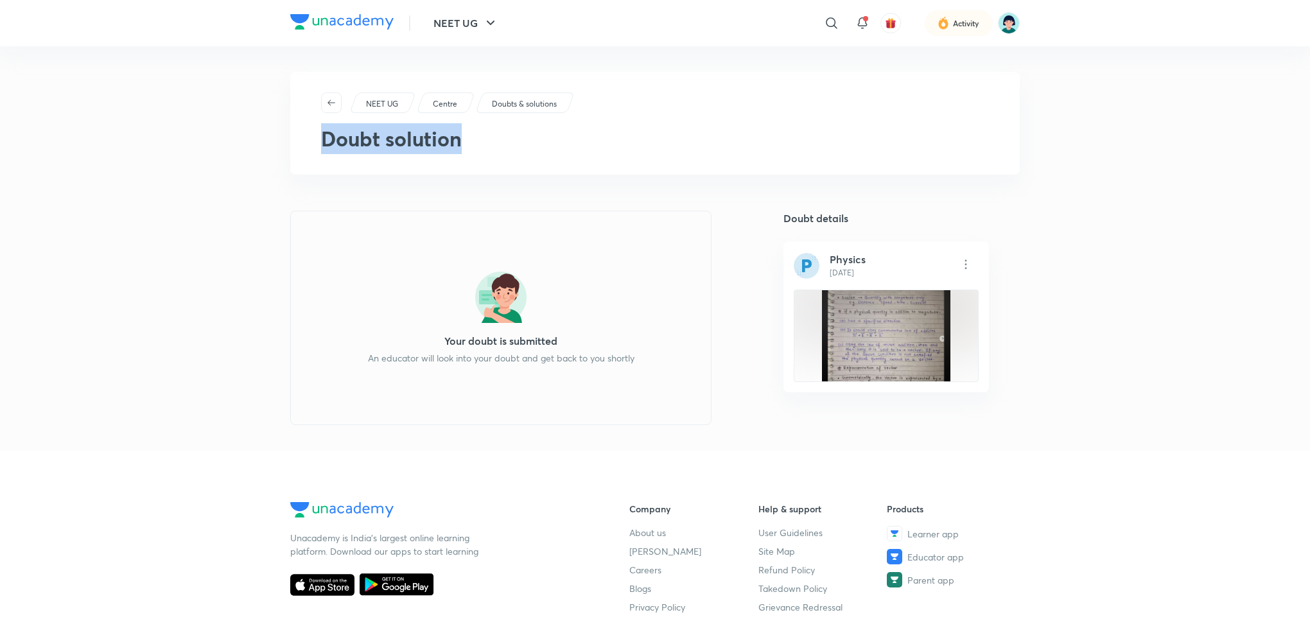
drag, startPoint x: 426, startPoint y: 141, endPoint x: 365, endPoint y: 156, distance: 62.8
click at [365, 156] on div "NEET UG Centre Doubts & solutions Doubt solution" at bounding box center [654, 123] width 729 height 103
click at [962, 370] on img at bounding box center [966, 370] width 15 height 15
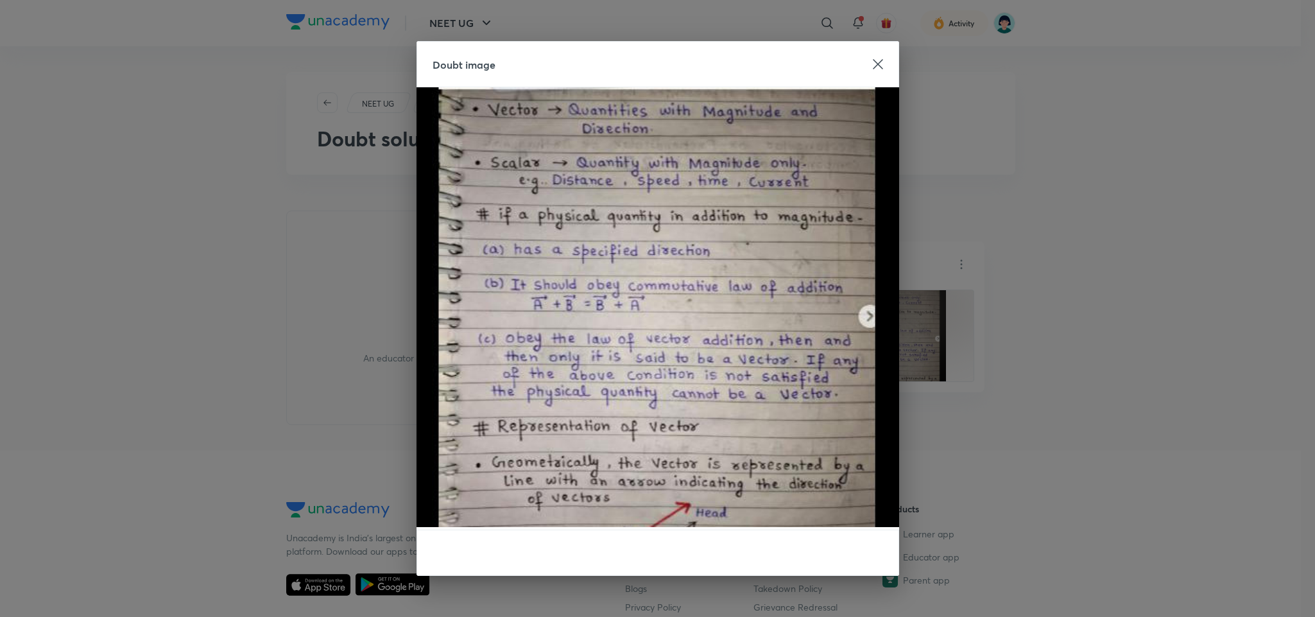
drag, startPoint x: 880, startPoint y: 322, endPoint x: 865, endPoint y: 320, distance: 15.5
click at [865, 320] on img at bounding box center [658, 307] width 483 height 440
click at [873, 60] on icon at bounding box center [878, 64] width 10 height 10
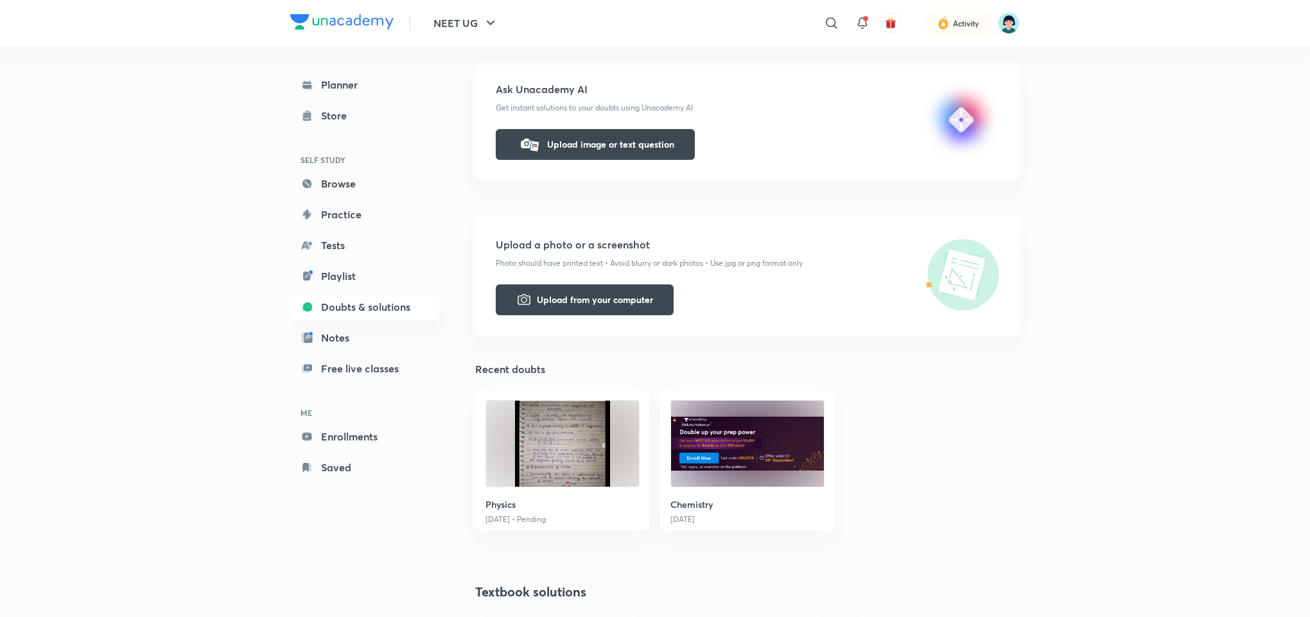
scroll to position [204, 0]
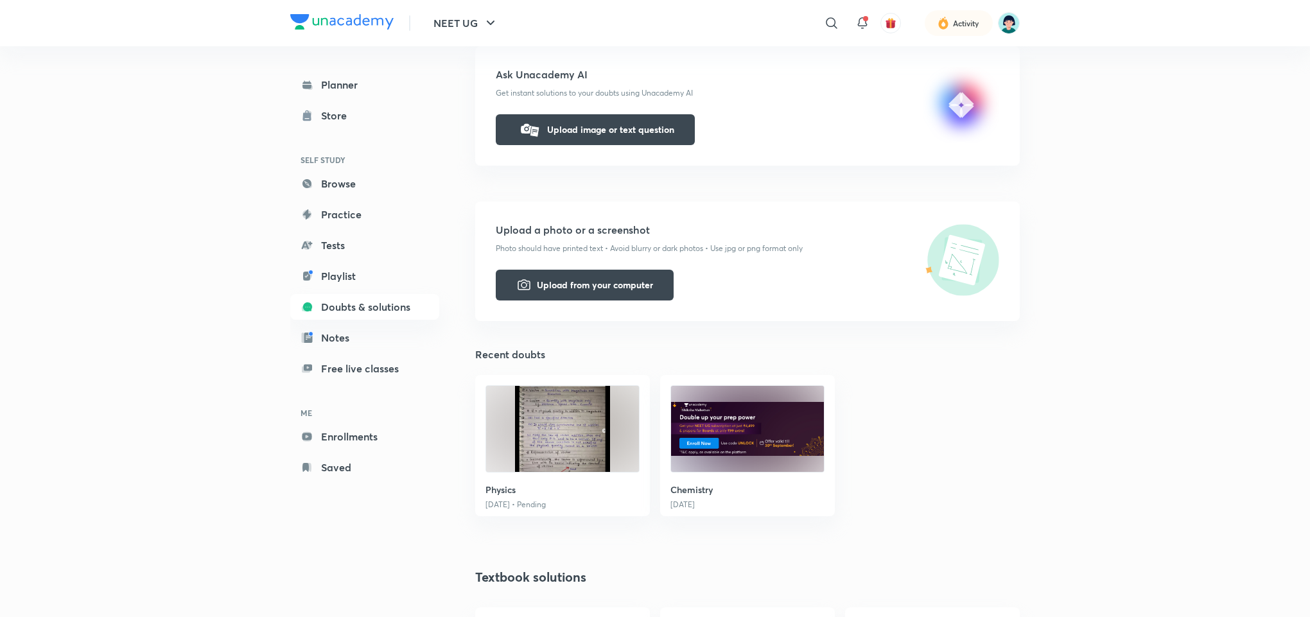
click at [616, 386] on img at bounding box center [562, 429] width 153 height 86
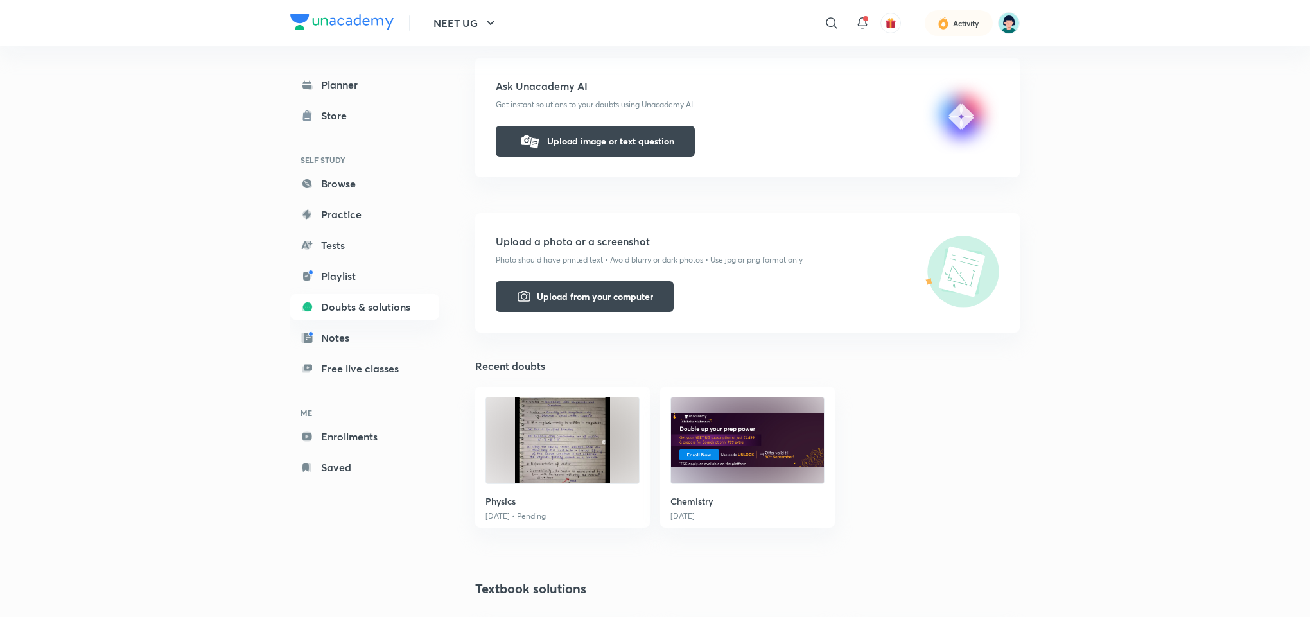
scroll to position [231, 0]
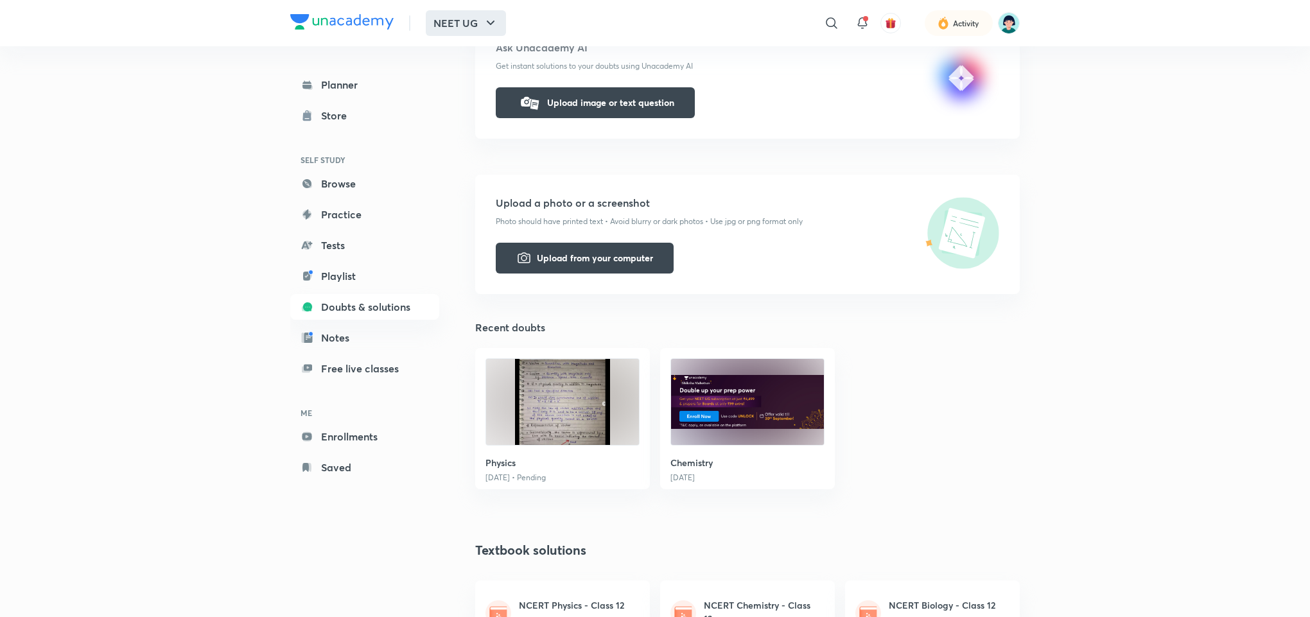
click at [478, 23] on button "NEET UG" at bounding box center [466, 23] width 80 height 26
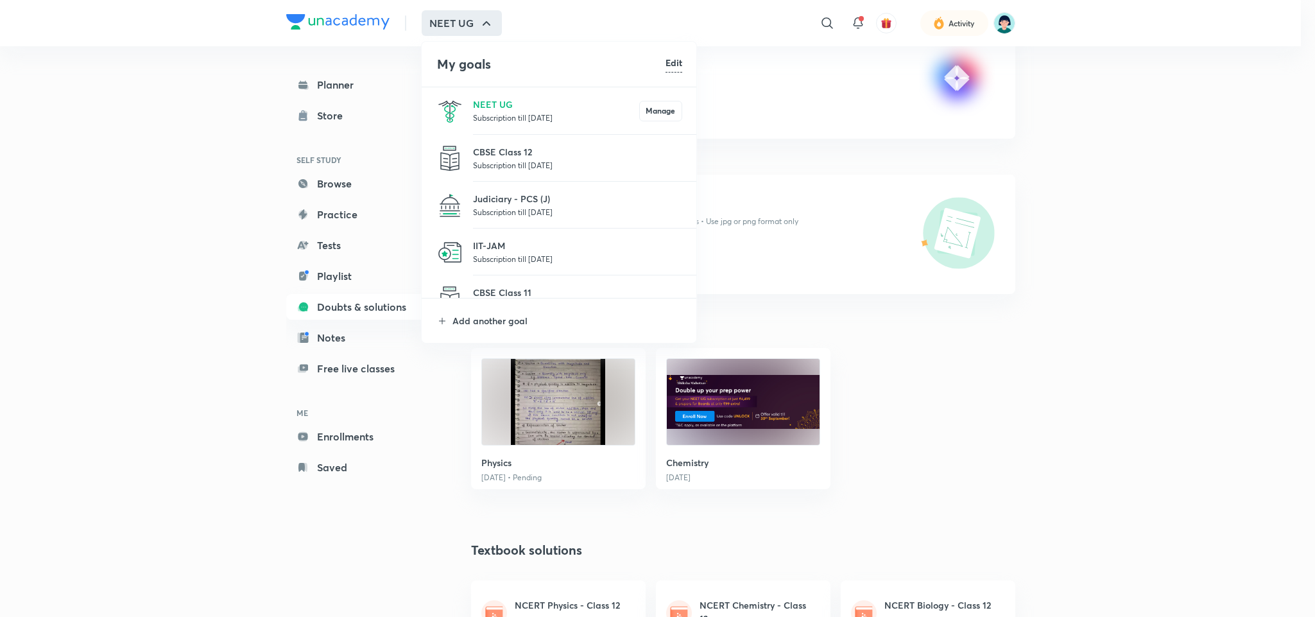
click at [80, 301] on div at bounding box center [657, 308] width 1315 height 617
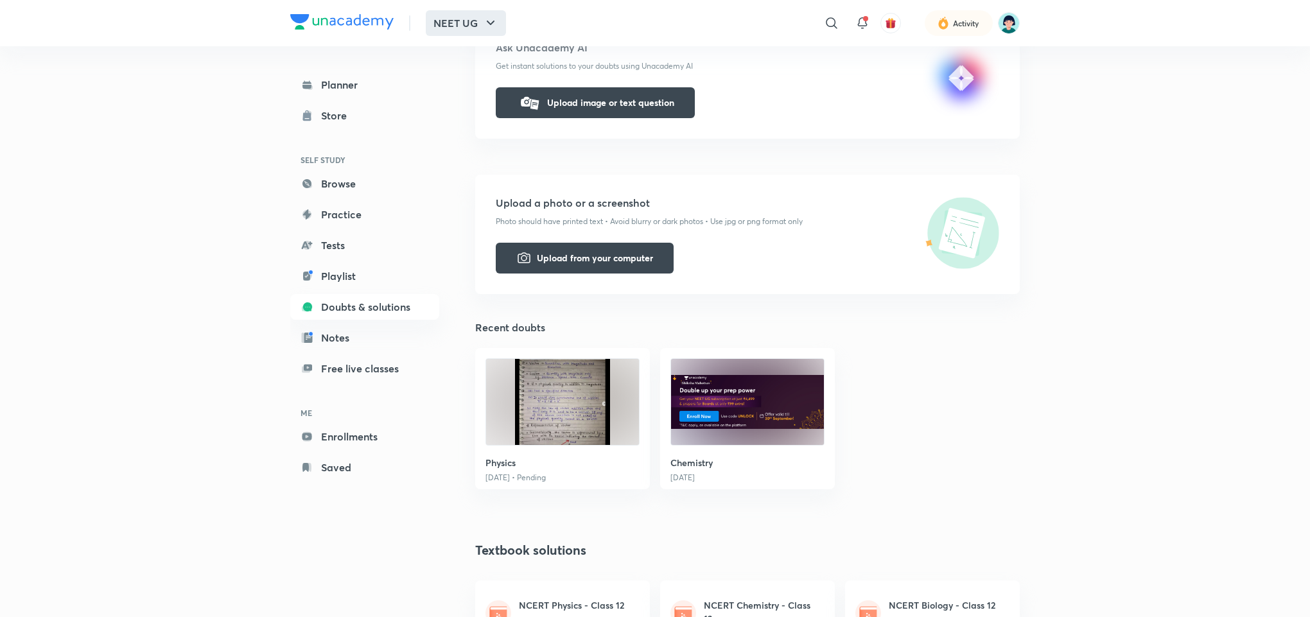
click at [462, 26] on button "NEET UG" at bounding box center [466, 23] width 80 height 26
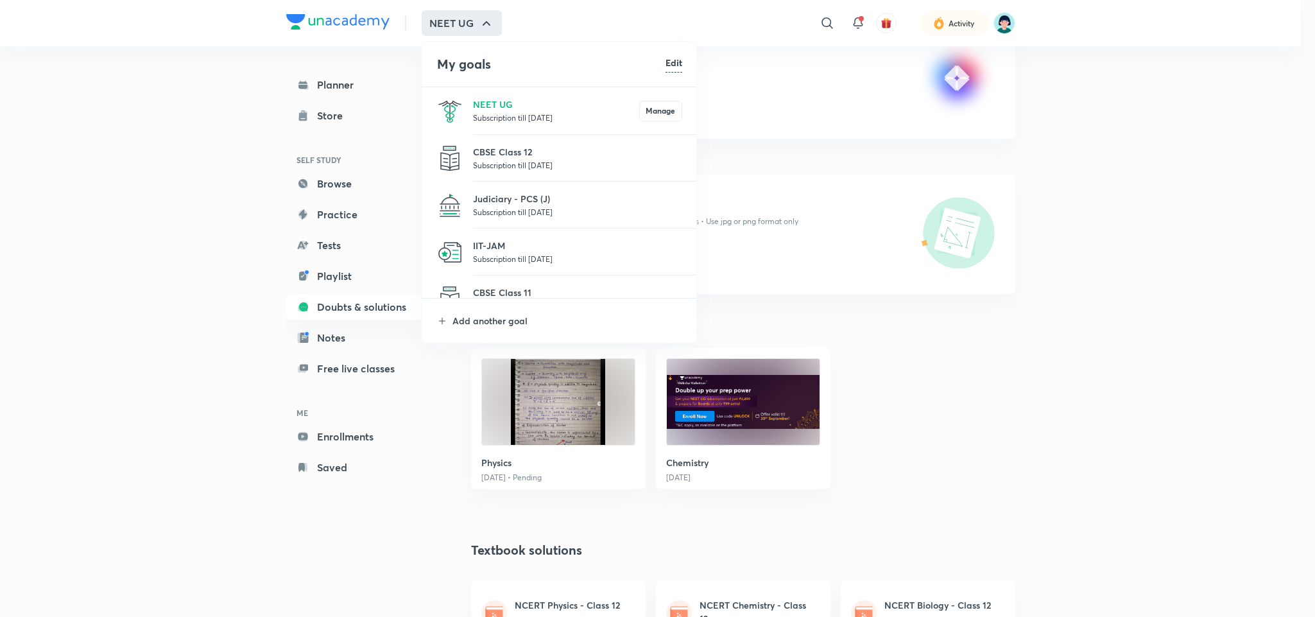
click at [481, 22] on div at bounding box center [657, 308] width 1315 height 617
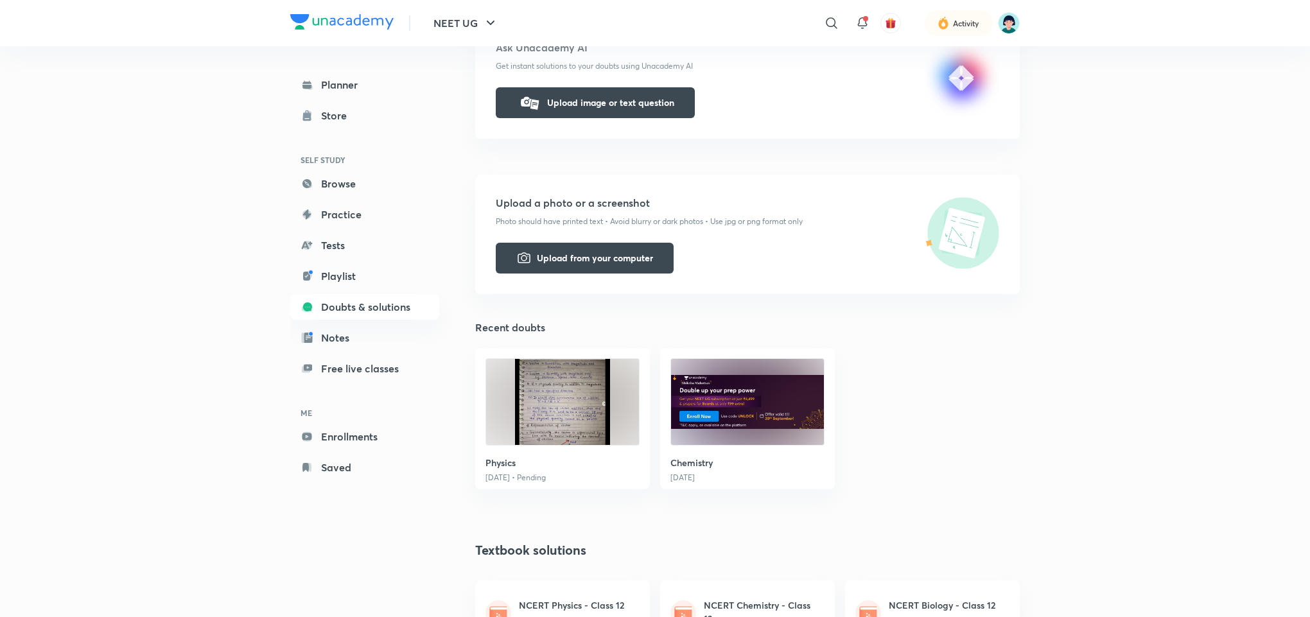
click at [162, 64] on div "NEET UG ​ Activity Planner Store SELF STUDY Browse Practice Tests Playlist Doub…" at bounding box center [655, 467] width 1310 height 1397
click at [456, 31] on button "NEET UG" at bounding box center [466, 23] width 80 height 26
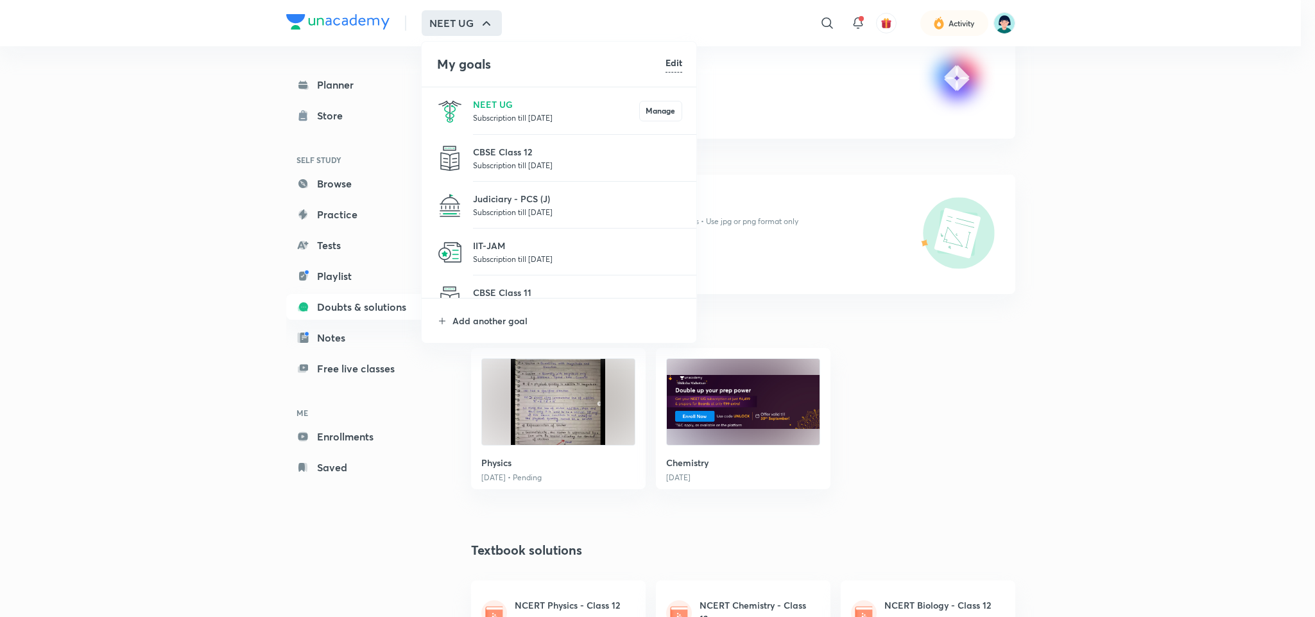
click at [456, 31] on div at bounding box center [657, 308] width 1315 height 617
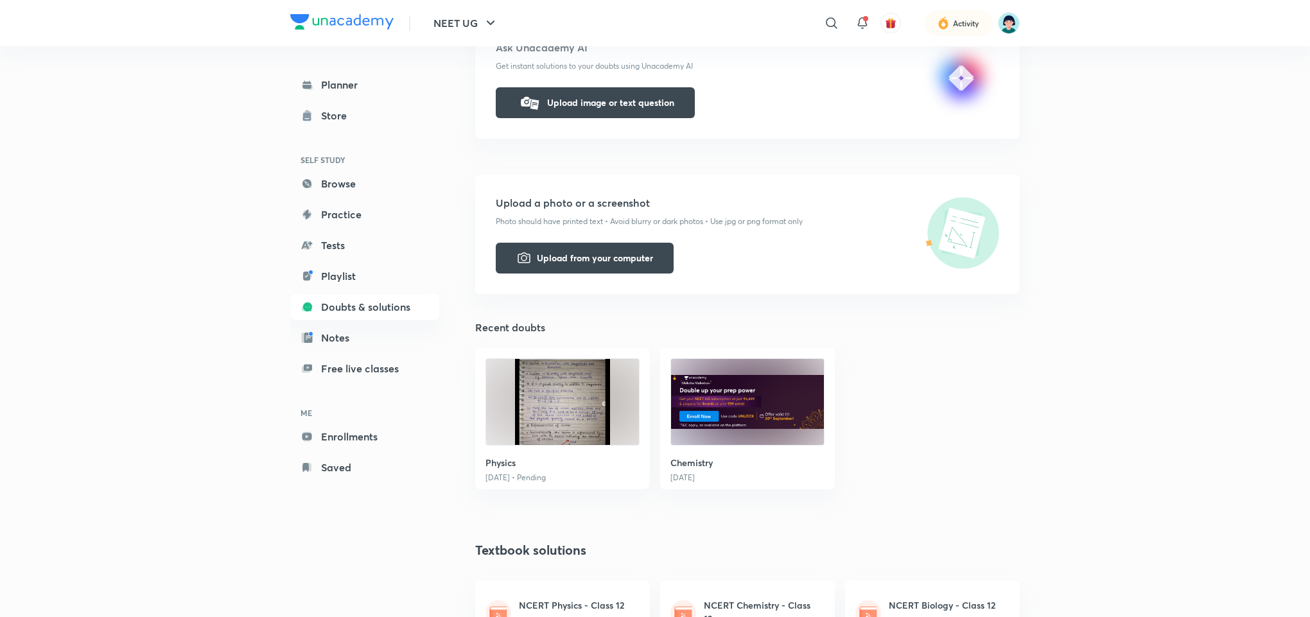
click at [564, 31] on div "NEET UG ​ Activity" at bounding box center [654, 23] width 729 height 46
click at [543, 16] on div "NEET UG ​ Activity" at bounding box center [654, 23] width 729 height 46
click at [1116, 268] on div "NEET UG ​ Activity Planner Store SELF STUDY Browse Practice Tests Playlist Doub…" at bounding box center [655, 467] width 1310 height 1397
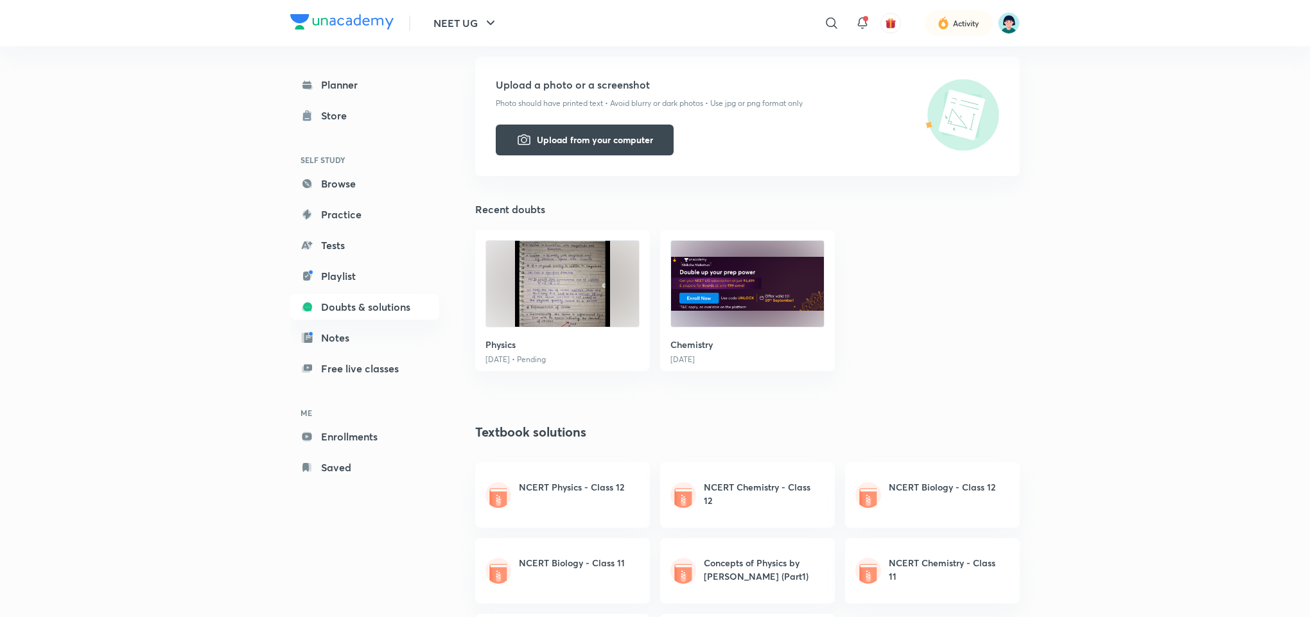
scroll to position [347, 0]
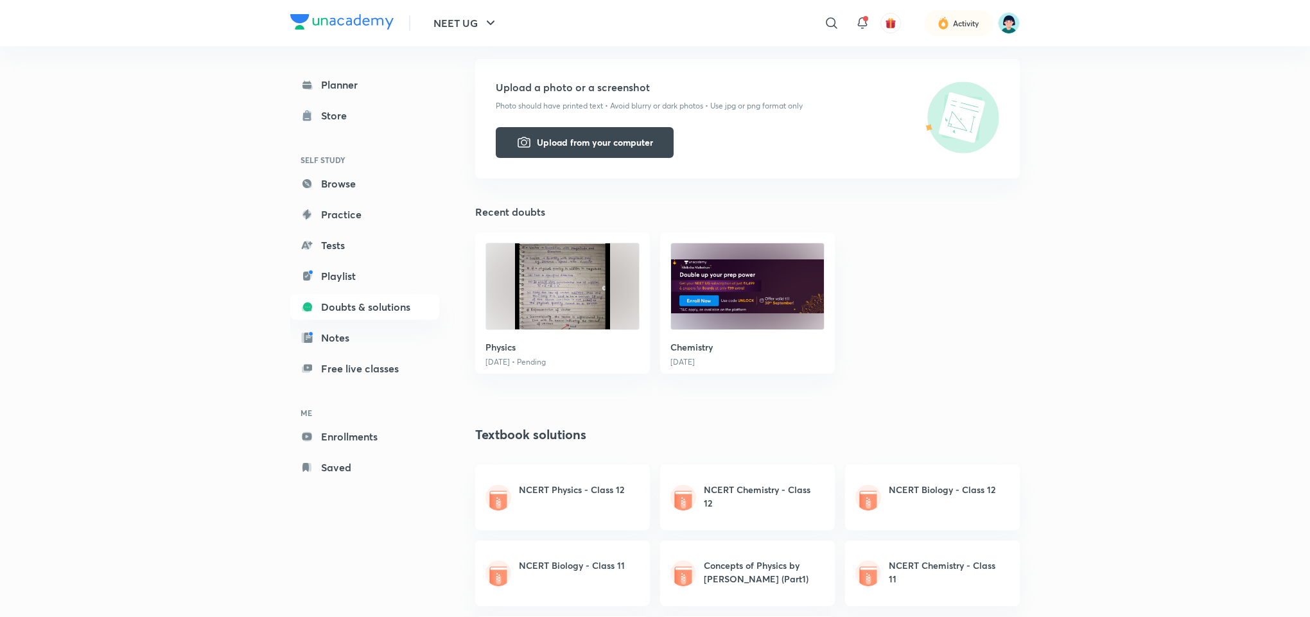
click at [629, 83] on h5 "Upload a photo or a screenshot" at bounding box center [747, 87] width 503 height 15
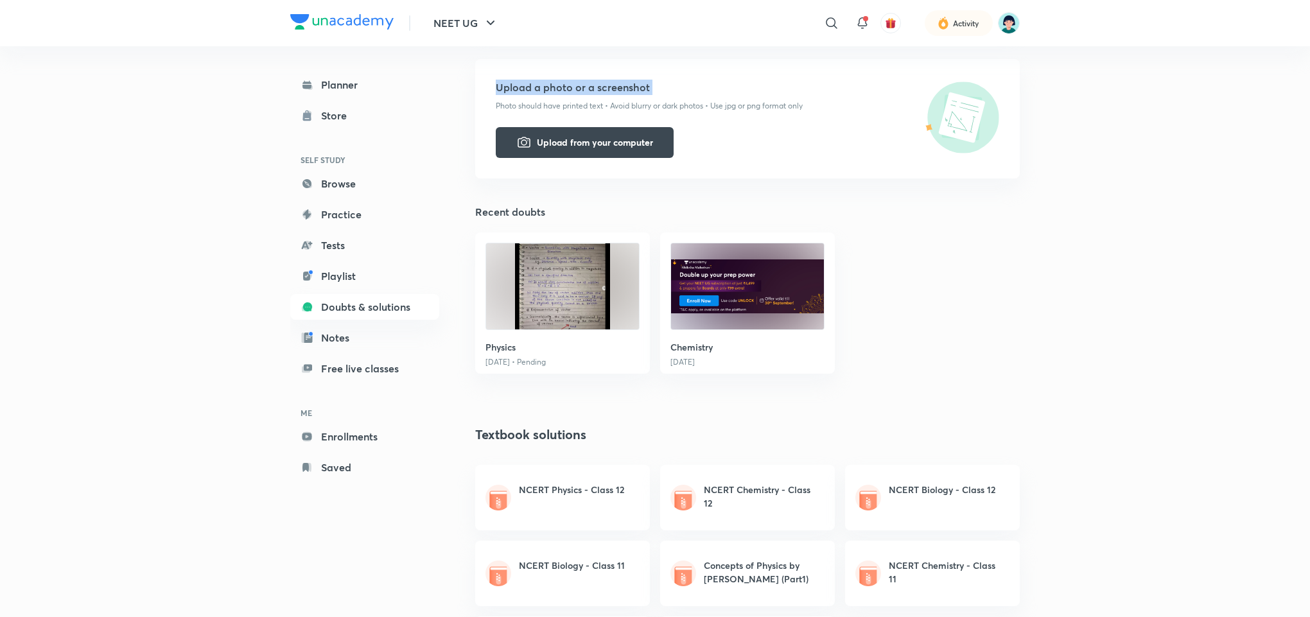
click at [629, 83] on h5 "Upload a photo or a screenshot" at bounding box center [747, 87] width 503 height 15
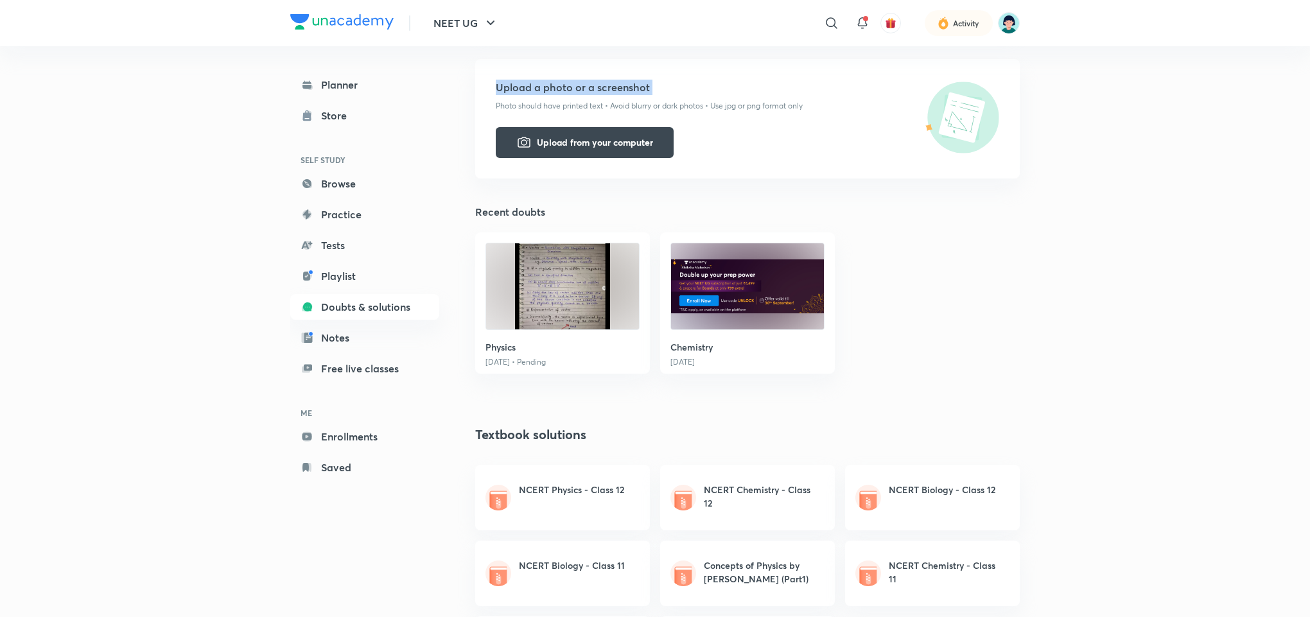
click at [629, 83] on h5 "Upload a photo or a screenshot" at bounding box center [747, 87] width 503 height 15
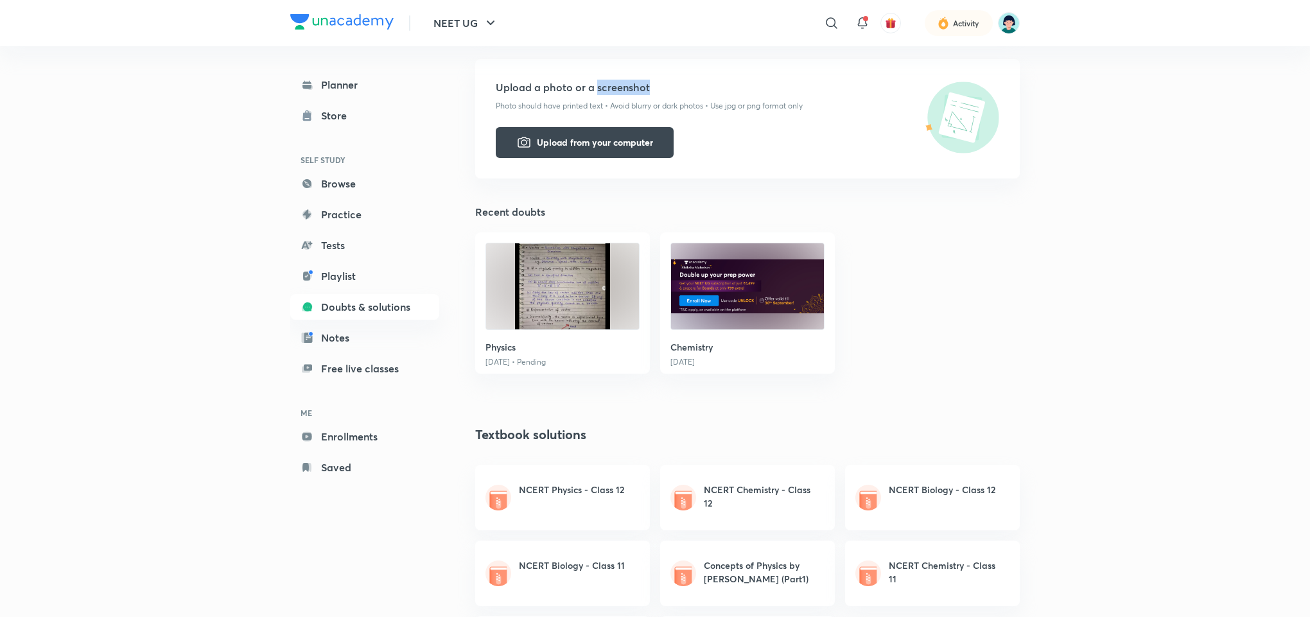
click at [629, 83] on h5 "Upload a photo or a screenshot" at bounding box center [747, 87] width 503 height 15
click at [570, 85] on h5 "Upload a photo or a screenshot" at bounding box center [747, 87] width 503 height 15
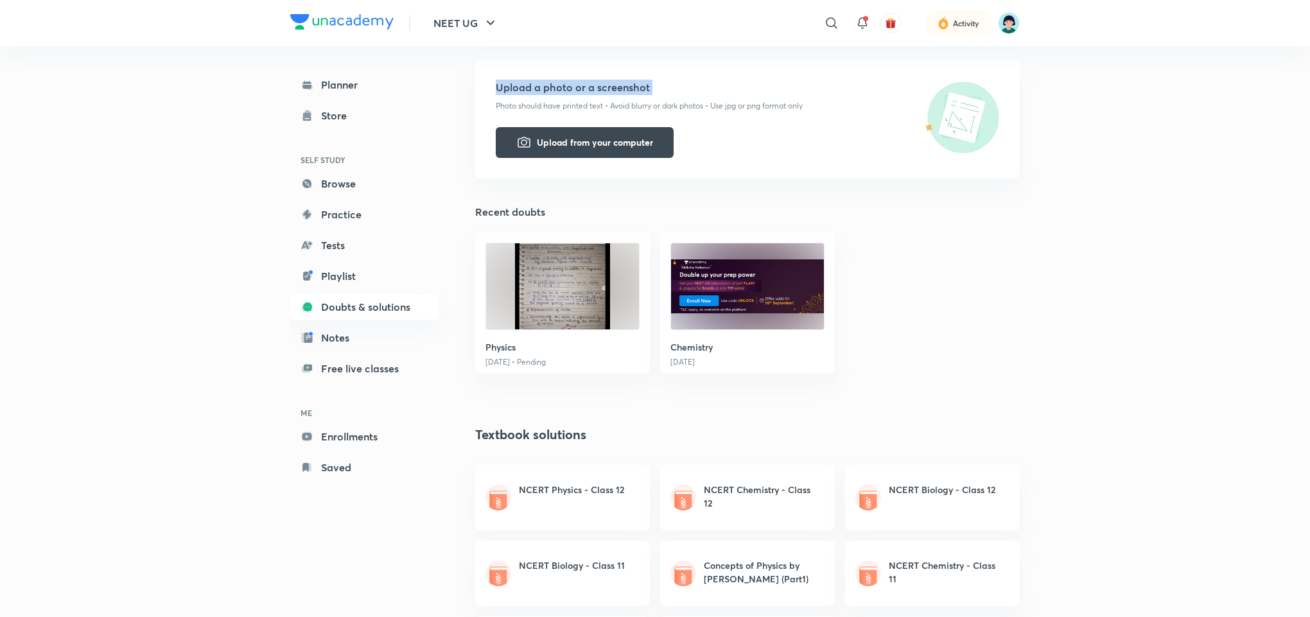
click at [570, 85] on h5 "Upload a photo or a screenshot" at bounding box center [747, 87] width 503 height 15
drag, startPoint x: 570, startPoint y: 85, endPoint x: 598, endPoint y: 85, distance: 27.6
click at [598, 85] on h5 "Upload a photo or a screenshot" at bounding box center [747, 87] width 503 height 15
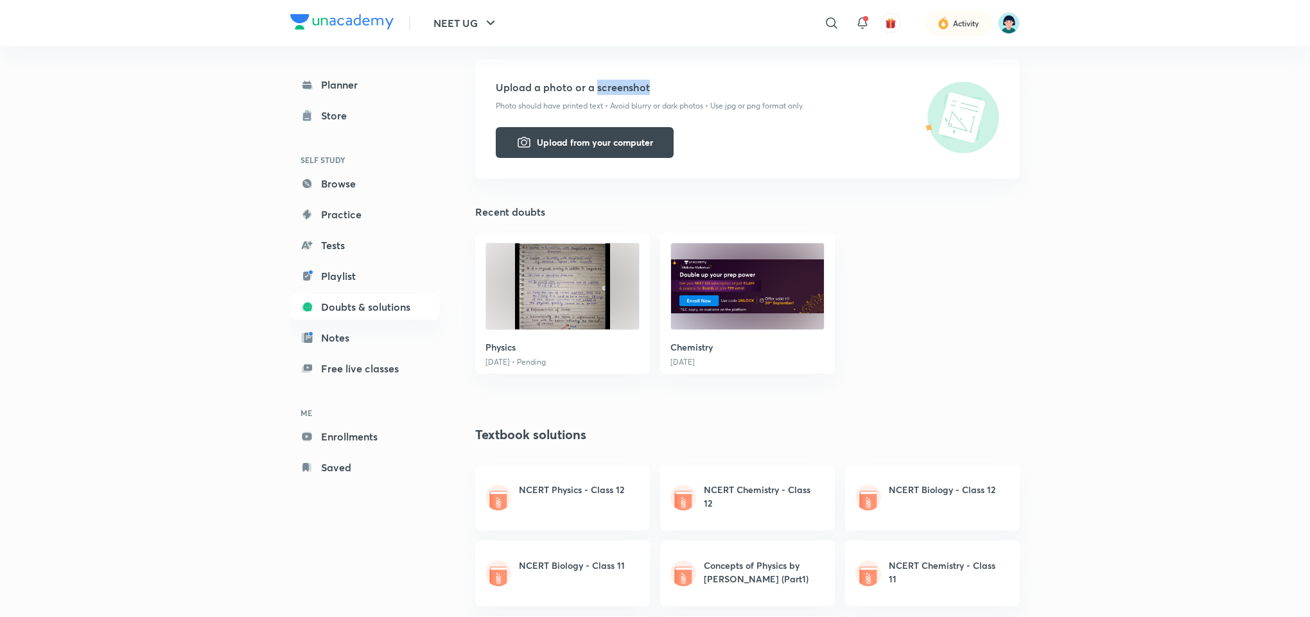
click at [598, 85] on h5 "Upload a photo or a screenshot" at bounding box center [747, 87] width 503 height 15
click at [568, 85] on h5 "Upload a photo or a screenshot" at bounding box center [747, 87] width 503 height 15
drag, startPoint x: 568, startPoint y: 85, endPoint x: 578, endPoint y: 85, distance: 10.3
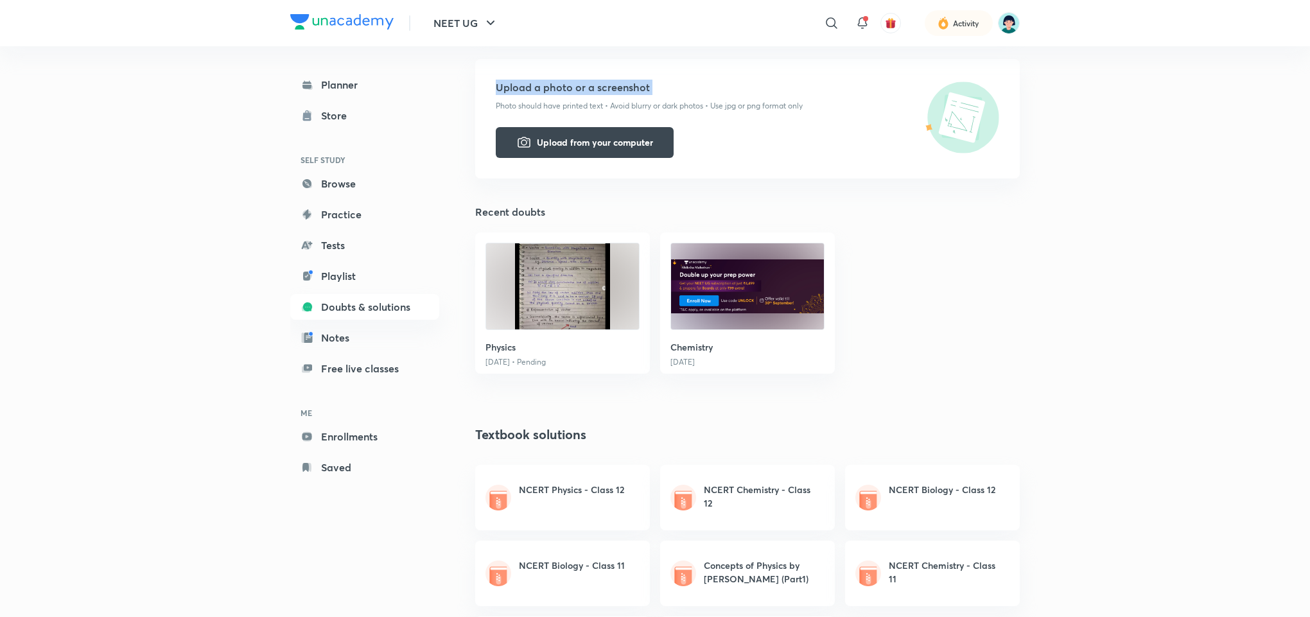
click at [578, 85] on h5 "Upload a photo or a screenshot" at bounding box center [747, 87] width 503 height 15
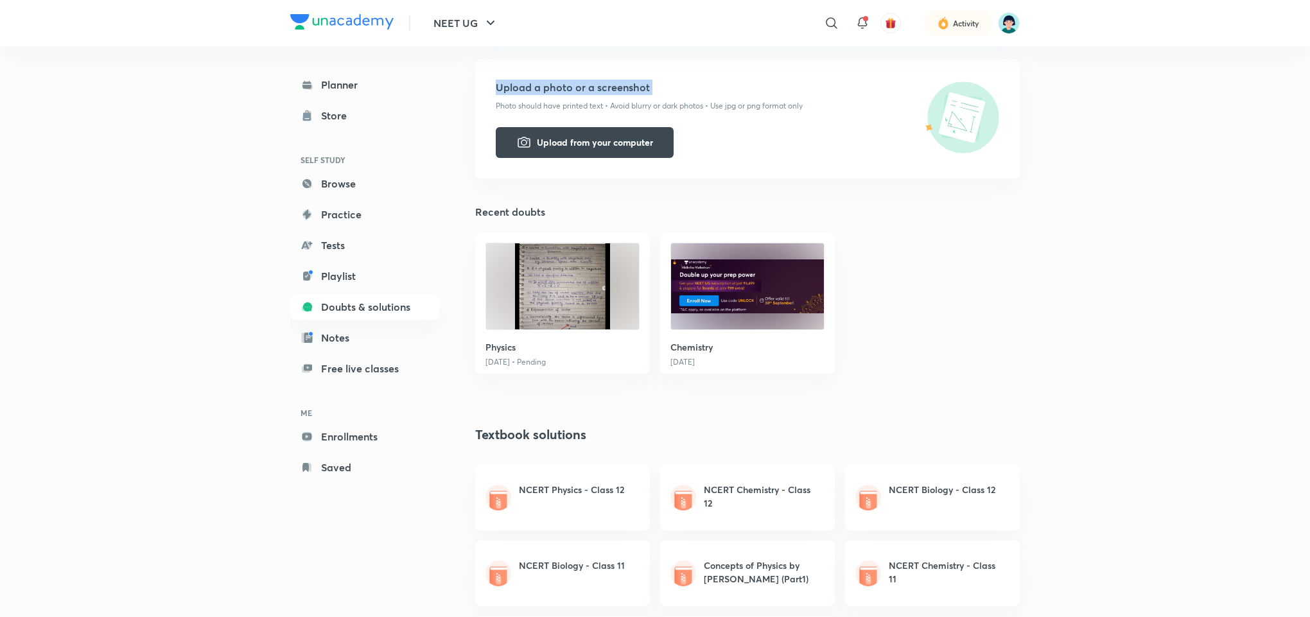
click at [589, 89] on h5 "Upload a photo or a screenshot" at bounding box center [747, 87] width 503 height 15
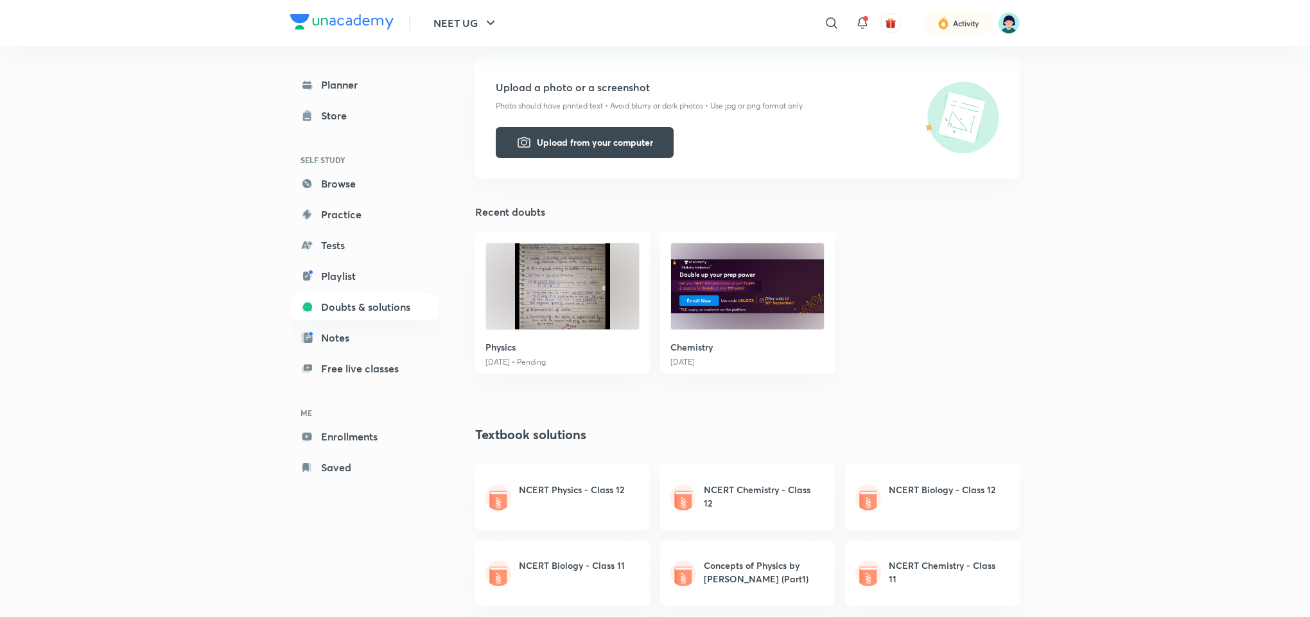
click at [615, 89] on h5 "Upload a photo or a screenshot" at bounding box center [747, 87] width 503 height 15
drag, startPoint x: 615, startPoint y: 89, endPoint x: 551, endPoint y: 87, distance: 64.2
click at [551, 87] on h5 "Upload a photo or a screenshot" at bounding box center [747, 87] width 503 height 15
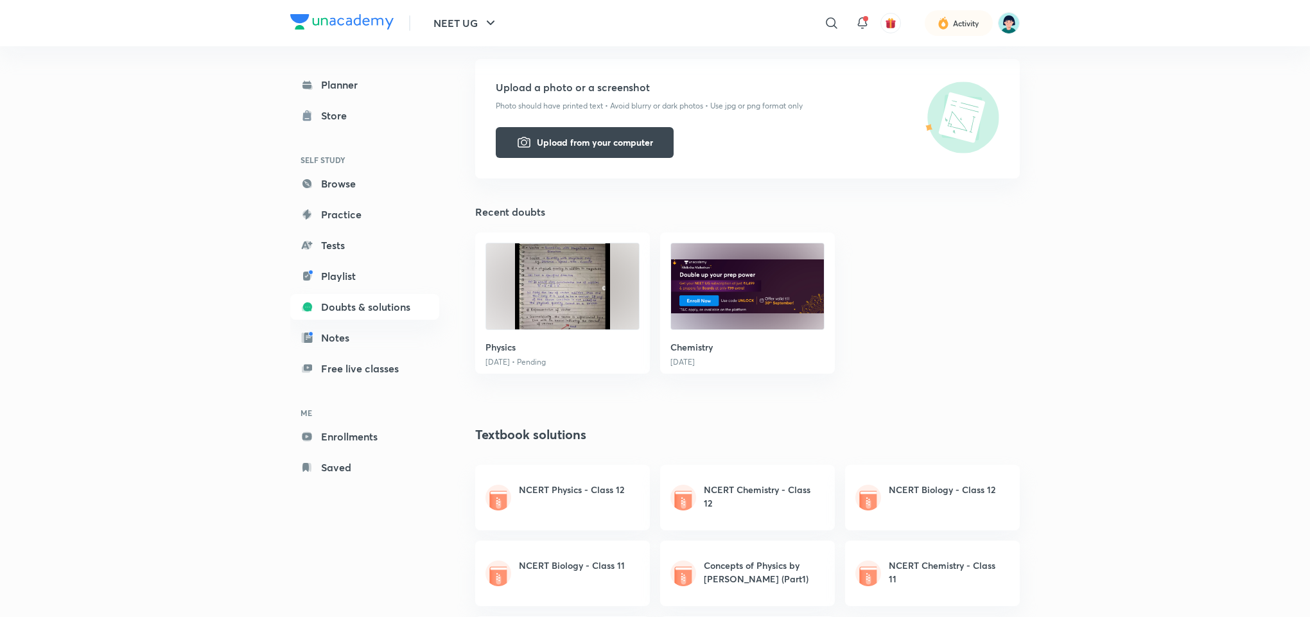
click at [551, 87] on h5 "Upload a photo or a screenshot" at bounding box center [747, 87] width 503 height 15
click at [453, 14] on button "NEET UG" at bounding box center [466, 23] width 80 height 26
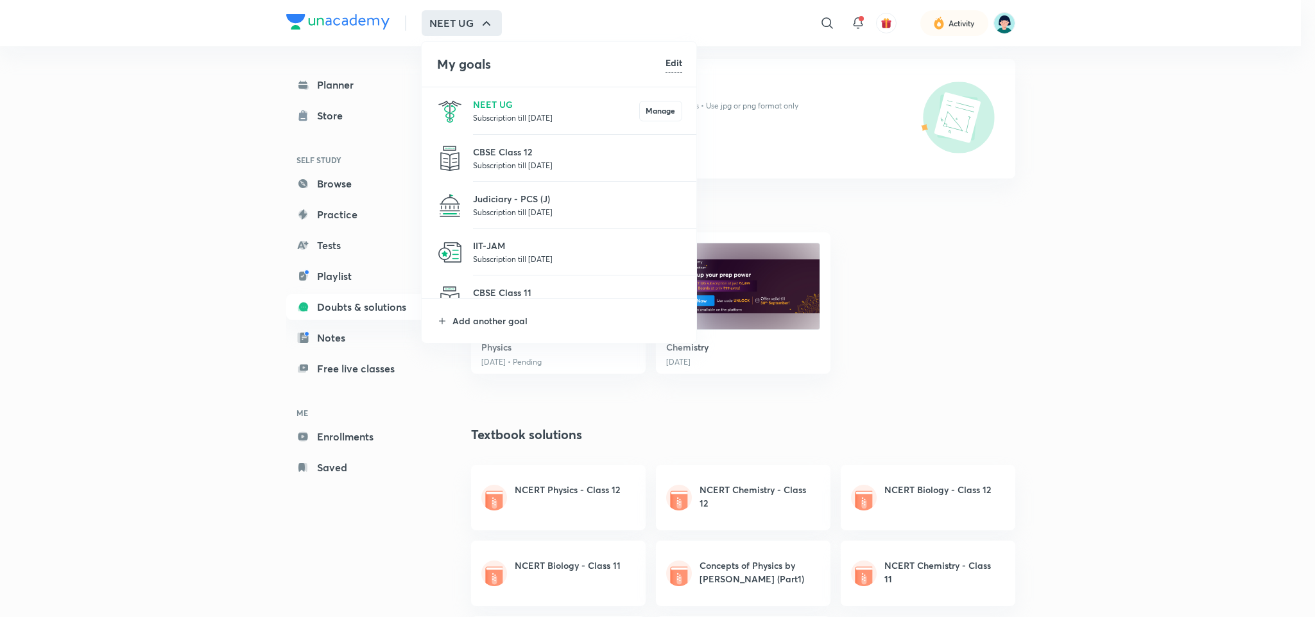
click at [763, 79] on div at bounding box center [657, 308] width 1315 height 617
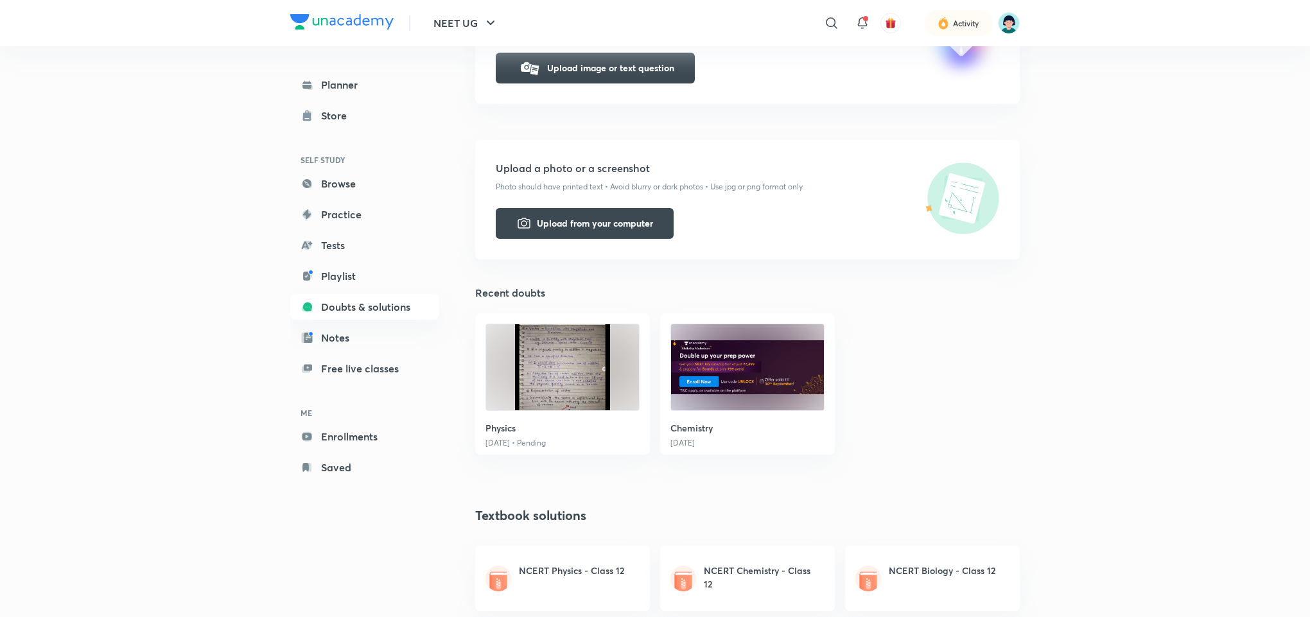
scroll to position [270, 0]
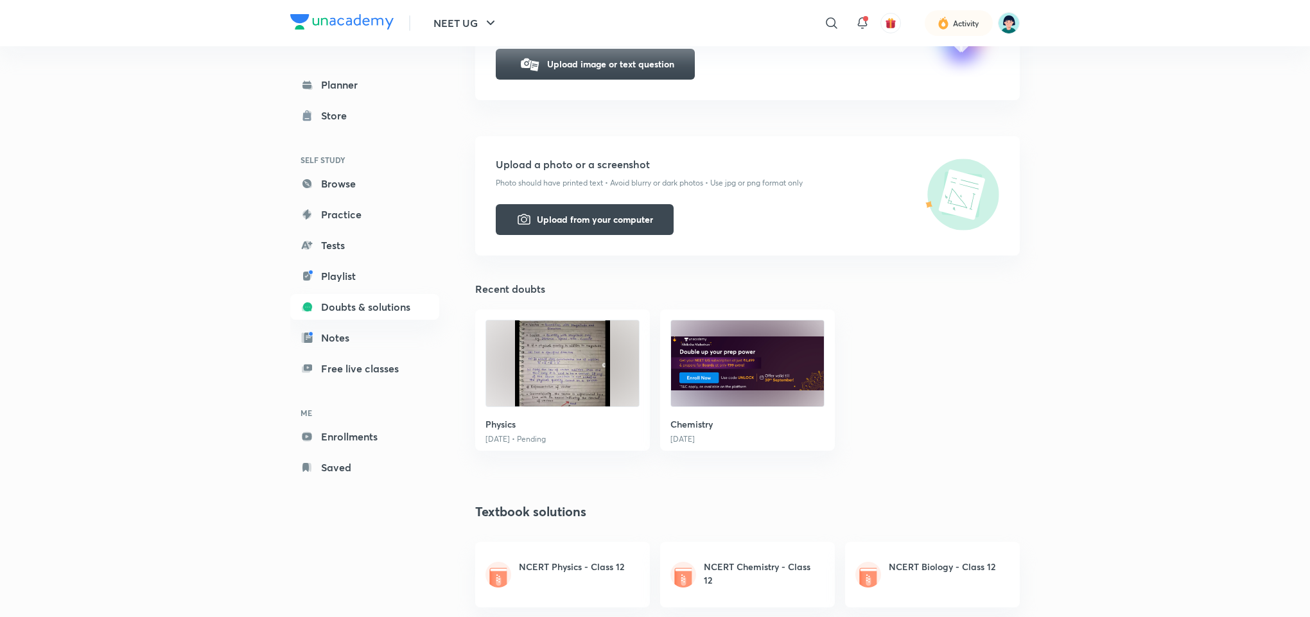
click at [1036, 201] on div "NEET UG ​ Activity Planner Store SELF STUDY Browse Practice Tests Playlist Doub…" at bounding box center [655, 428] width 1310 height 1397
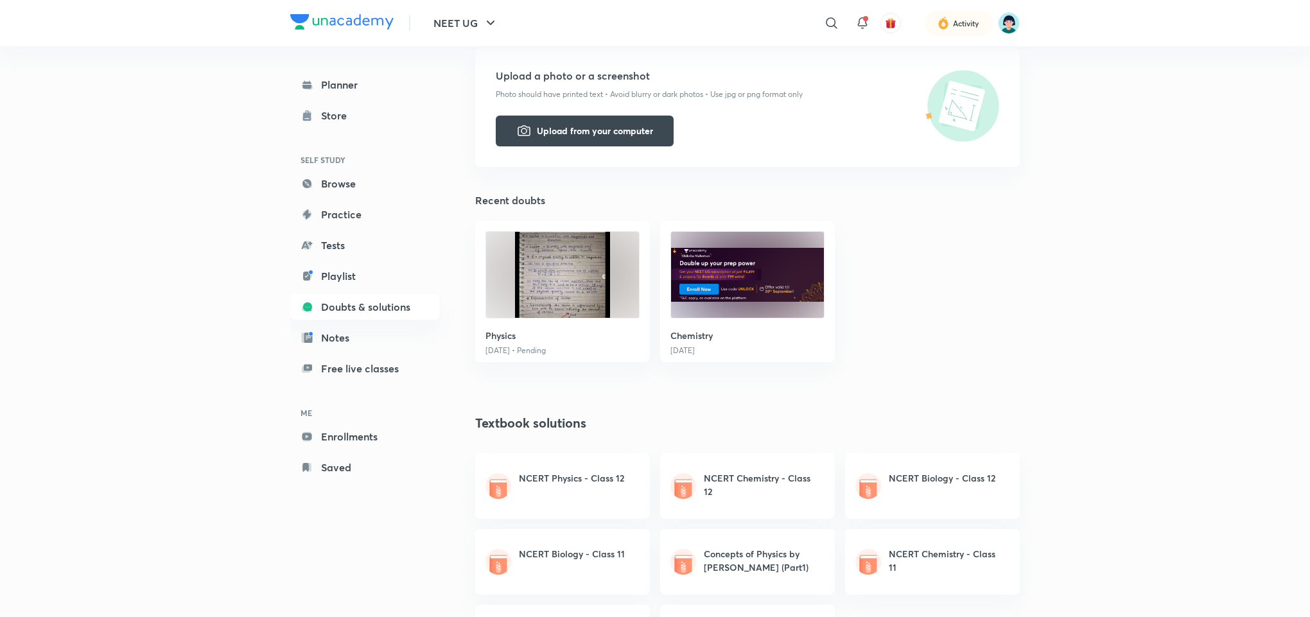
scroll to position [385, 0]
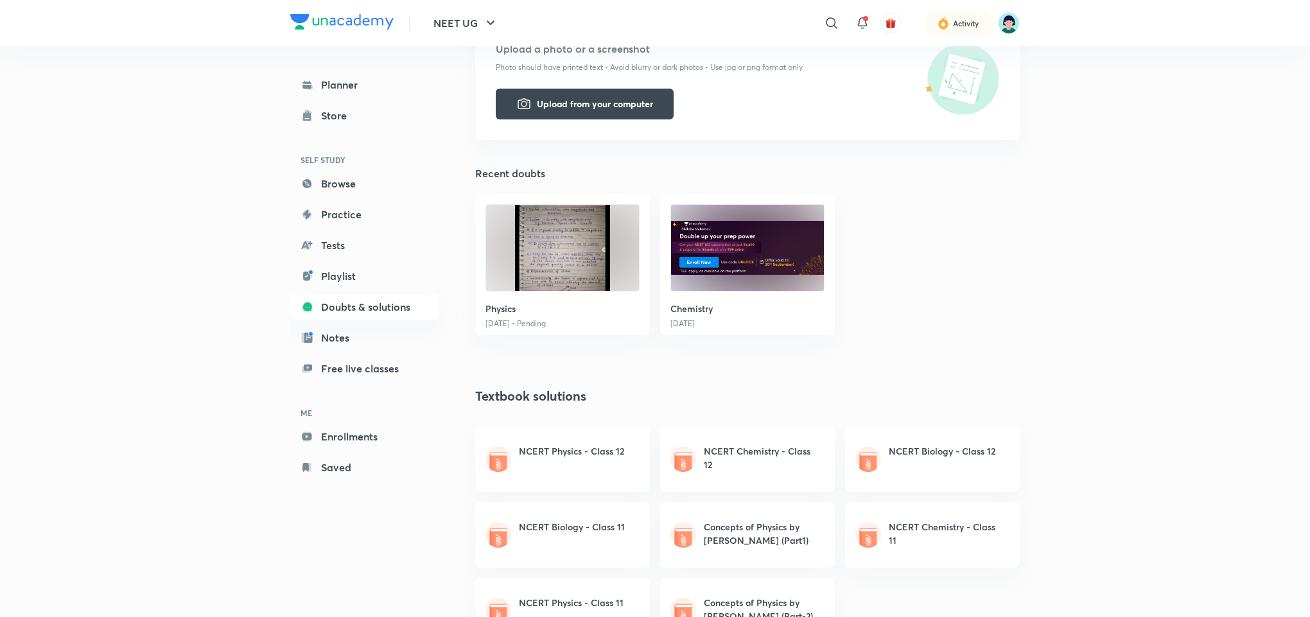
click at [984, 268] on div "NEET UG Centre Doubts & solutions Language preference Ask a new doubt Ask Unaca…" at bounding box center [747, 338] width 544 height 1302
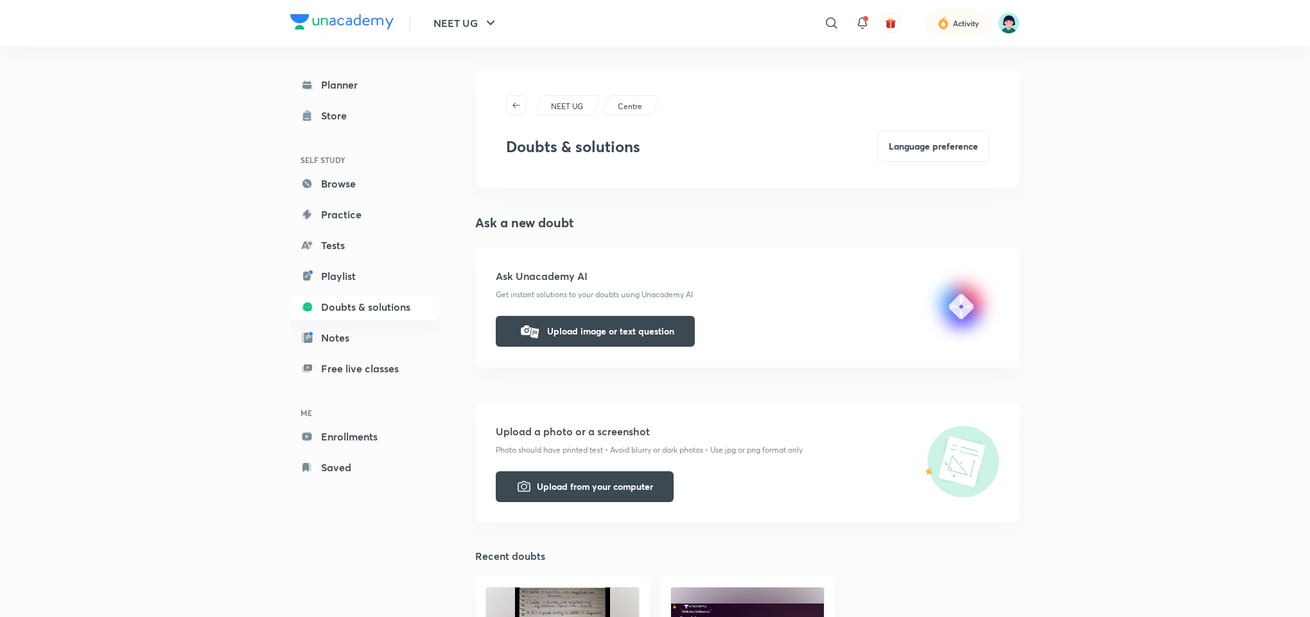
scroll to position [0, 0]
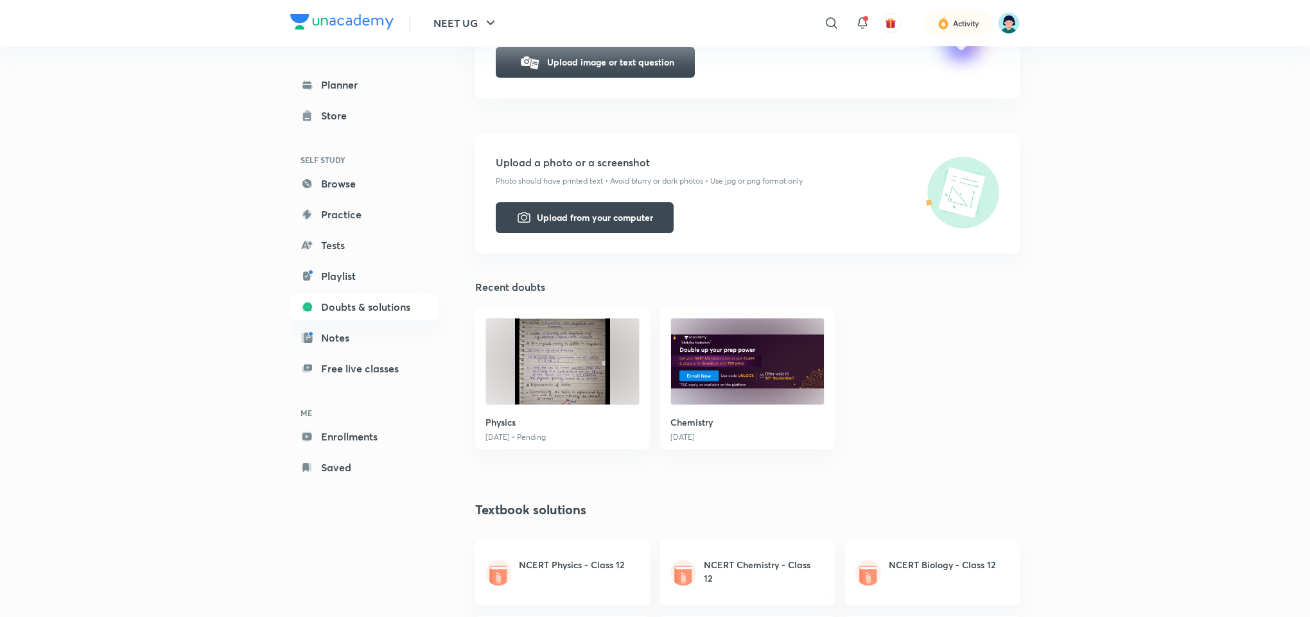
scroll to position [270, 0]
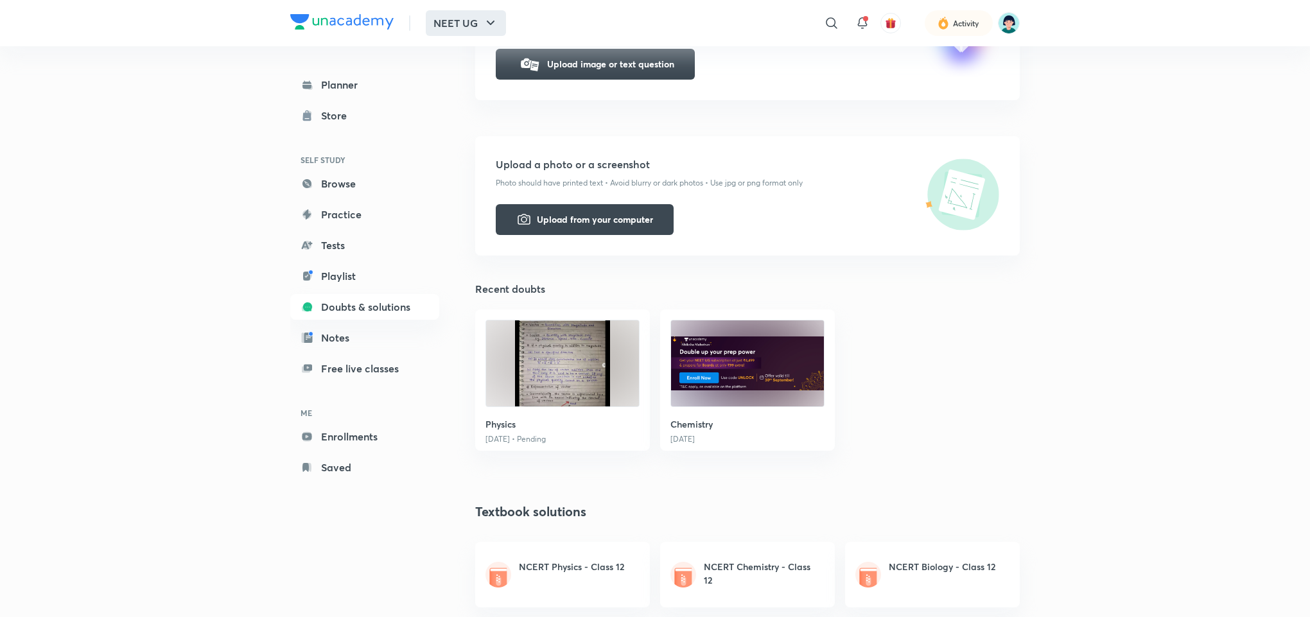
click at [470, 31] on button "NEET UG" at bounding box center [466, 23] width 80 height 26
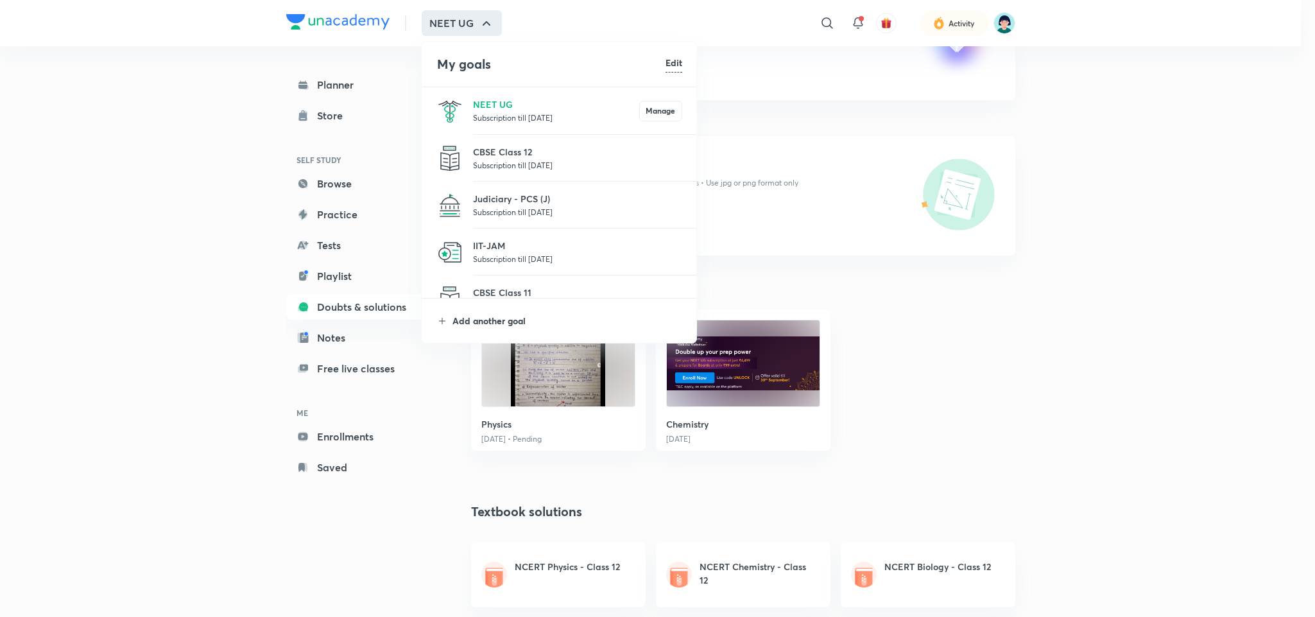
click at [472, 322] on p "Add another goal" at bounding box center [568, 320] width 230 height 13
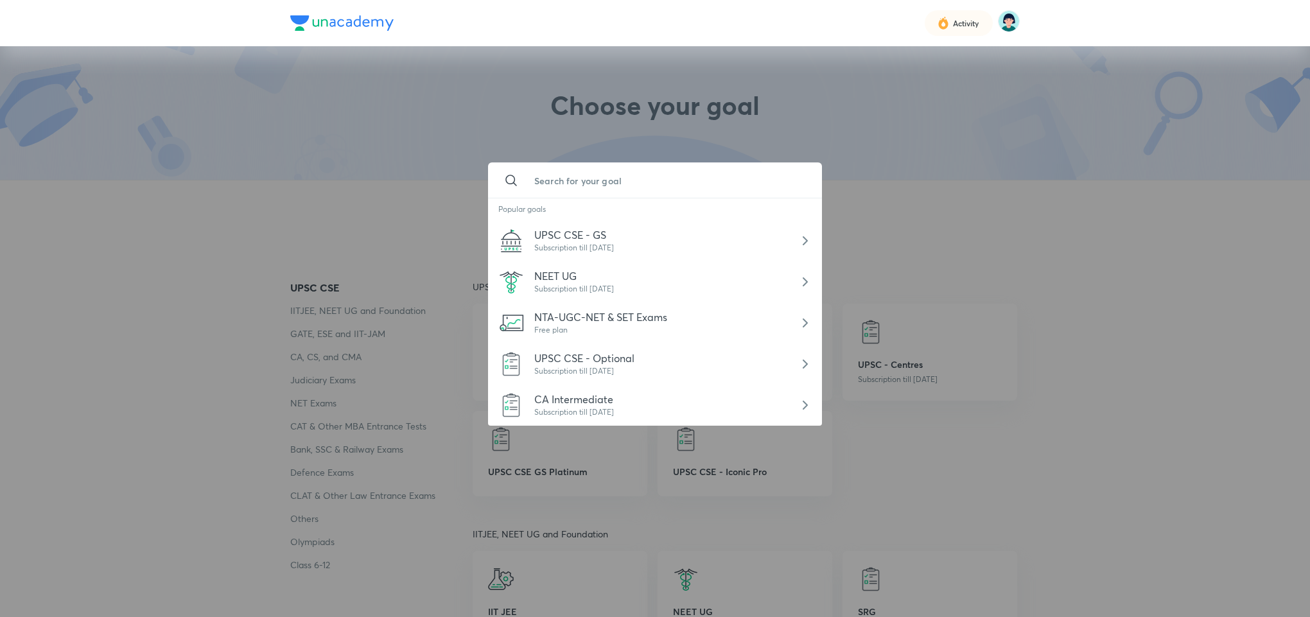
click at [603, 186] on input "text" at bounding box center [668, 180] width 288 height 35
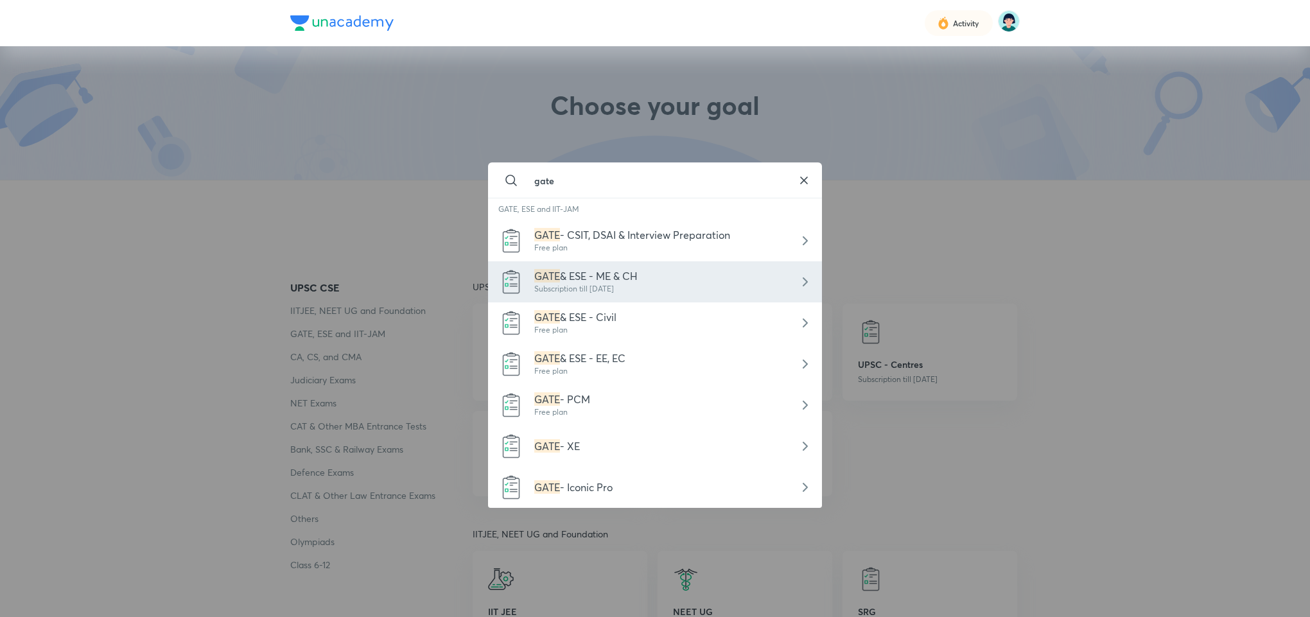
click at [627, 264] on div "GATE & ESE - ME & CH Subscription till [DATE]" at bounding box center [655, 281] width 334 height 41
type input "GATE & ESE - ME & CH"
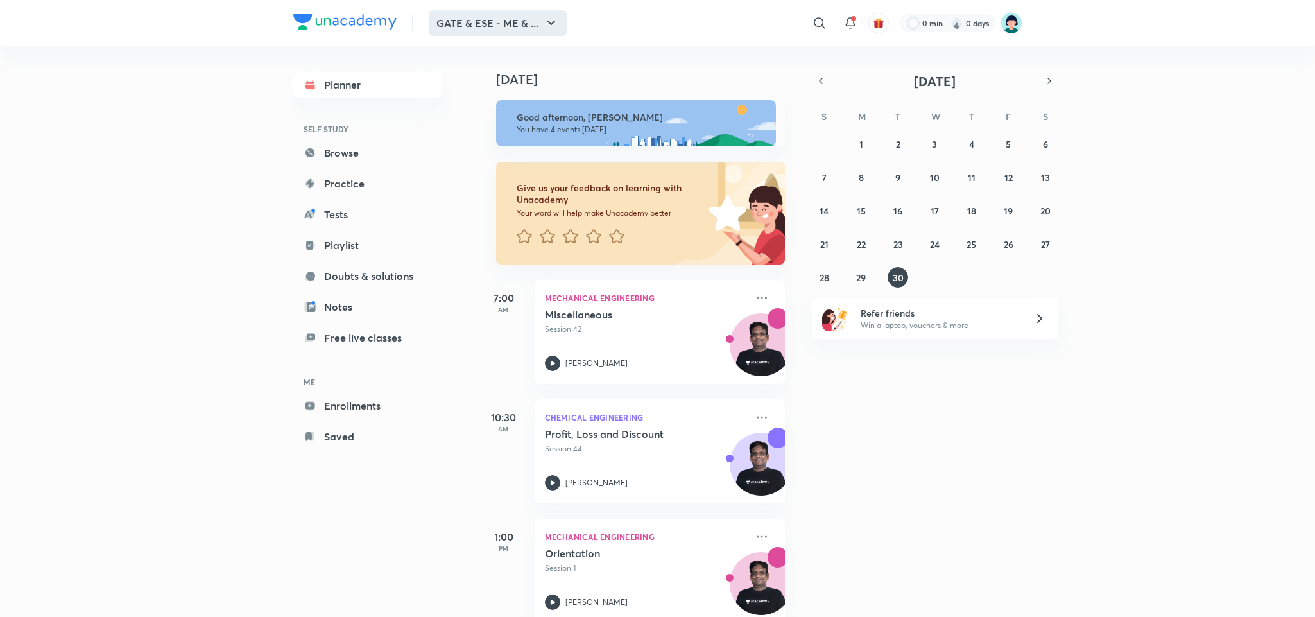
click at [511, 16] on button "GATE & ESE - ME & ..." at bounding box center [498, 23] width 138 height 26
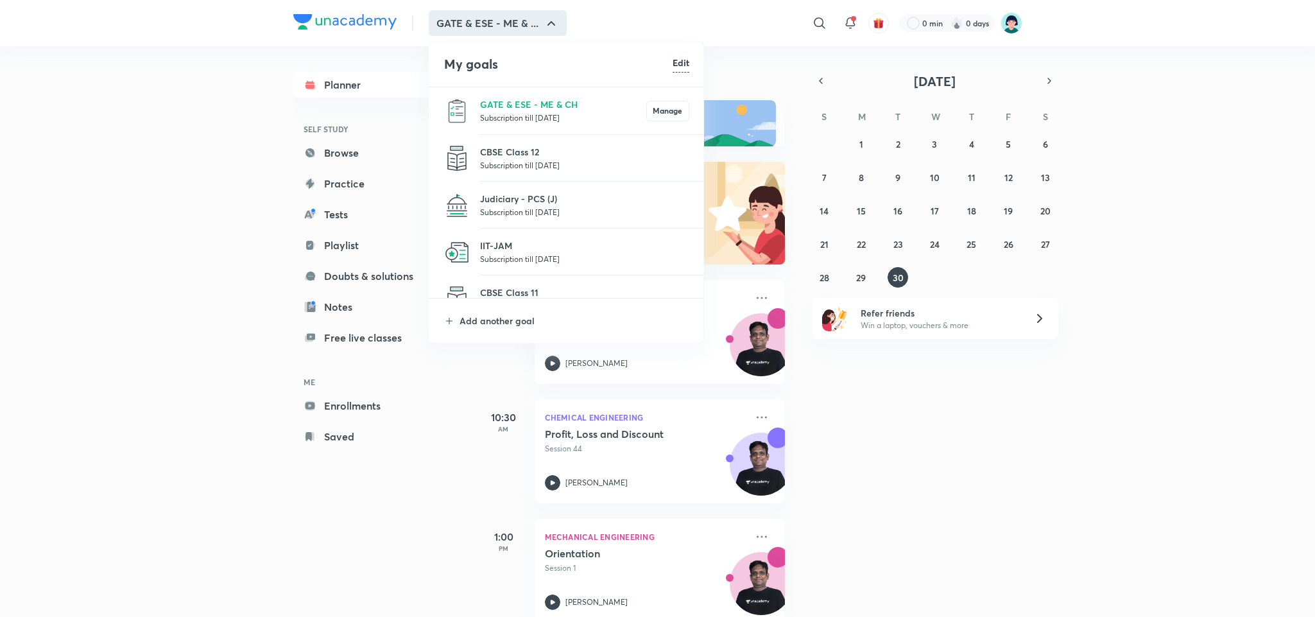
click at [47, 209] on div at bounding box center [657, 308] width 1315 height 617
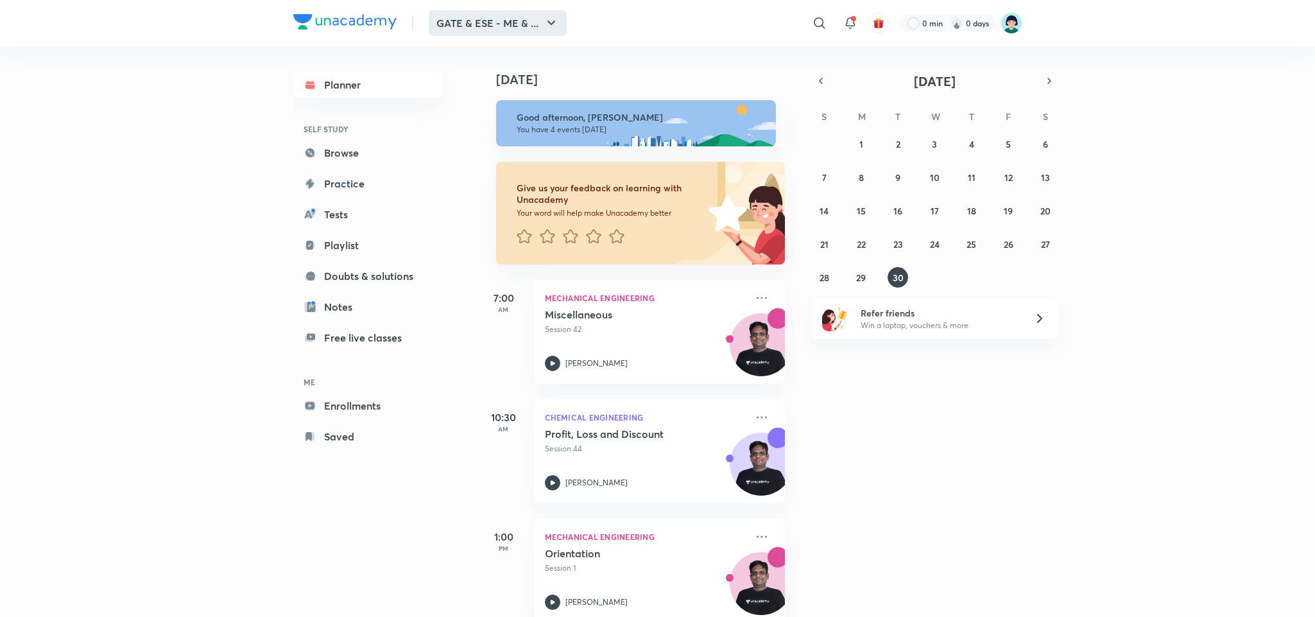
click at [536, 29] on button "GATE & ESE - ME & ..." at bounding box center [498, 23] width 138 height 26
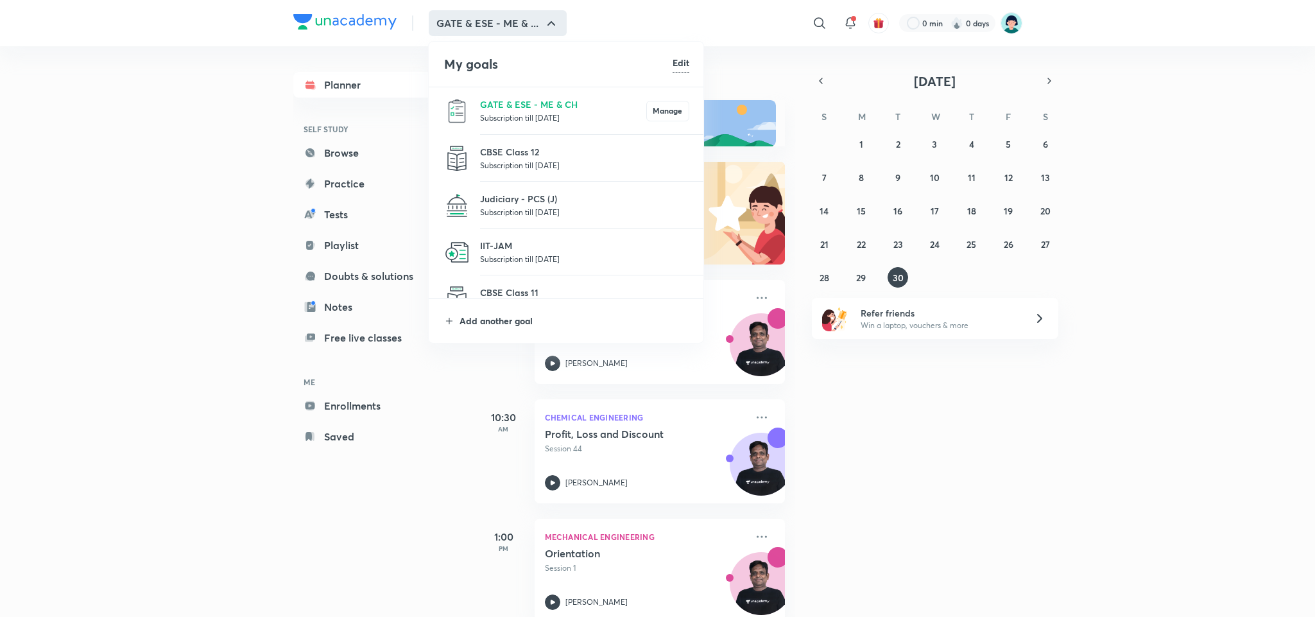
click at [498, 325] on p "Add another goal" at bounding box center [575, 320] width 230 height 13
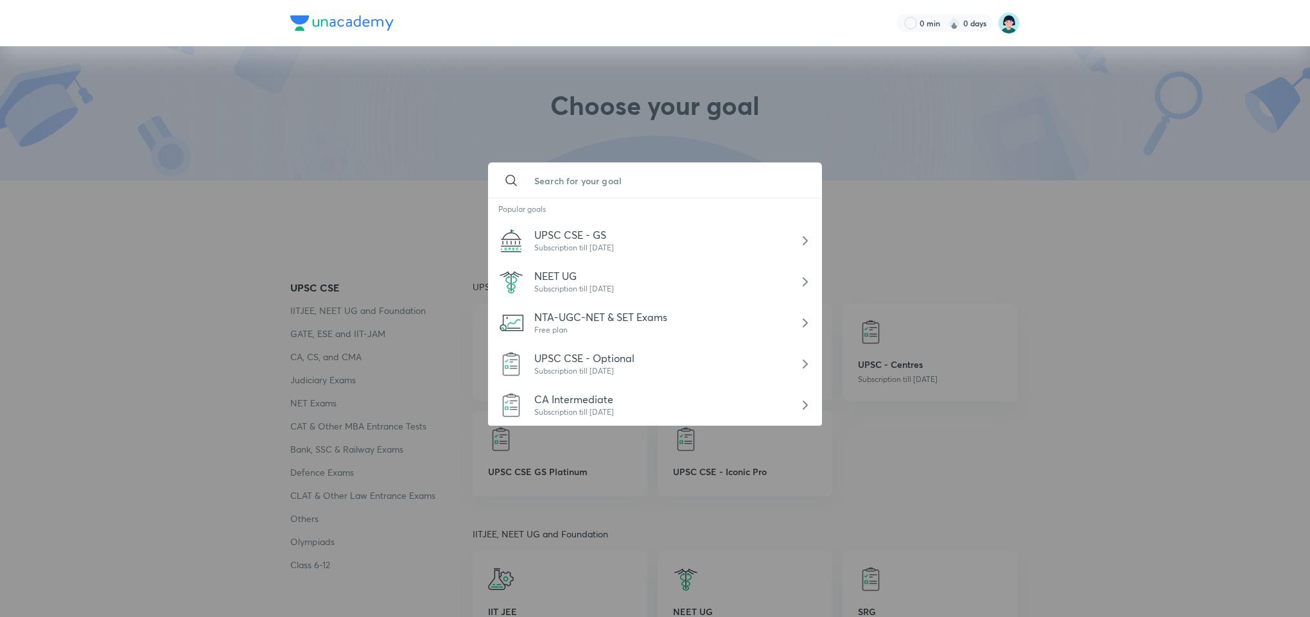
click at [614, 189] on input "text" at bounding box center [668, 180] width 288 height 35
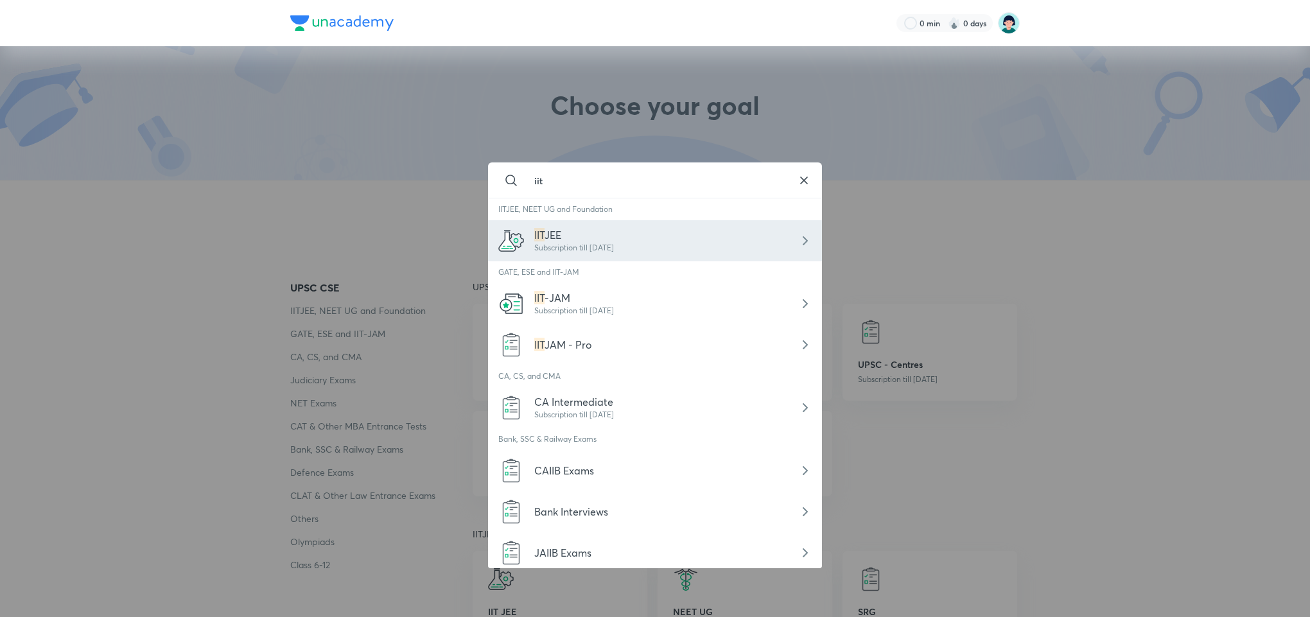
click at [596, 247] on div "Subscription till [DATE]" at bounding box center [574, 248] width 80 height 12
type input "IIT JEE"
